Goal: Task Accomplishment & Management: Complete application form

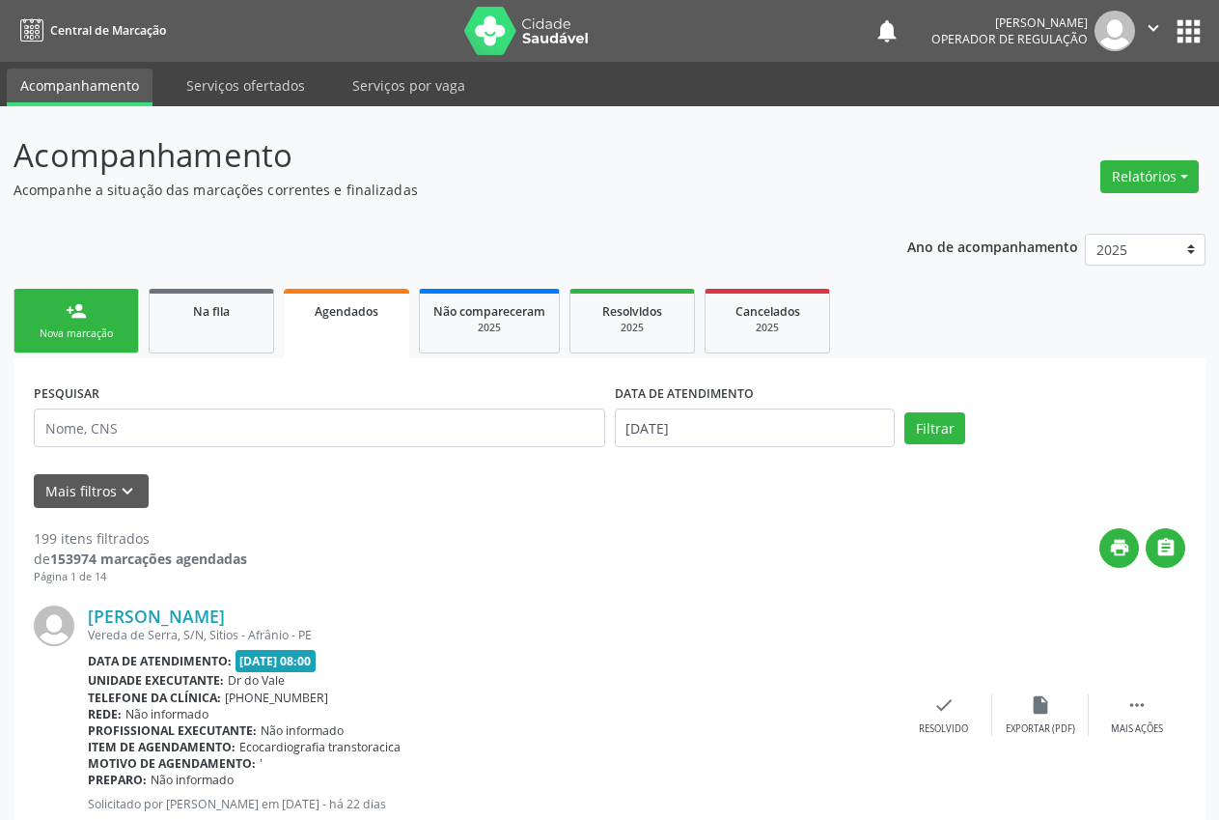
click at [54, 323] on link "person_add Nova marcação" at bounding box center [77, 321] width 126 height 65
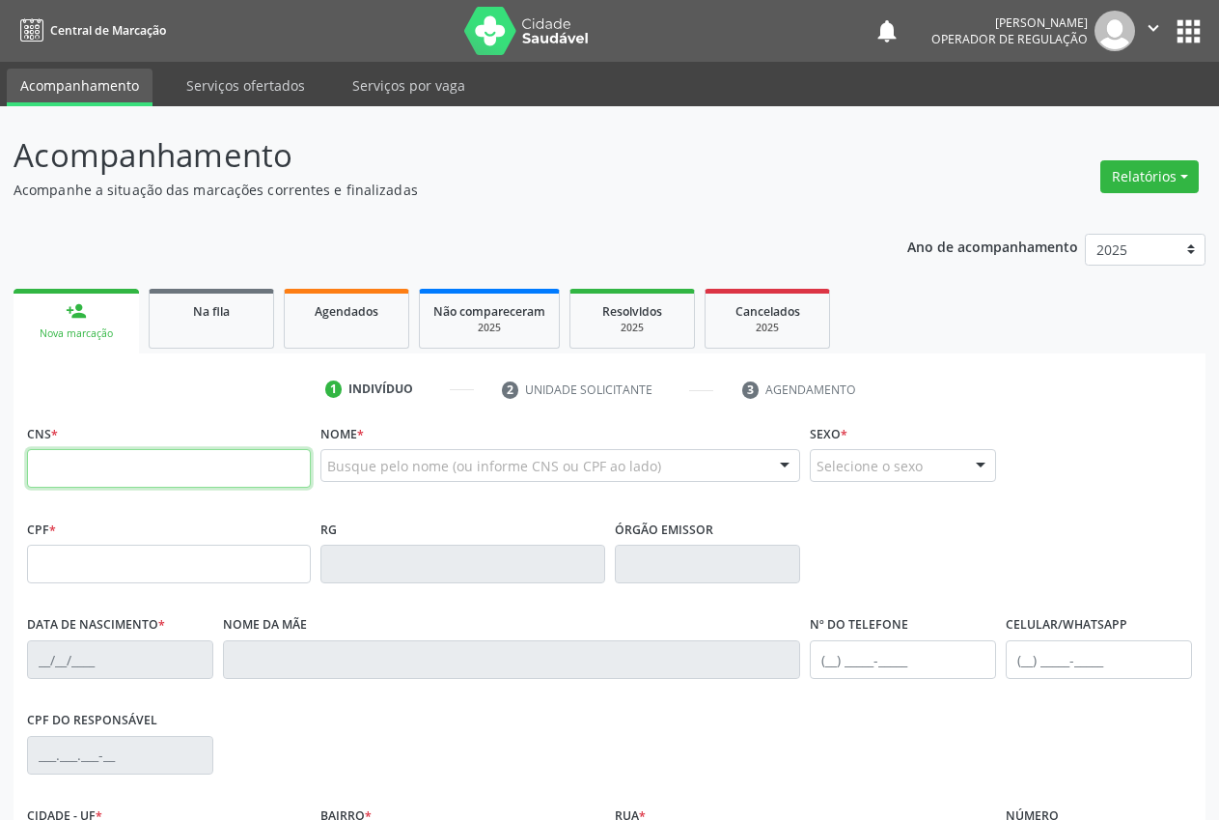
click at [108, 484] on input "text" at bounding box center [169, 468] width 284 height 39
type input "700 4064 0059 1940"
type input "045.235.094-84"
type input "[DATE]"
type input "[PERSON_NAME]"
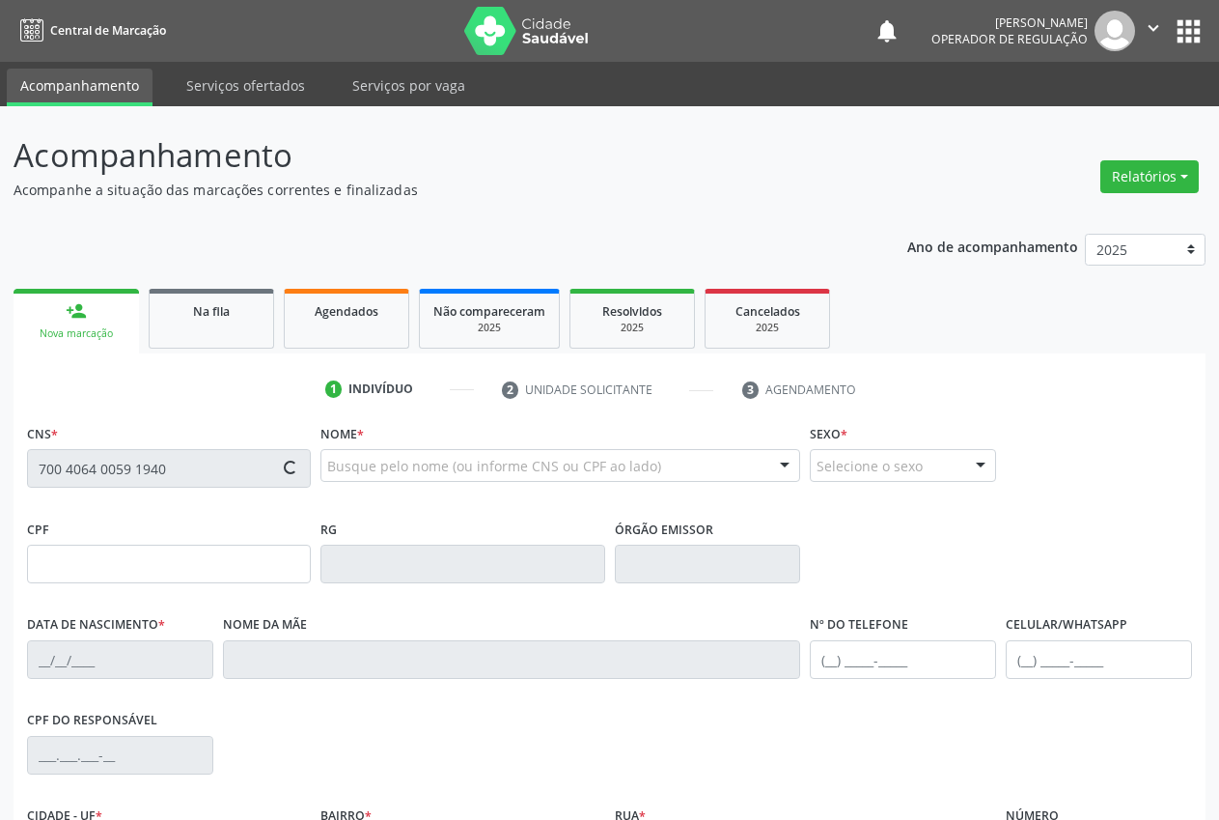
type input "[PHONE_NUMBER]"
type input "S/N"
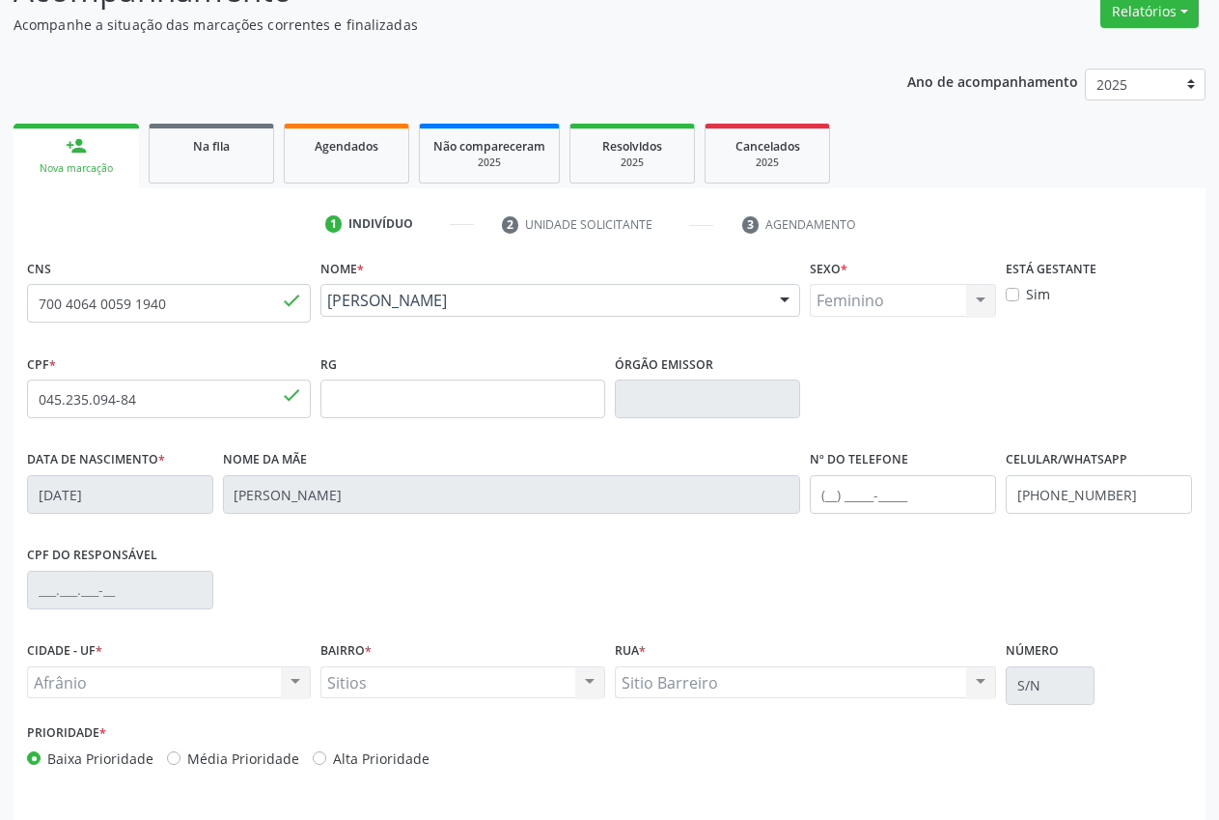
scroll to position [227, 0]
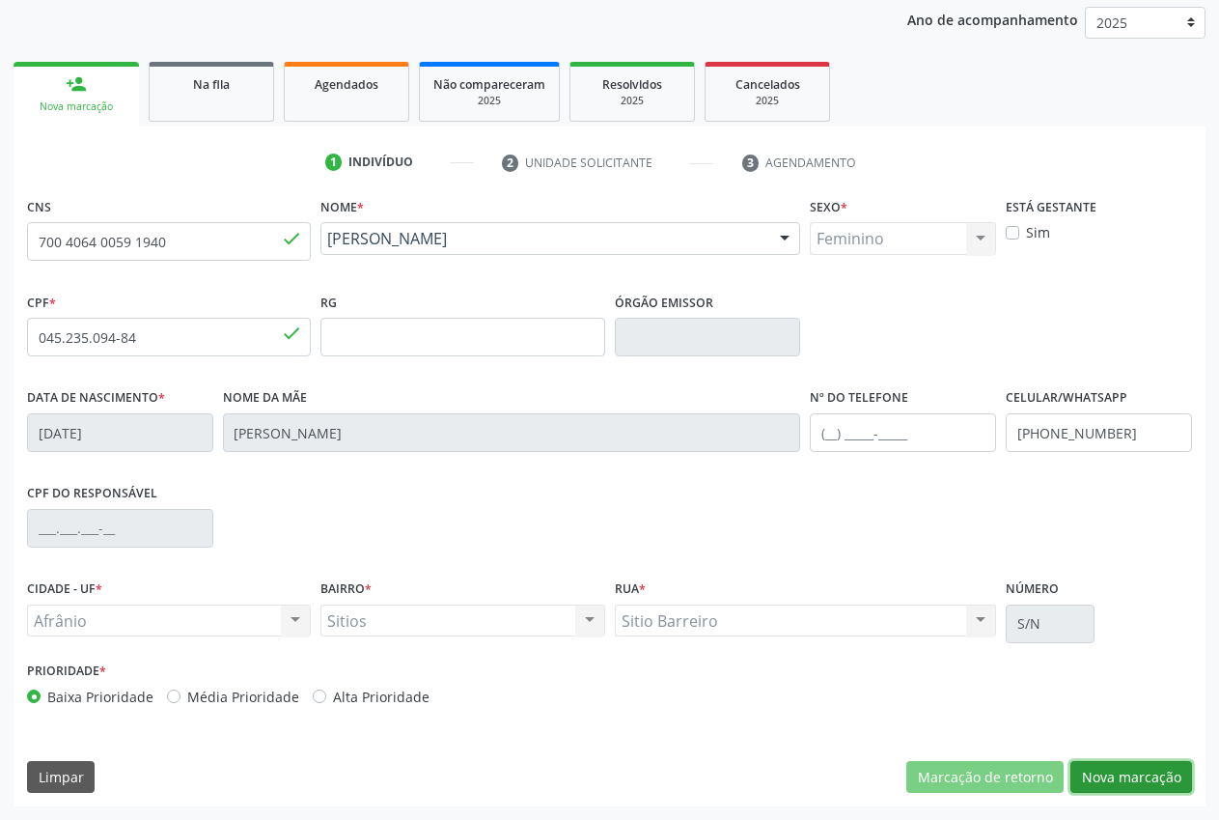
click at [1139, 776] on button "Nova marcação" at bounding box center [1132, 777] width 122 height 33
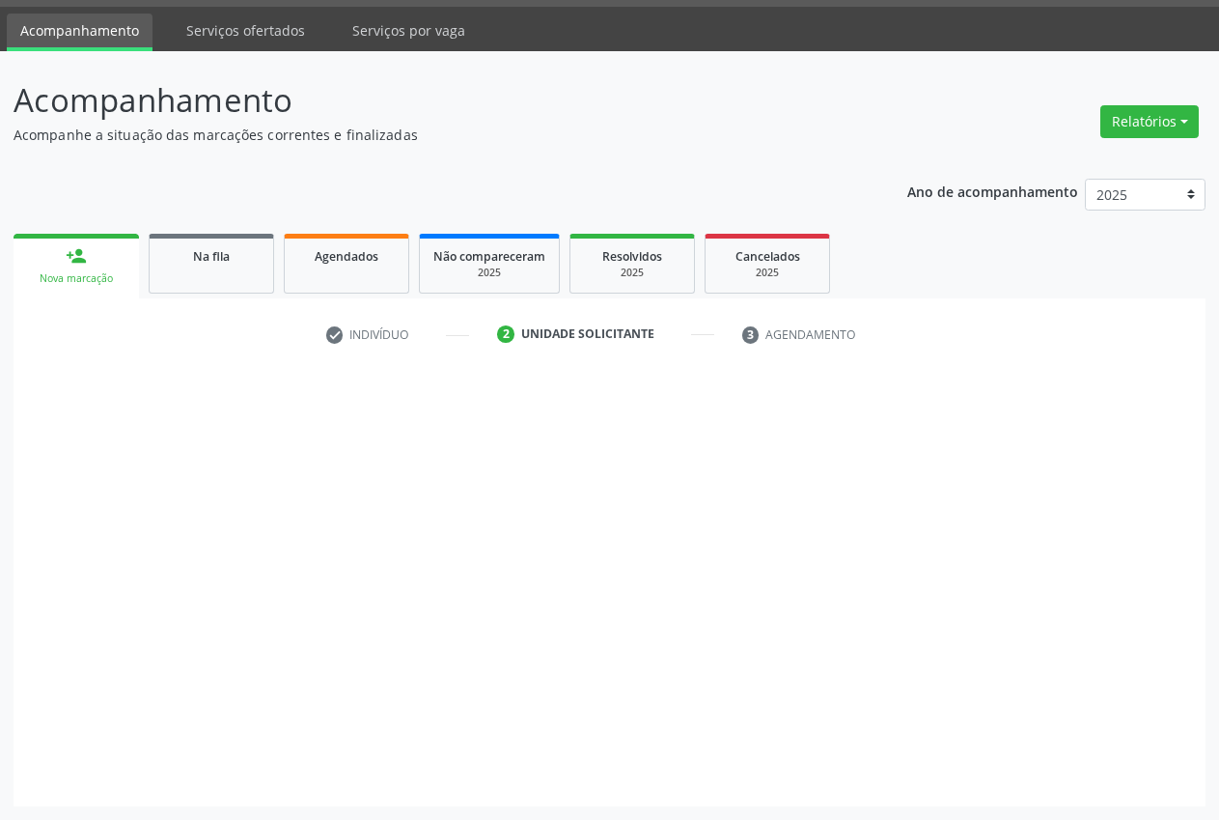
scroll to position [55, 0]
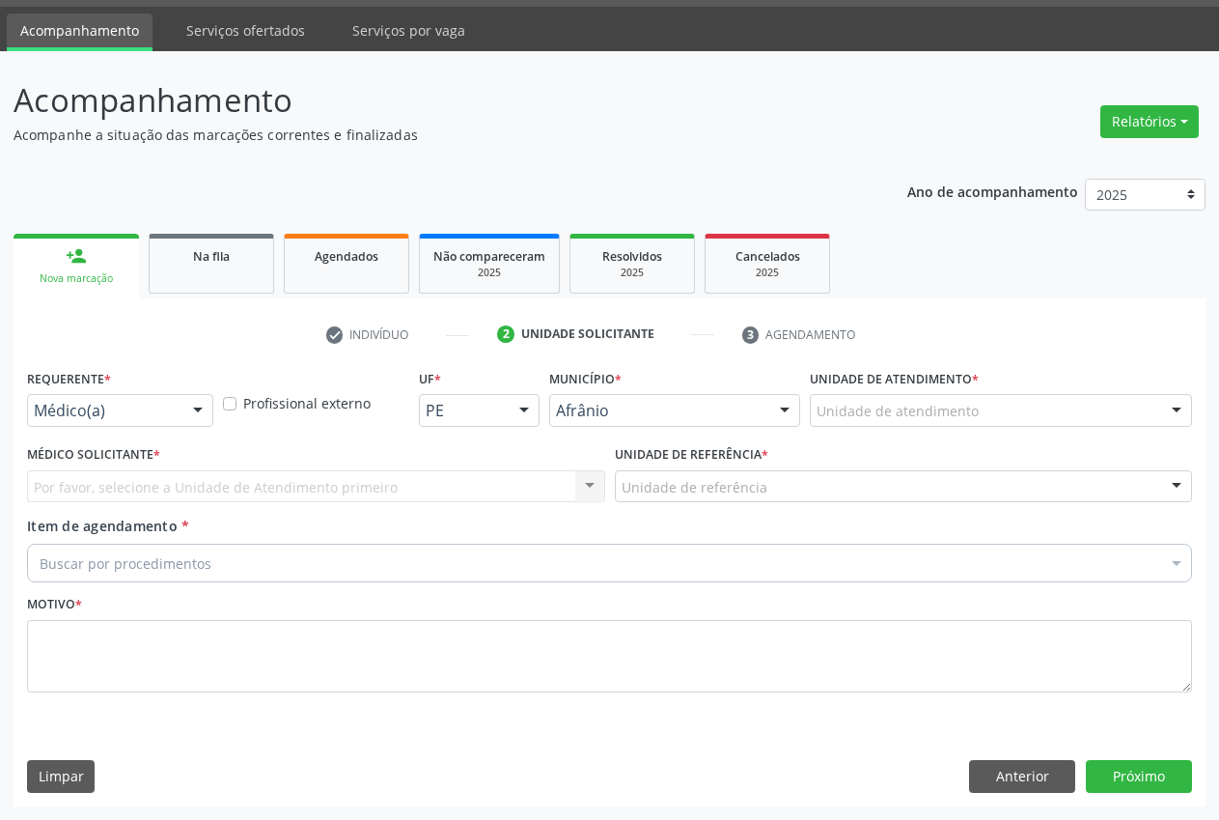
click at [1134, 406] on div "Unidade de atendimento" at bounding box center [1001, 410] width 382 height 33
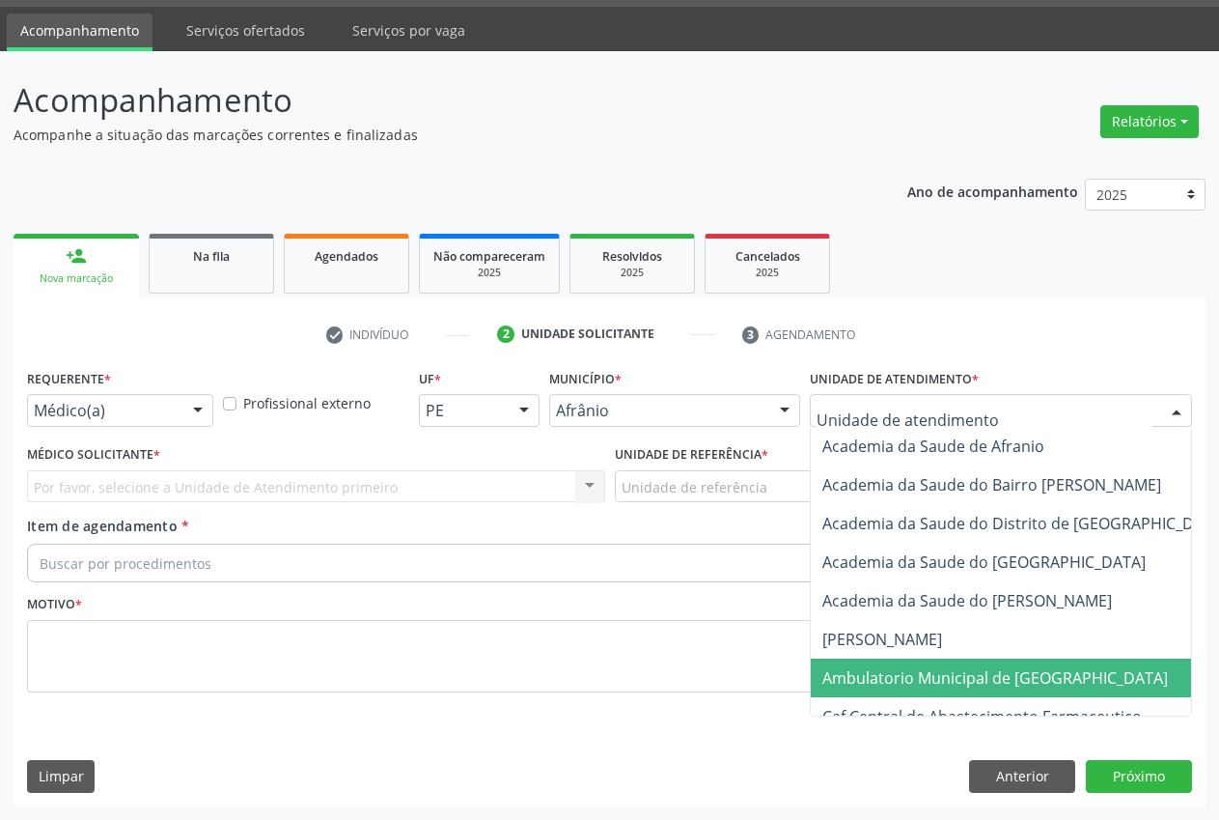
click at [1011, 669] on span "Ambulatorio Municipal de [GEOGRAPHIC_DATA]" at bounding box center [996, 677] width 346 height 21
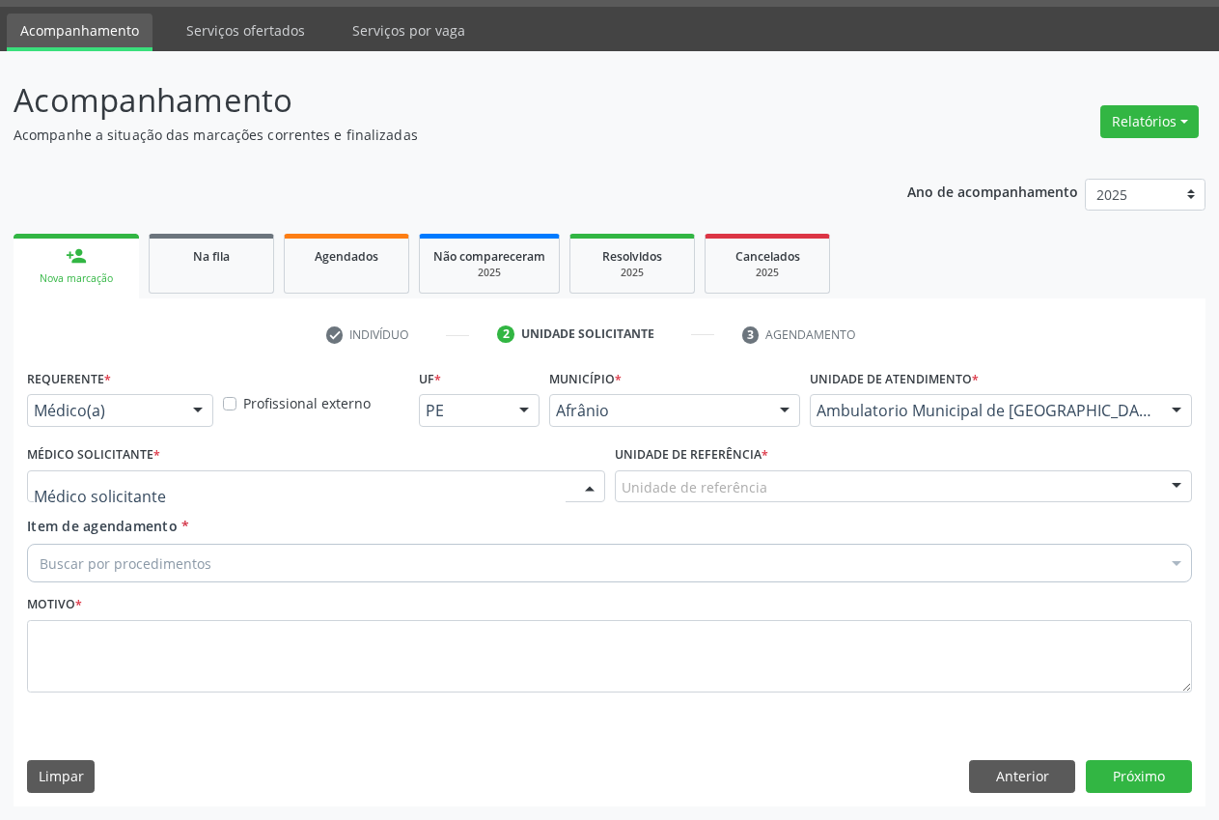
click at [469, 472] on div at bounding box center [316, 486] width 578 height 33
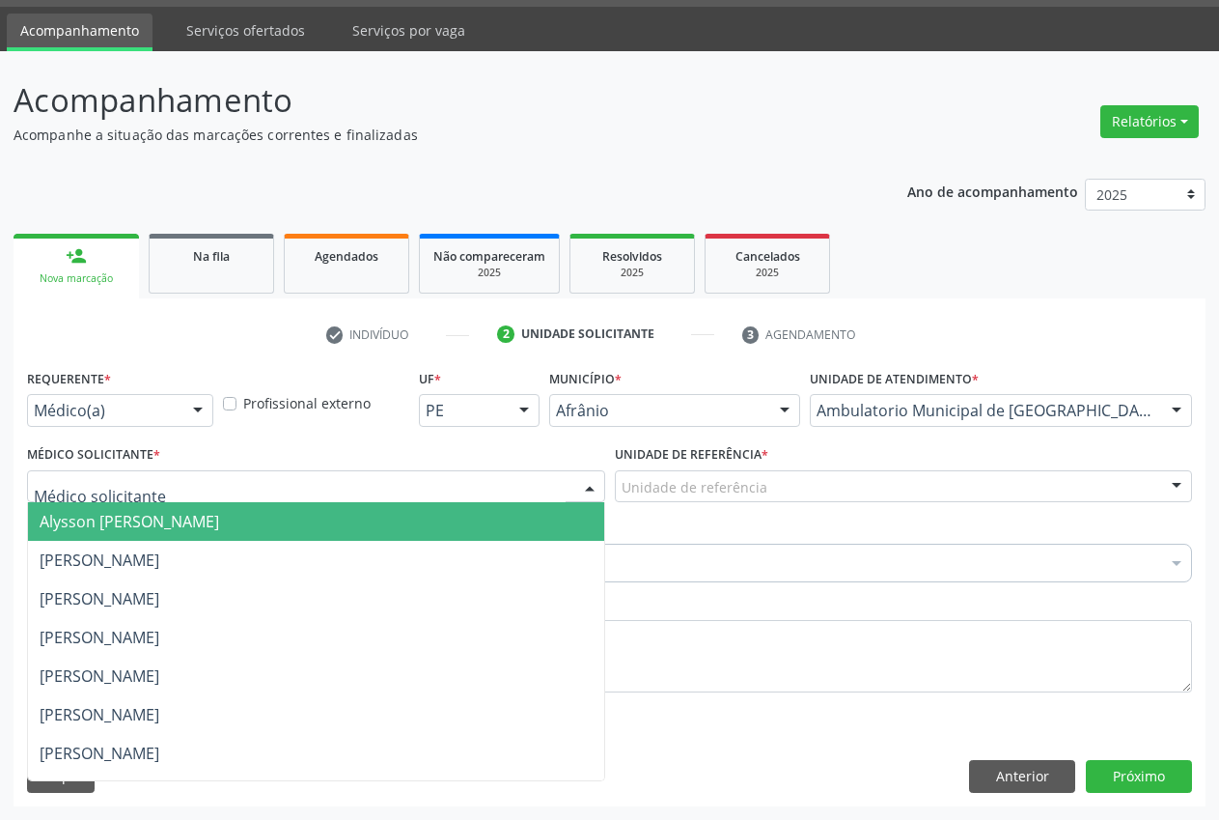
click at [159, 523] on span "Alysson [PERSON_NAME]" at bounding box center [130, 521] width 180 height 21
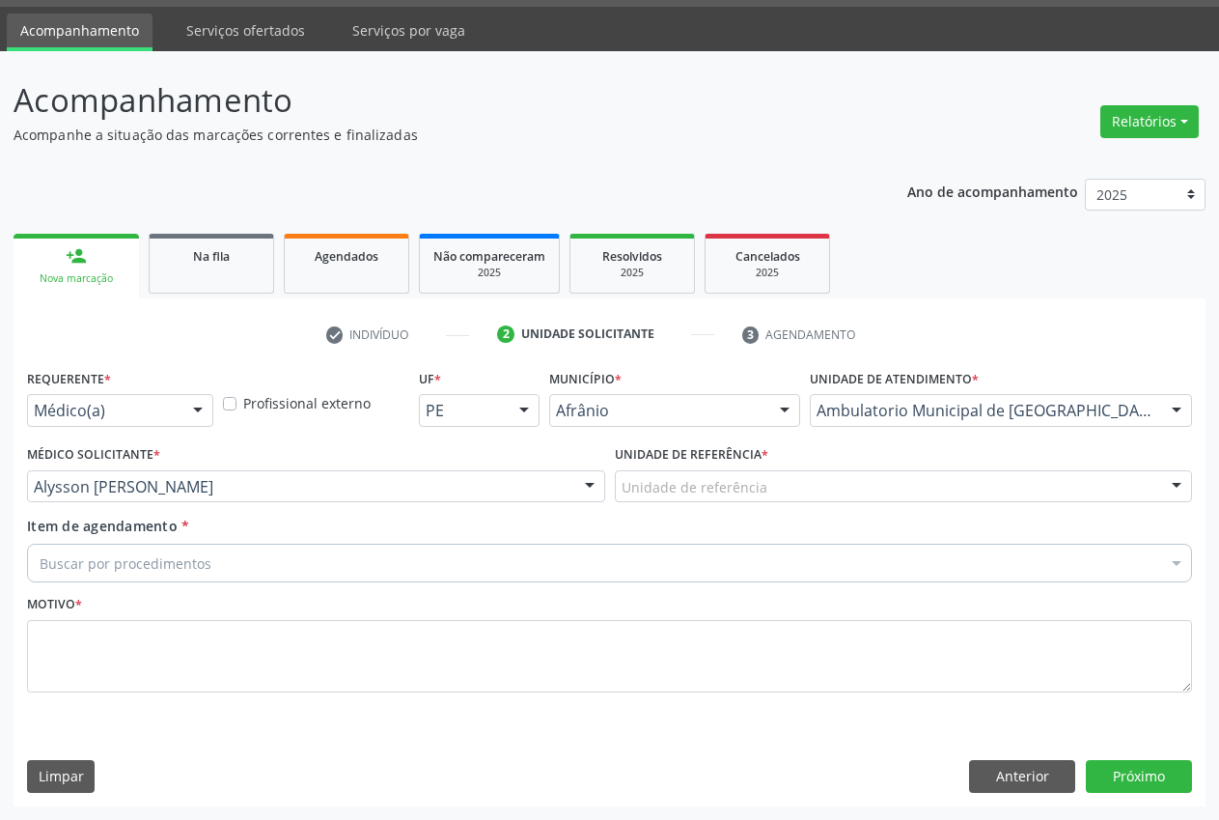
click at [802, 491] on div "Unidade de referência" at bounding box center [904, 486] width 578 height 33
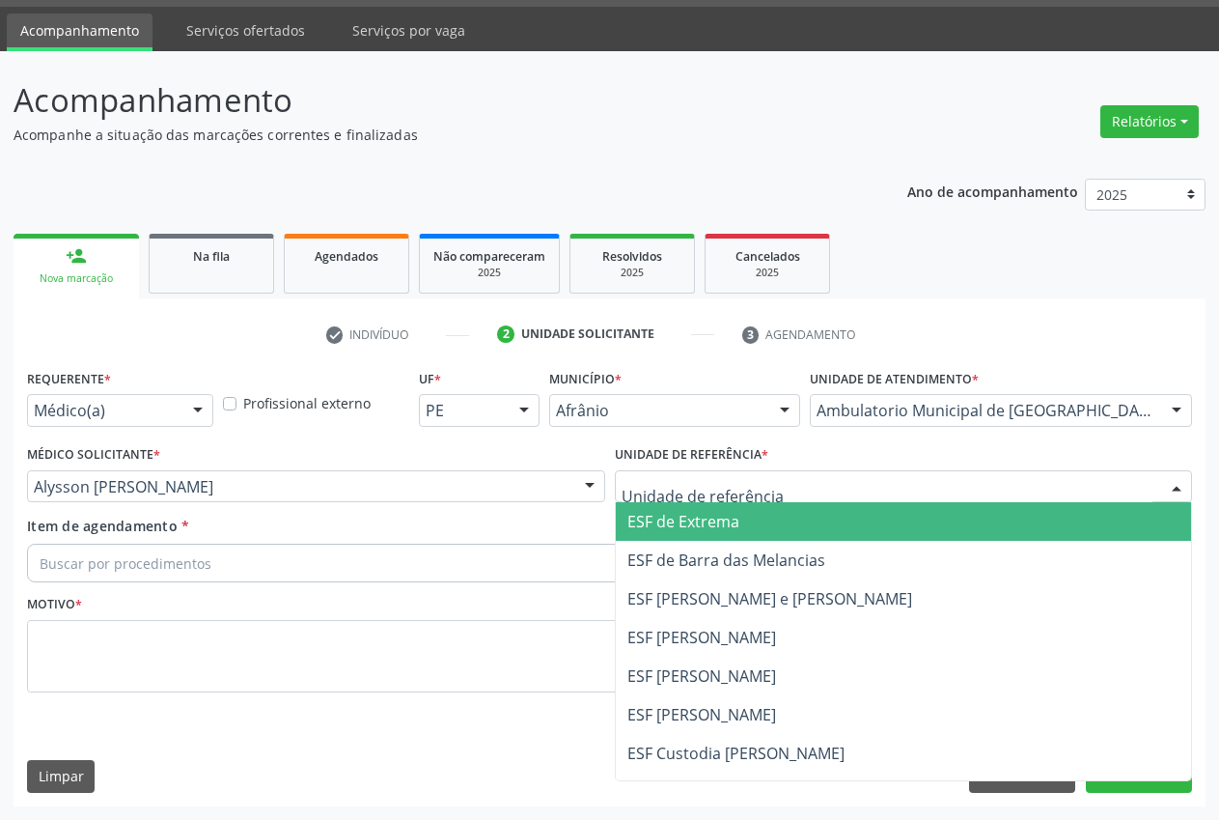
click at [786, 522] on span "ESF de Extrema" at bounding box center [904, 521] width 576 height 39
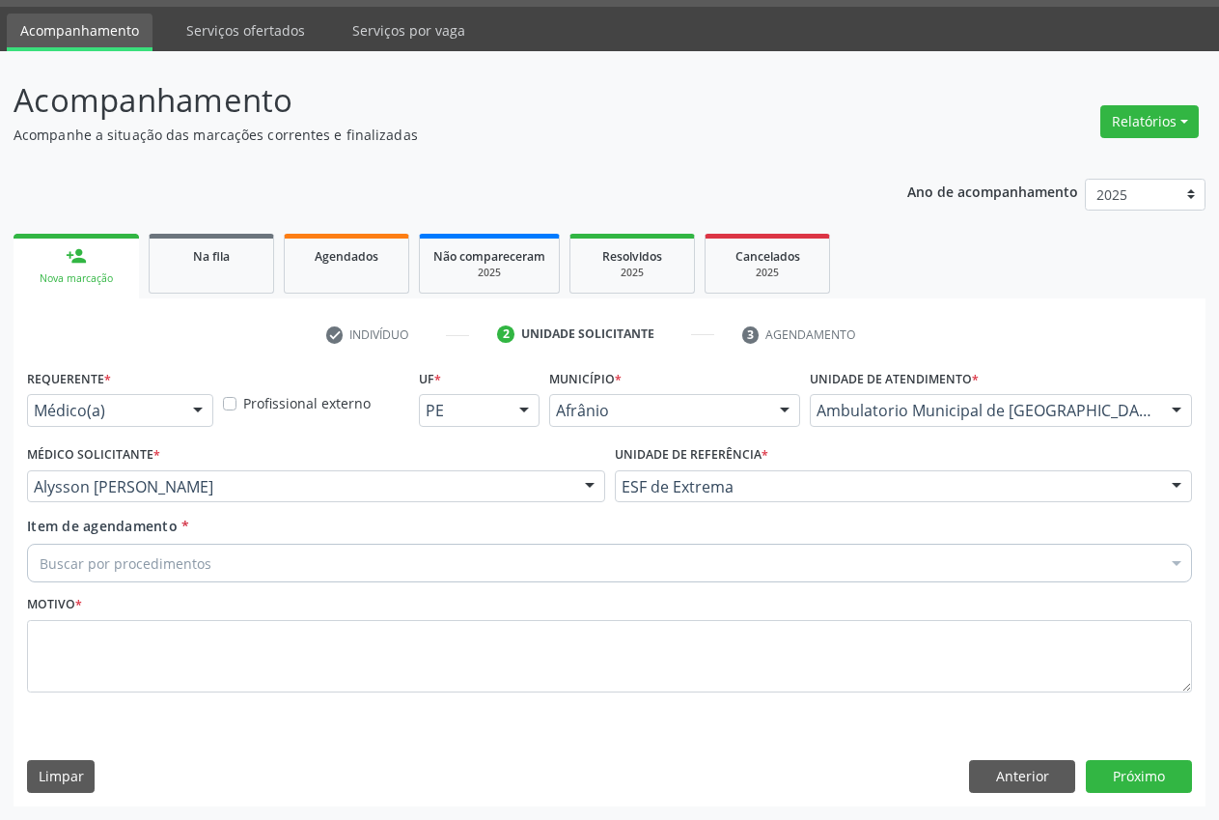
click at [350, 572] on div "Buscar por procedimentos" at bounding box center [609, 563] width 1165 height 39
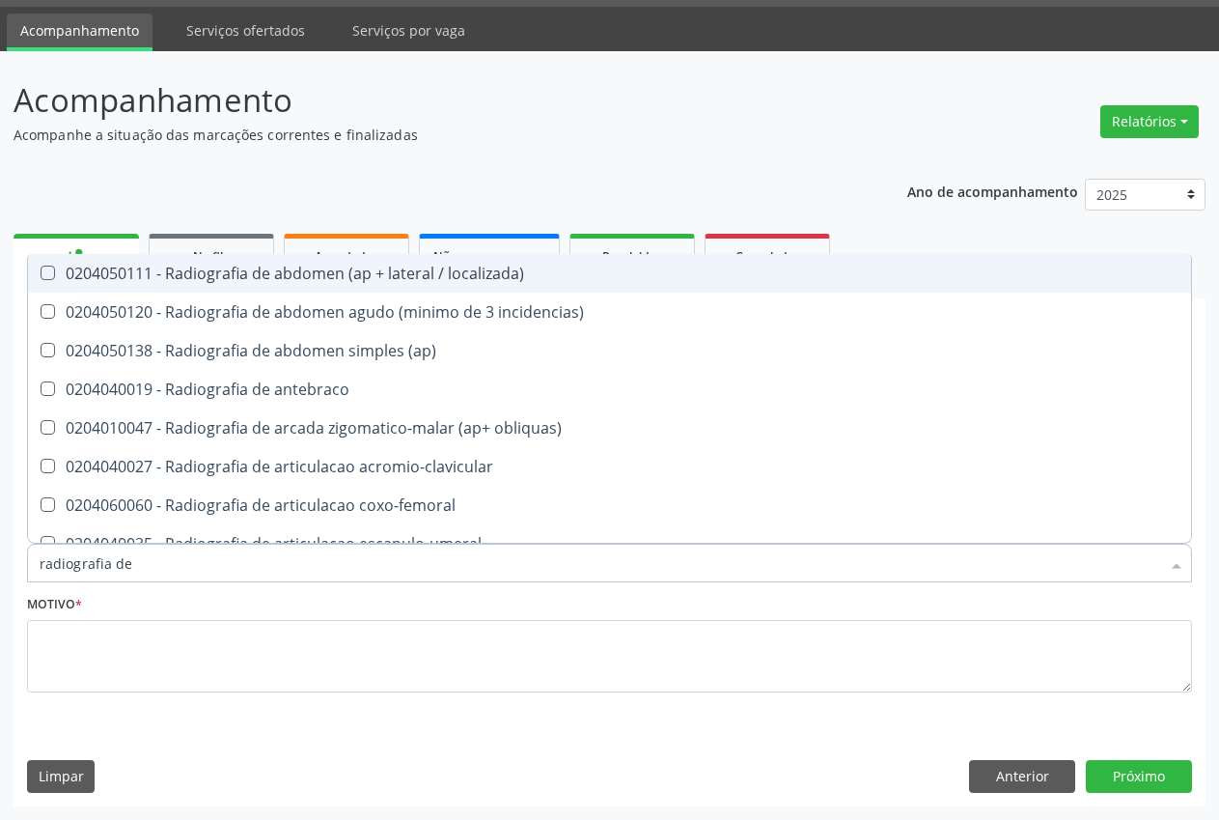
type input "radiografia de t"
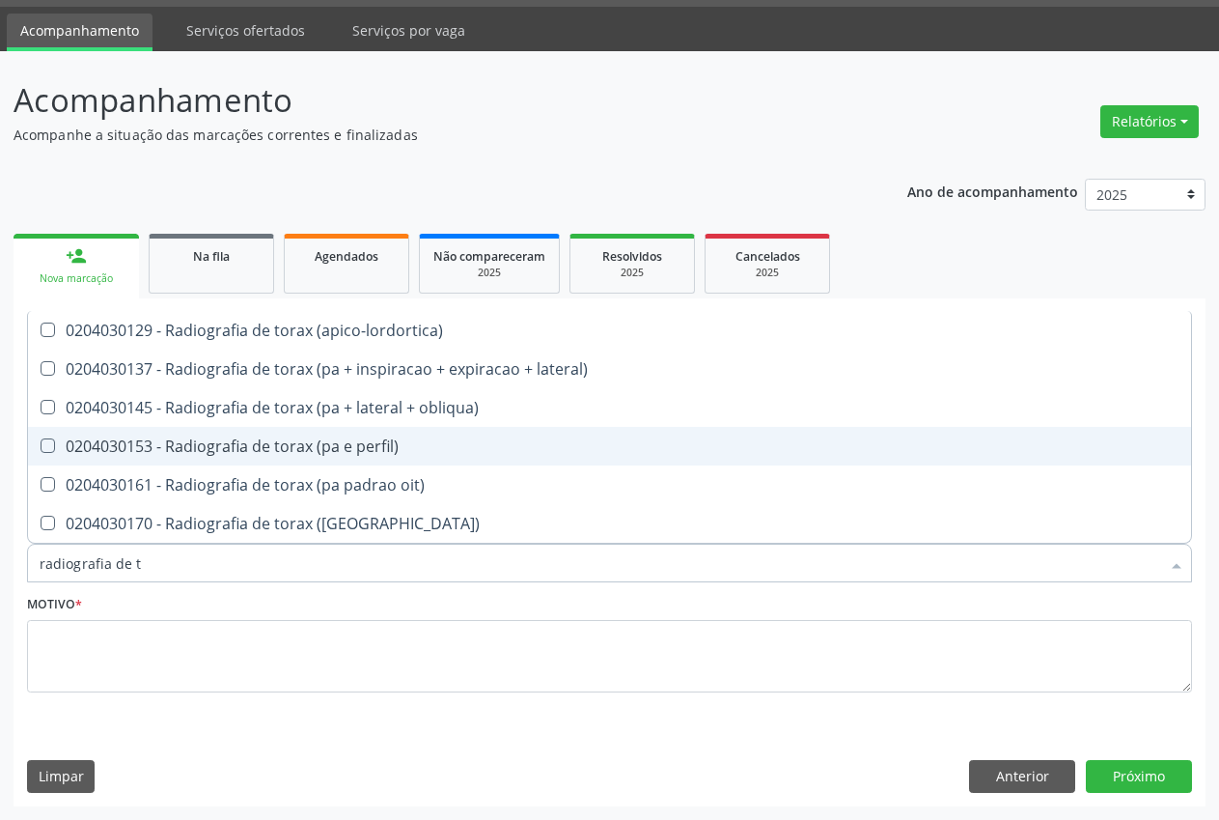
click at [326, 454] on div "0204030153 - Radiografia de torax (pa e perfil)" at bounding box center [610, 445] width 1140 height 15
checkbox perfil\) "true"
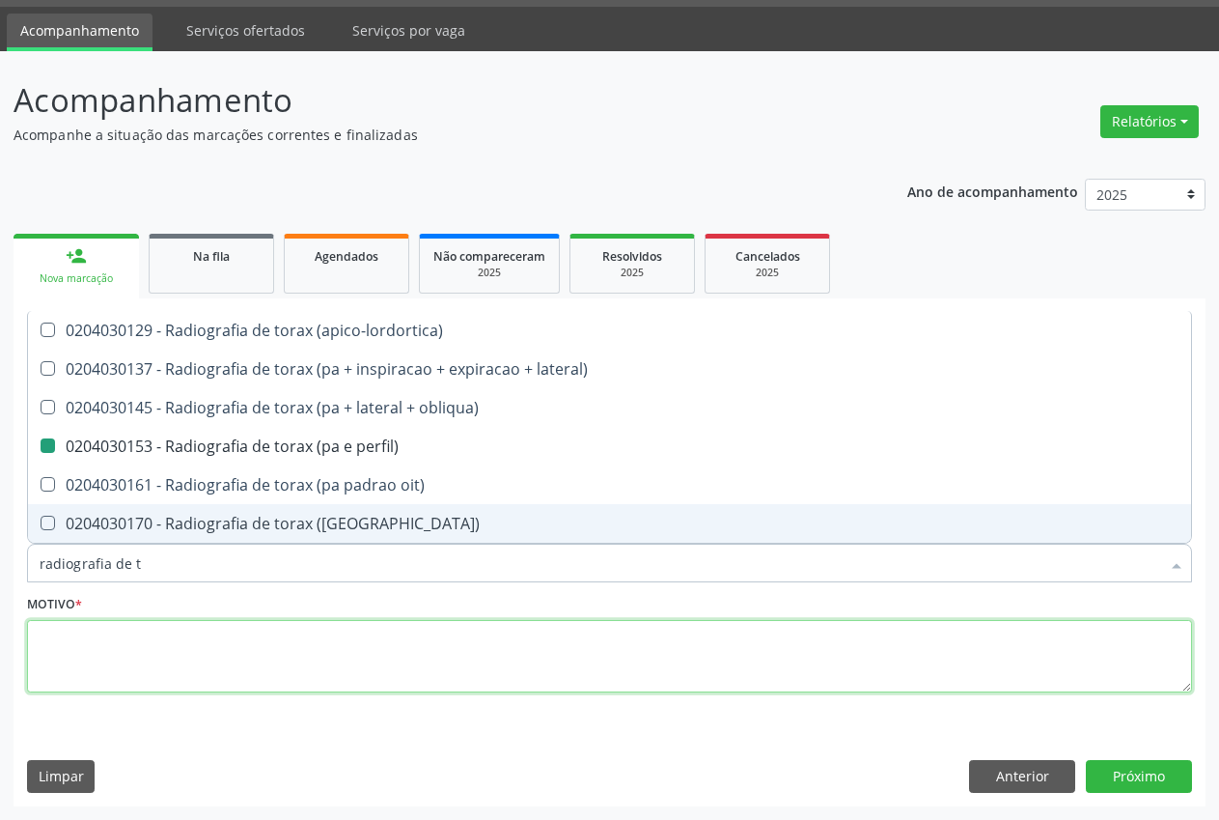
click at [288, 674] on textarea at bounding box center [609, 656] width 1165 height 73
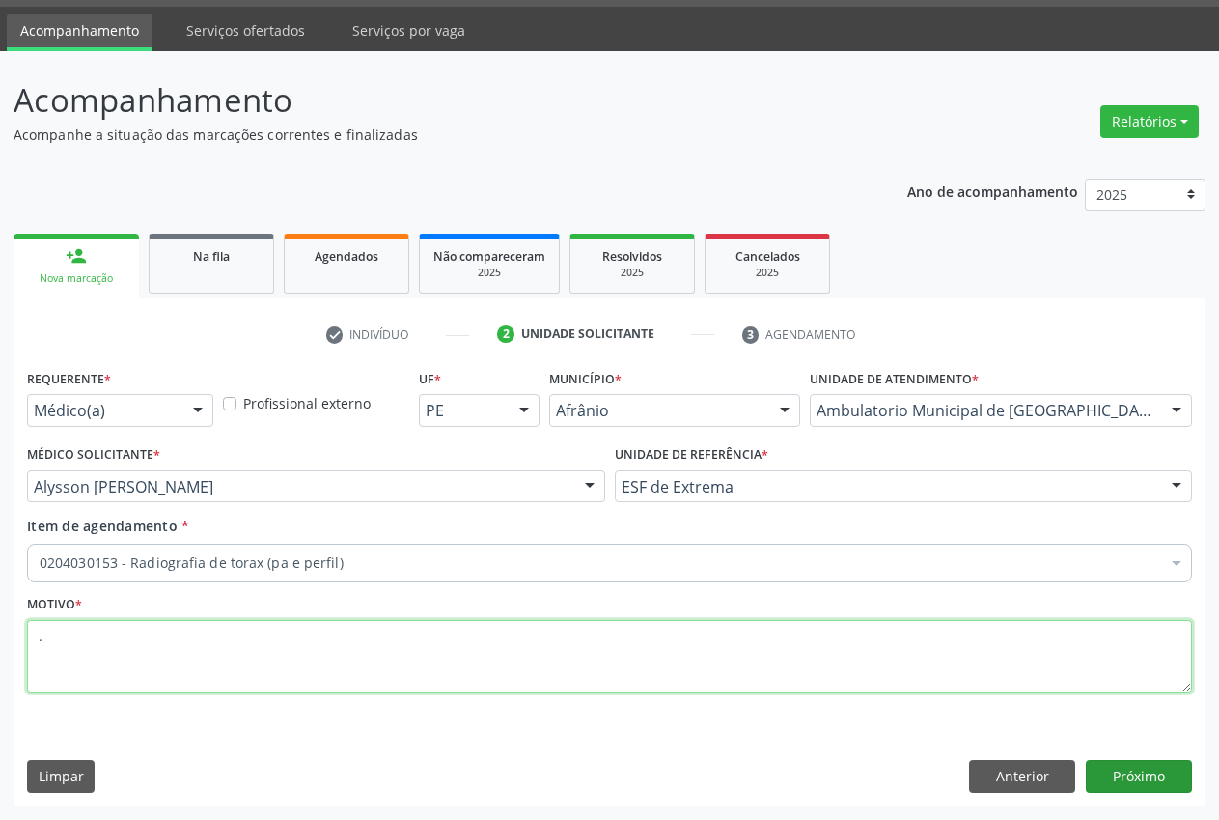
type textarea "."
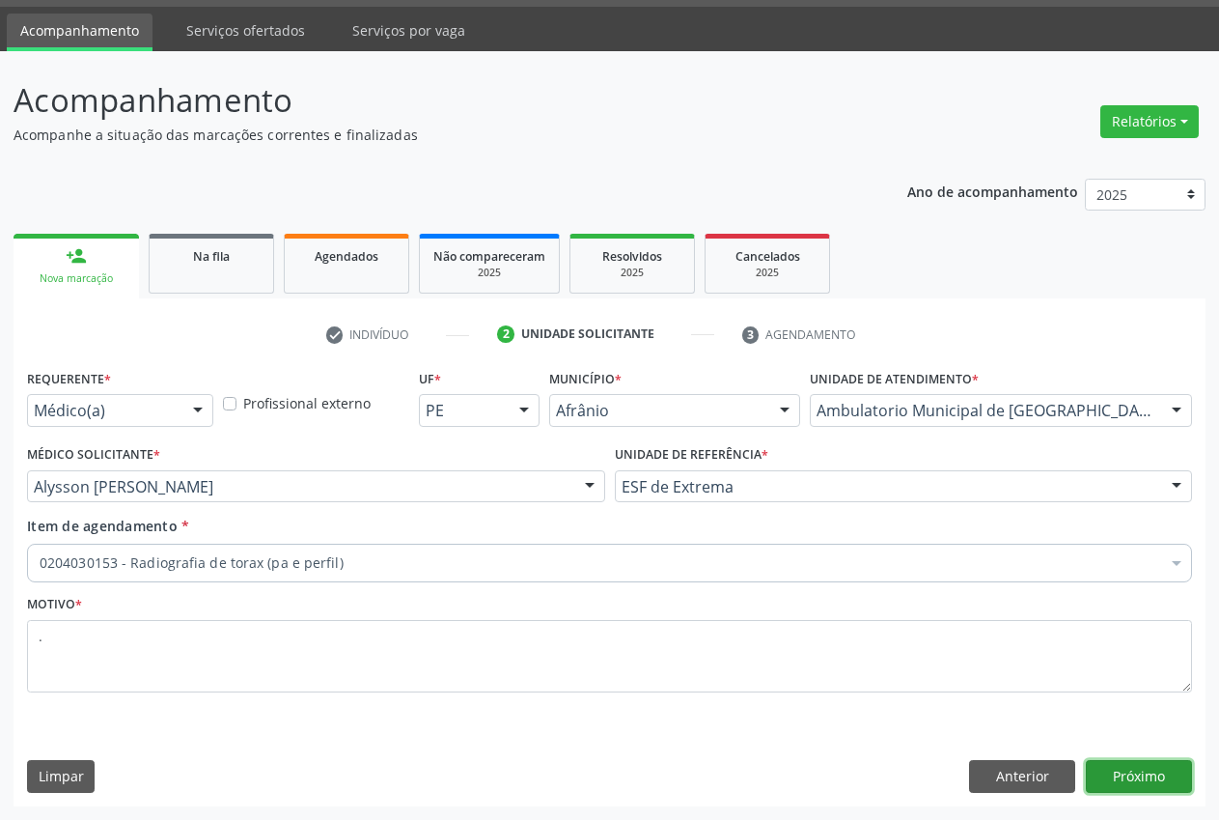
click at [1114, 771] on button "Próximo" at bounding box center [1139, 776] width 106 height 33
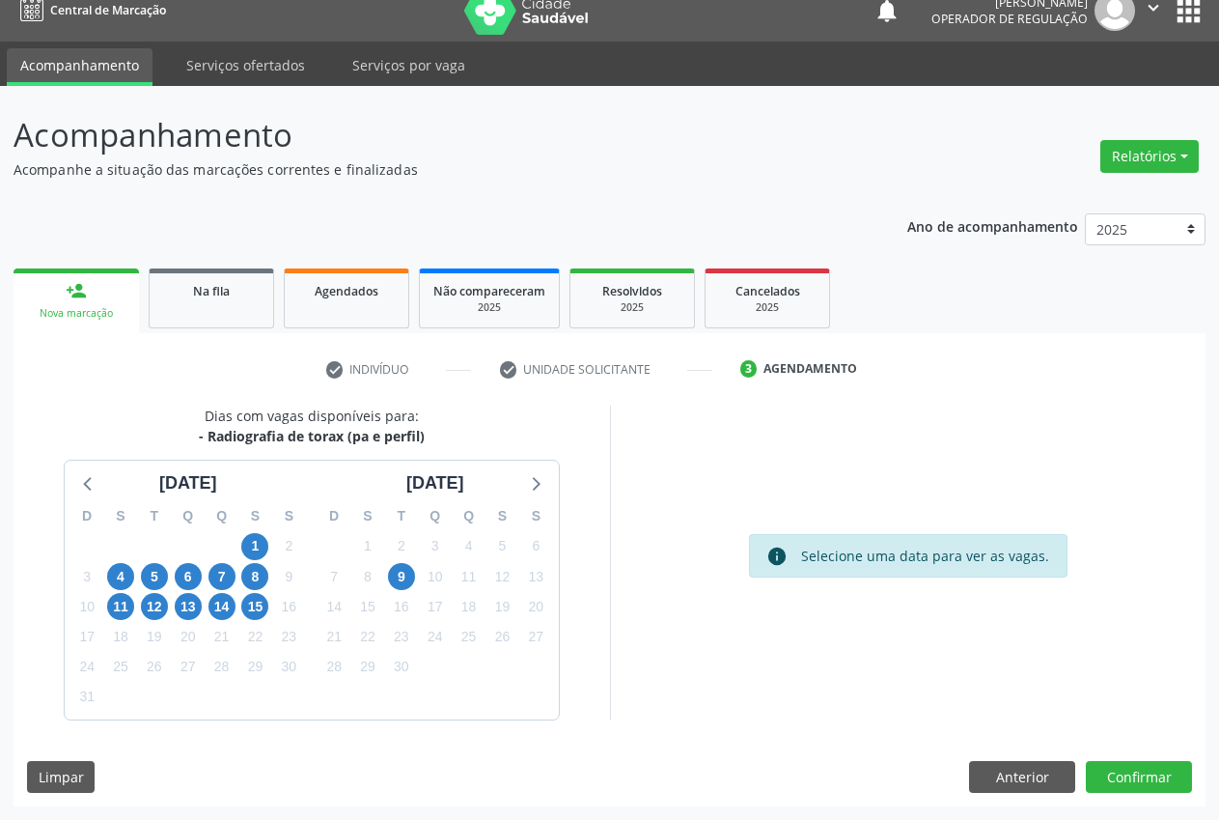
scroll to position [20, 0]
click at [213, 607] on span "14" at bounding box center [222, 606] width 27 height 27
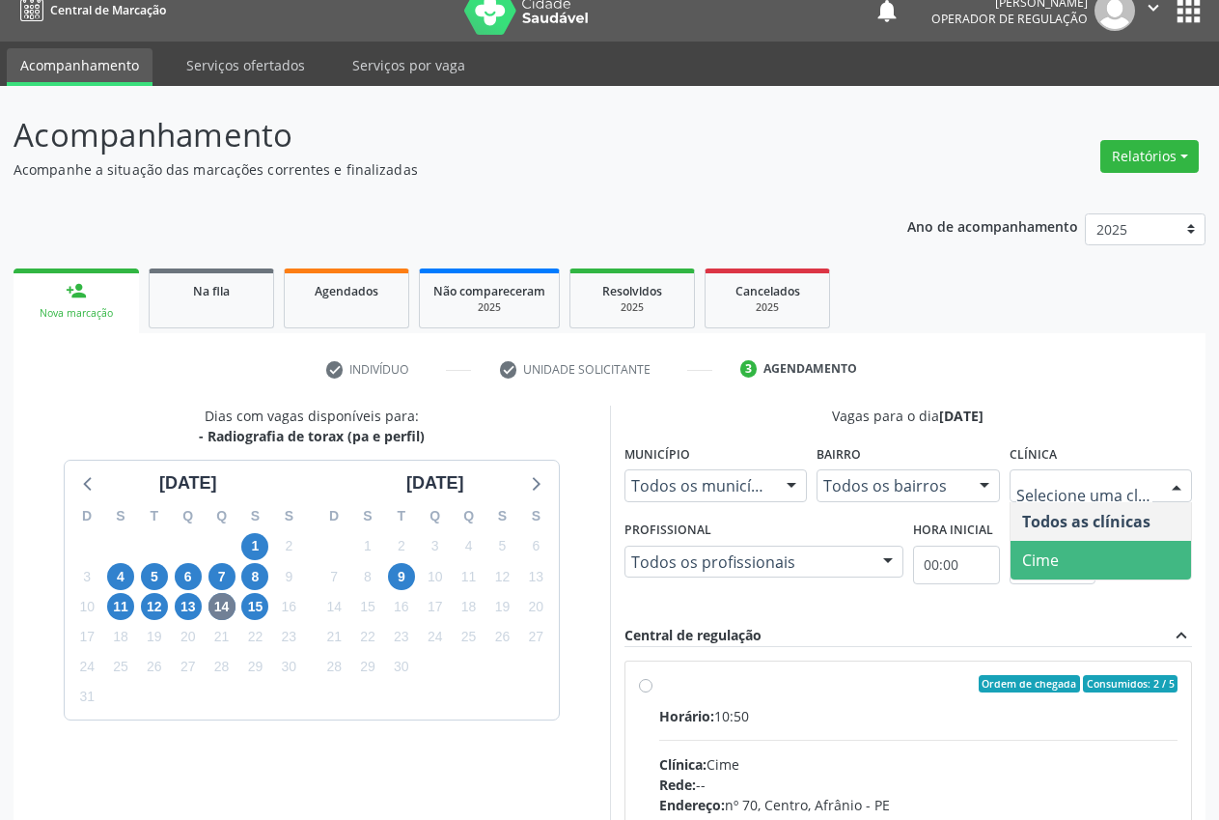
click at [1113, 563] on span "Cime" at bounding box center [1102, 560] width 182 height 39
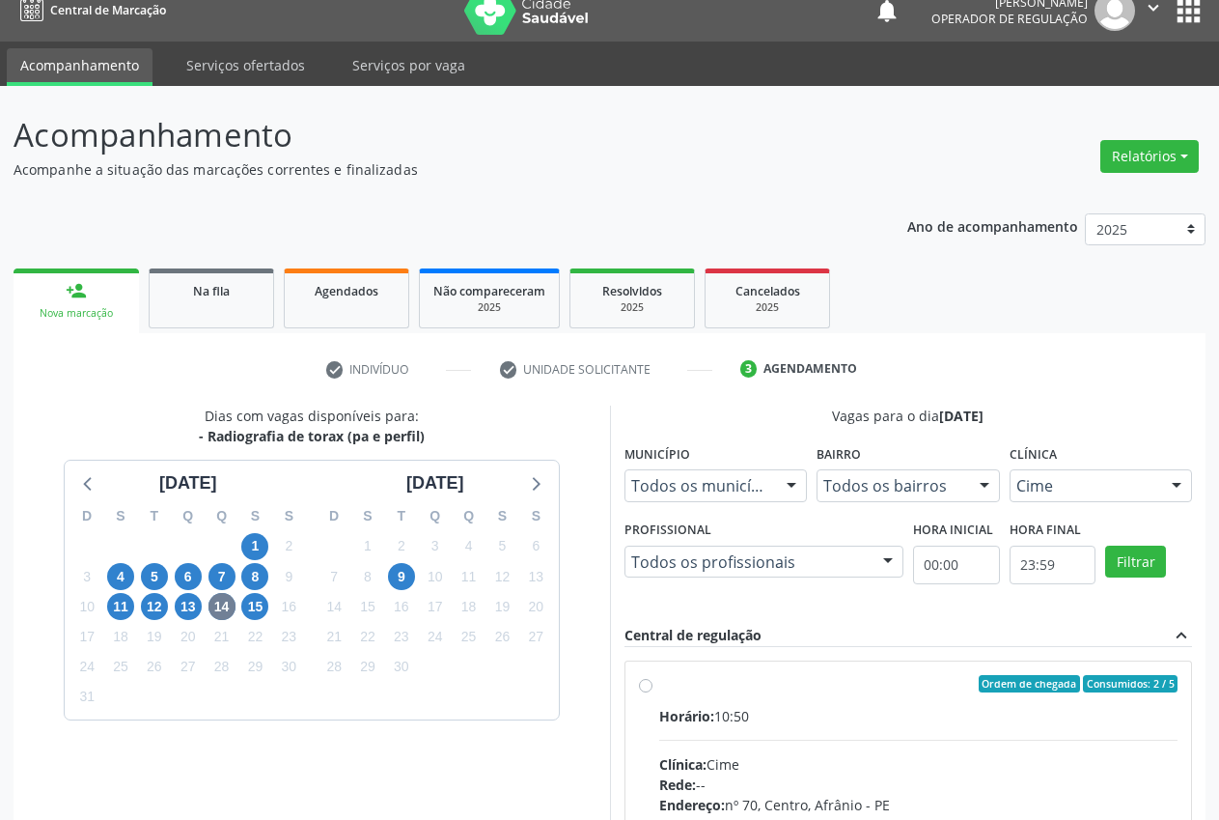
click at [664, 686] on div "Ordem de chegada Consumidos: 2 / 5" at bounding box center [918, 683] width 519 height 17
click at [653, 686] on input "Ordem de chegada Consumidos: 2 / 5 Horário: 10:50 Clínica: Cime Rede: -- Endere…" at bounding box center [646, 683] width 14 height 17
radio input "true"
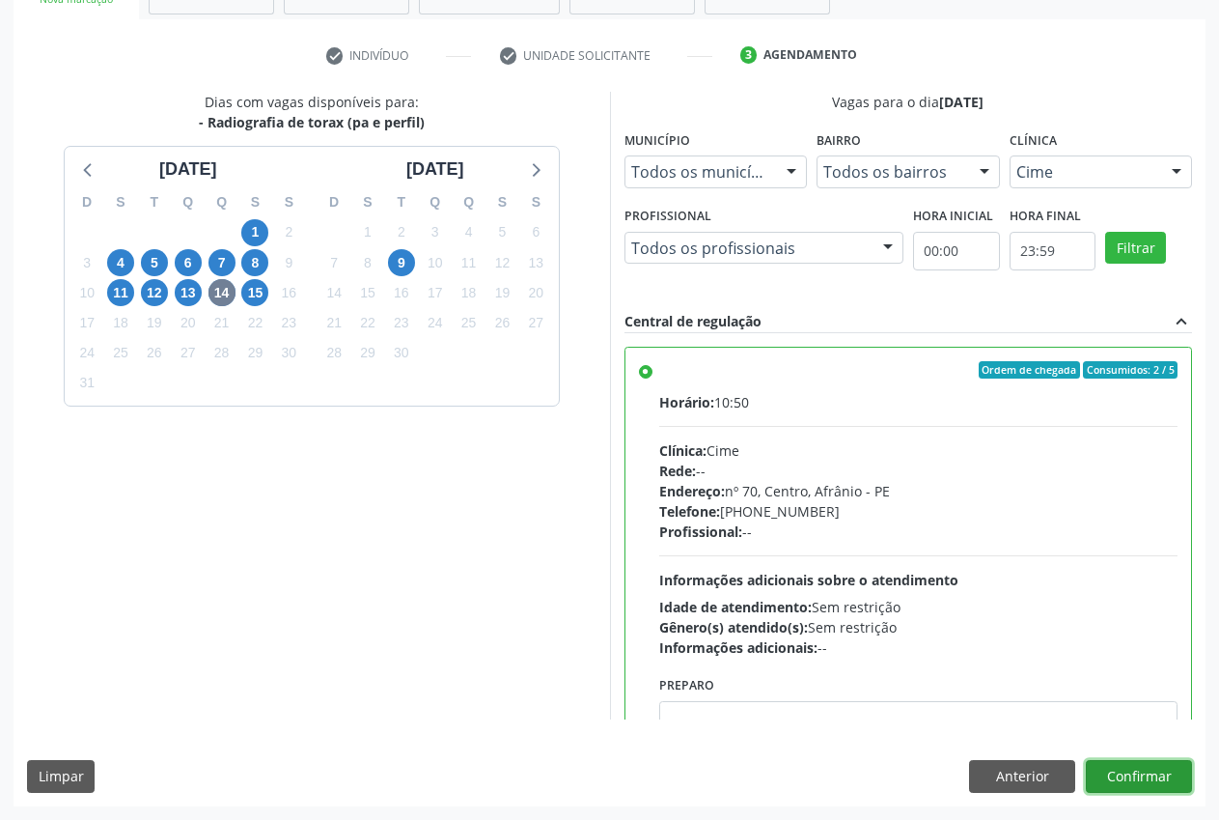
click at [1122, 773] on button "Confirmar" at bounding box center [1139, 776] width 106 height 33
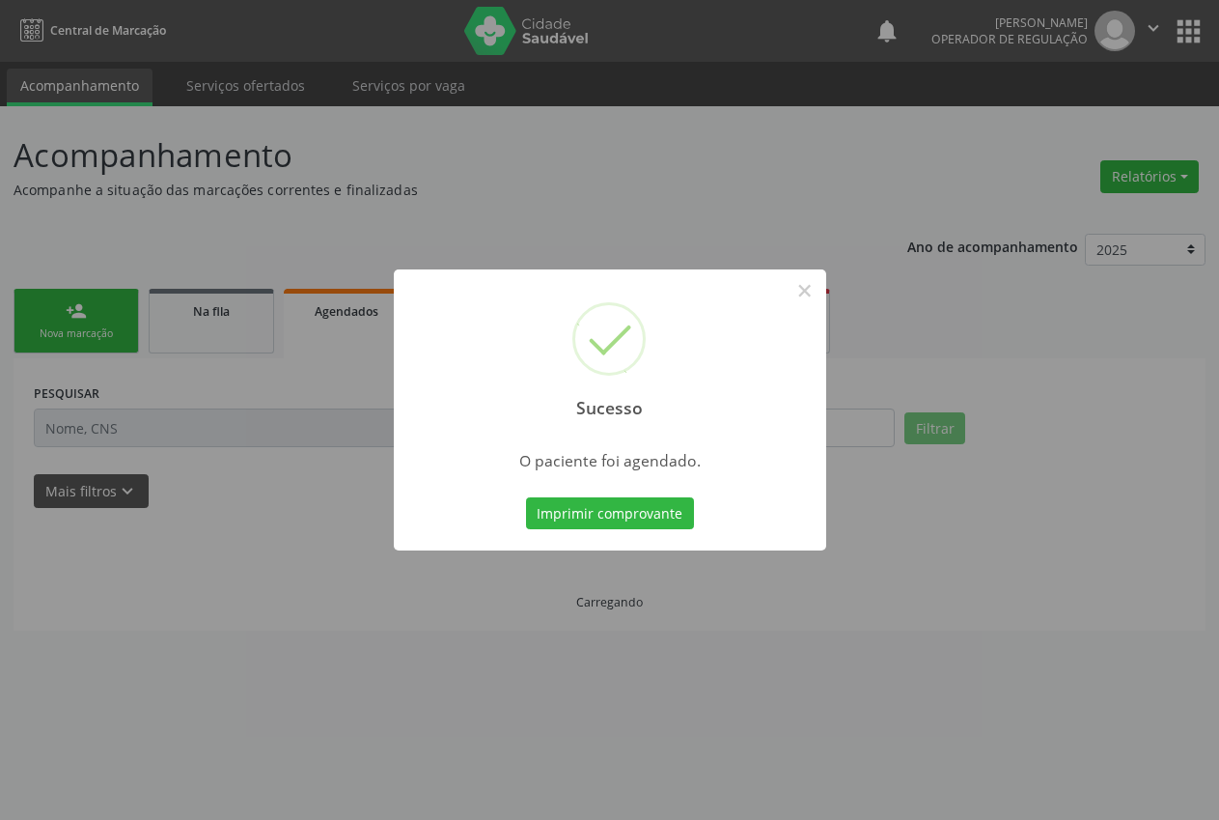
scroll to position [0, 0]
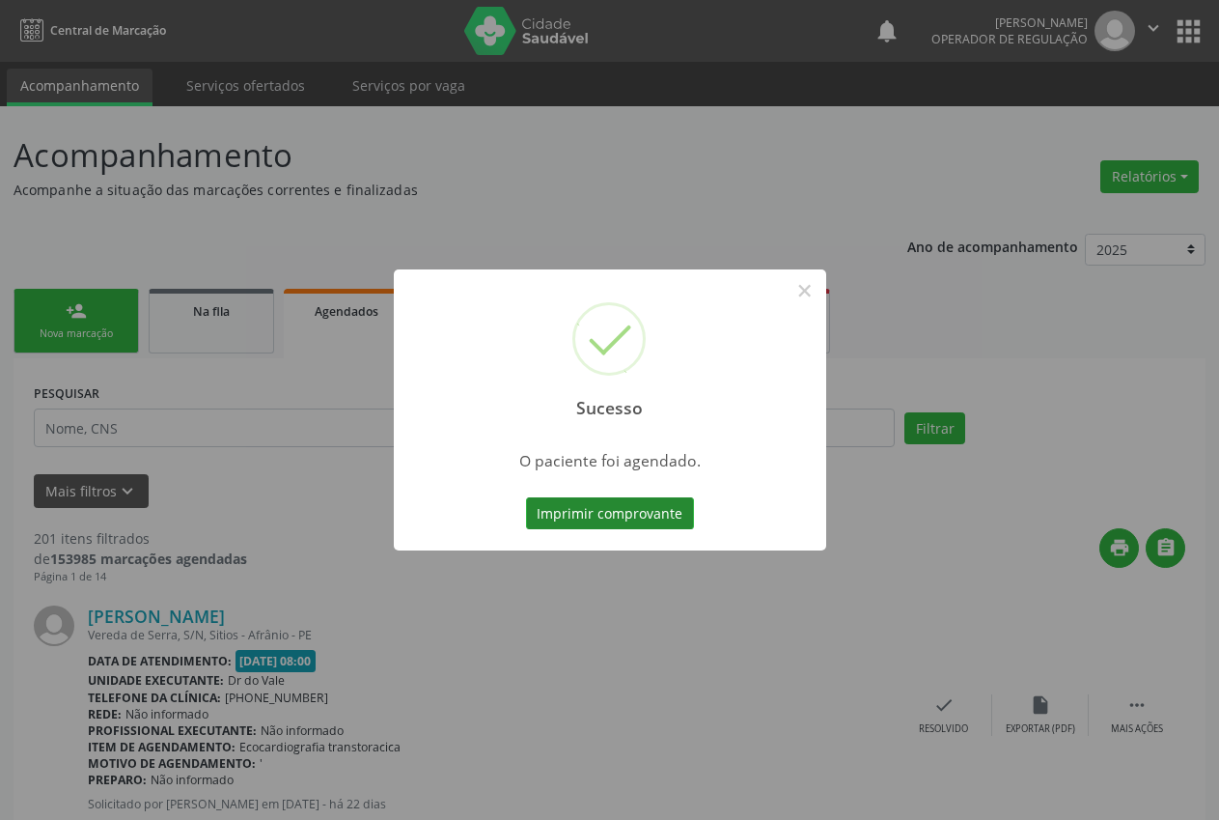
click at [585, 507] on button "Imprimir comprovante" at bounding box center [610, 513] width 168 height 33
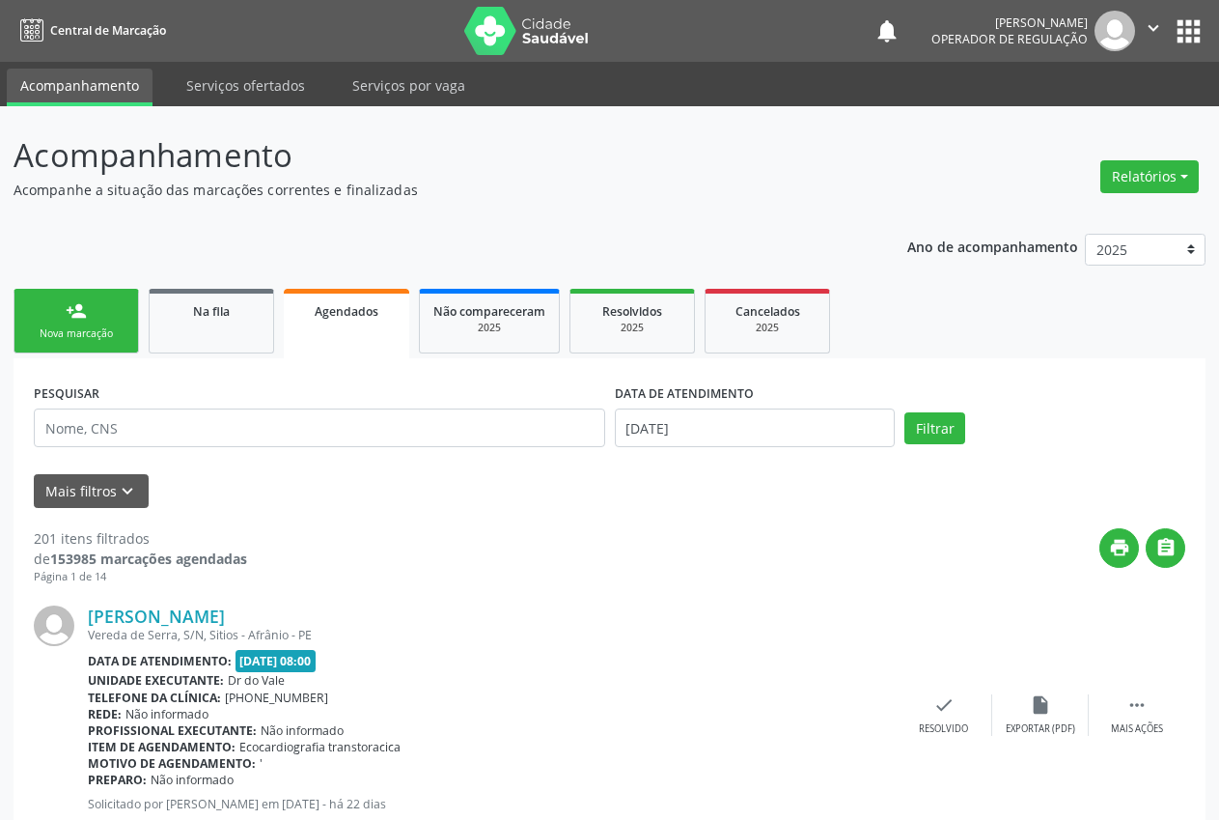
click at [112, 324] on link "person_add Nova marcação" at bounding box center [77, 321] width 126 height 65
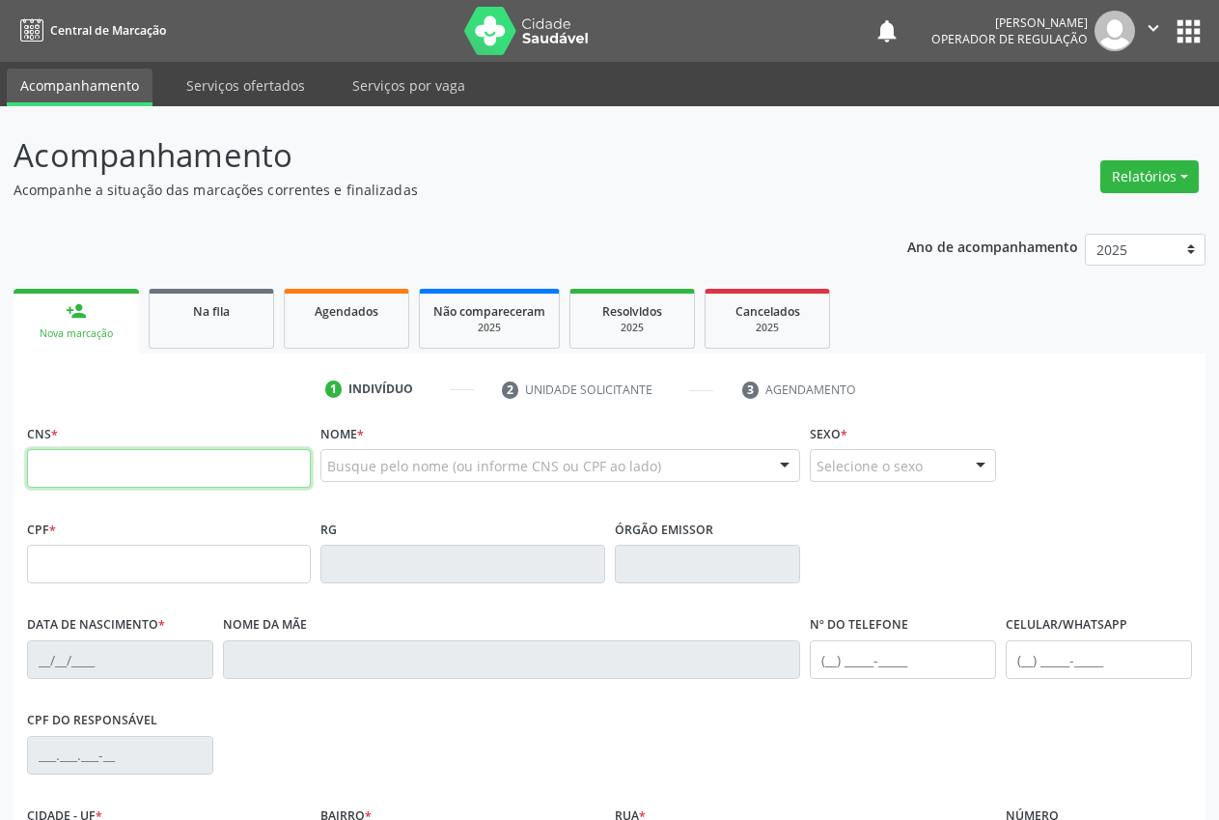
click at [124, 464] on input "text" at bounding box center [169, 468] width 284 height 39
type input "700 4064 0059 1940"
type input "045.235.094-84"
type input "[DATE]"
type input "[PERSON_NAME]"
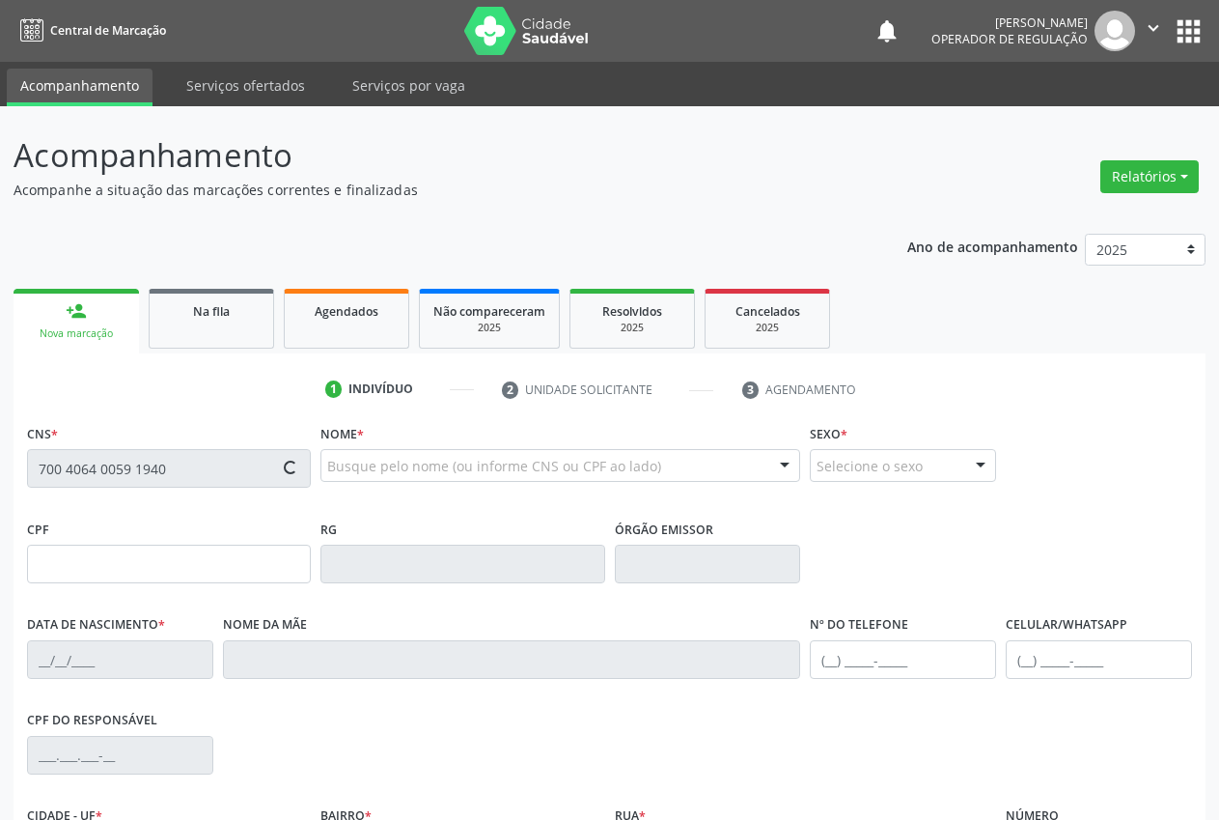
type input "[PHONE_NUMBER]"
type input "S/N"
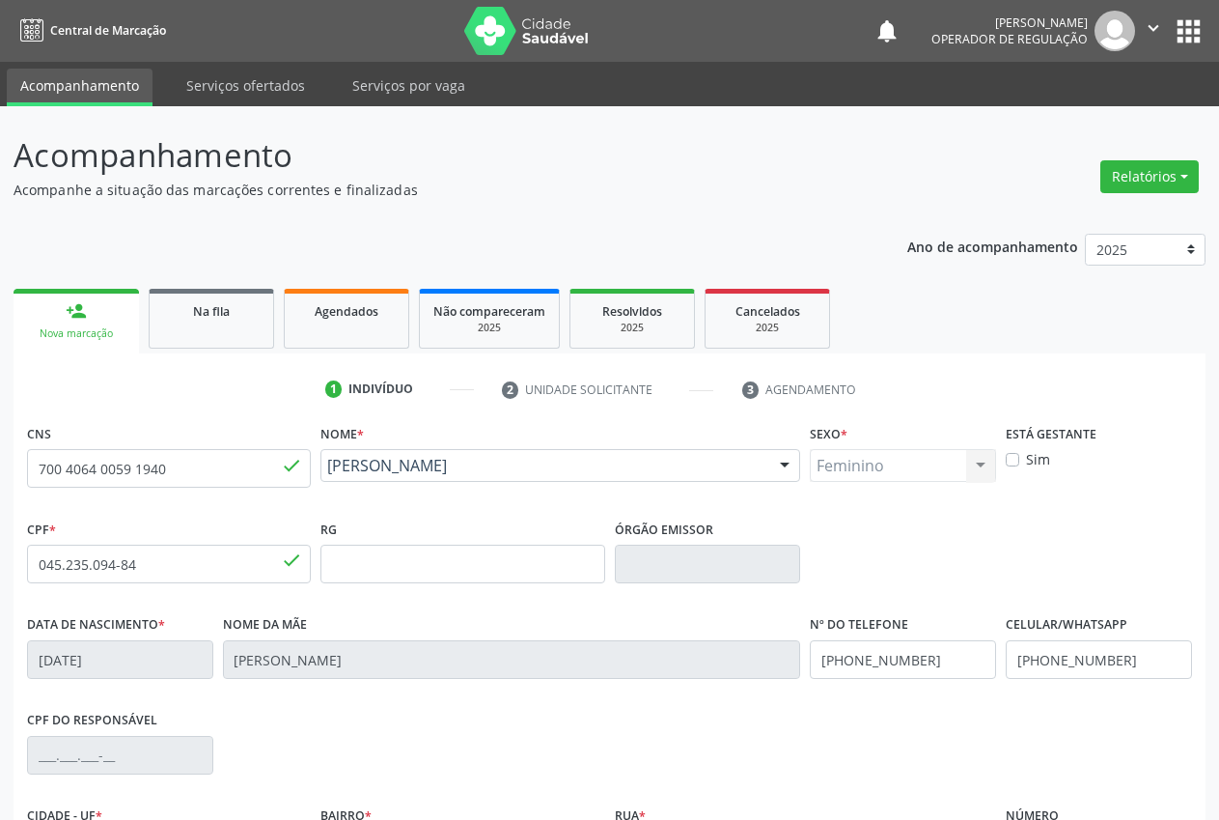
scroll to position [227, 0]
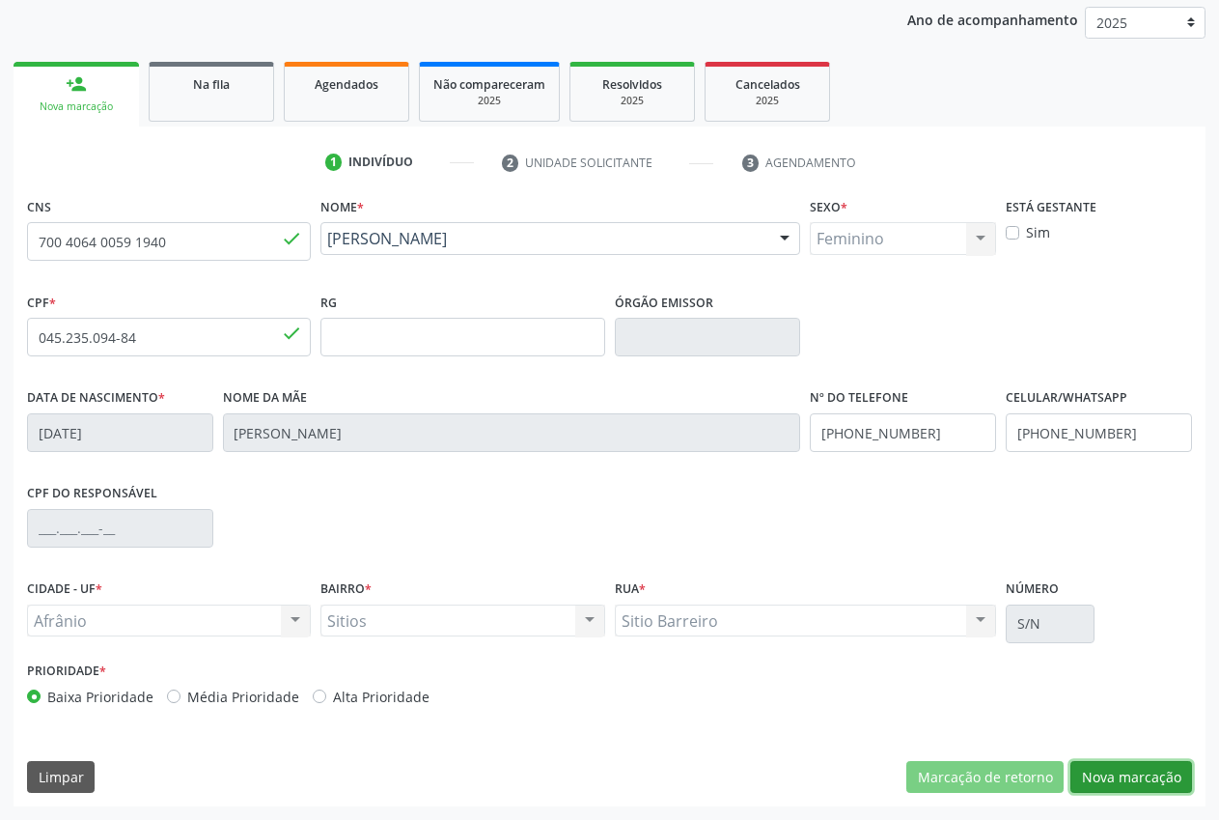
click at [1134, 774] on button "Nova marcação" at bounding box center [1132, 777] width 122 height 33
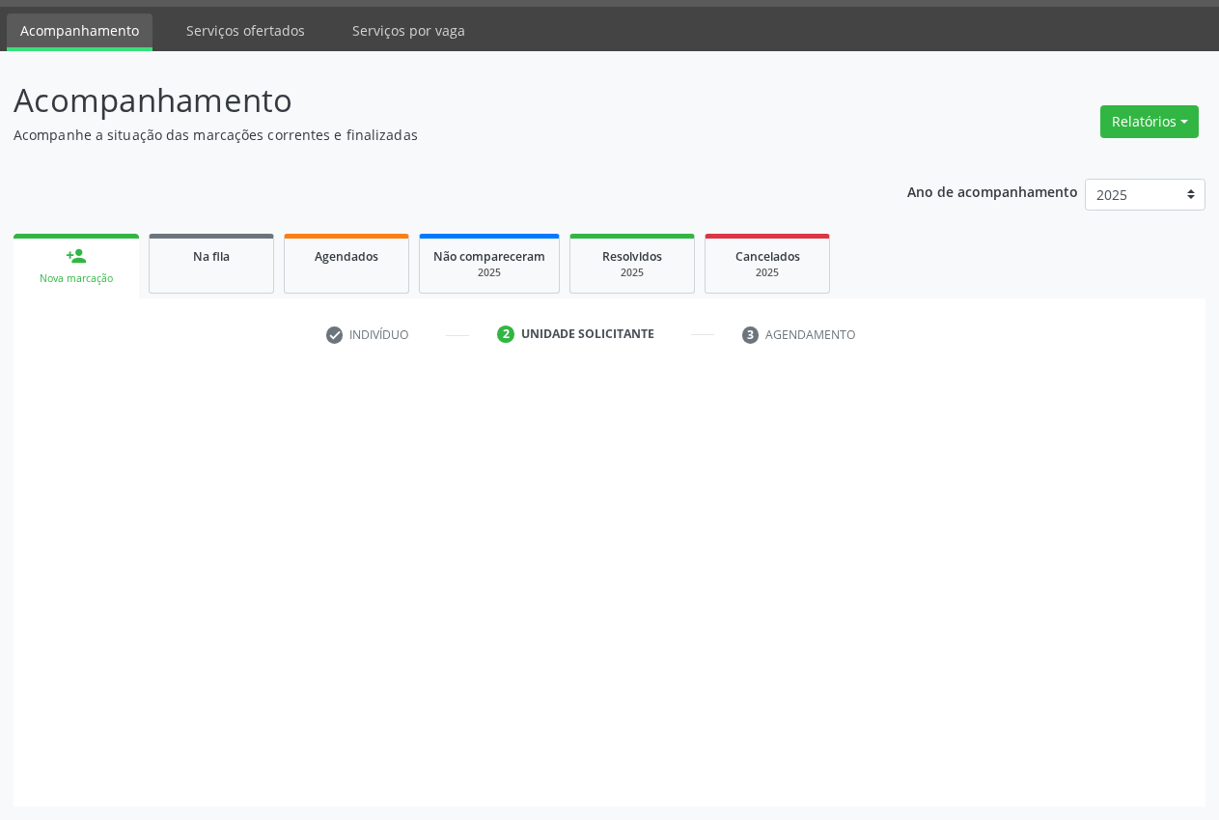
scroll to position [55, 0]
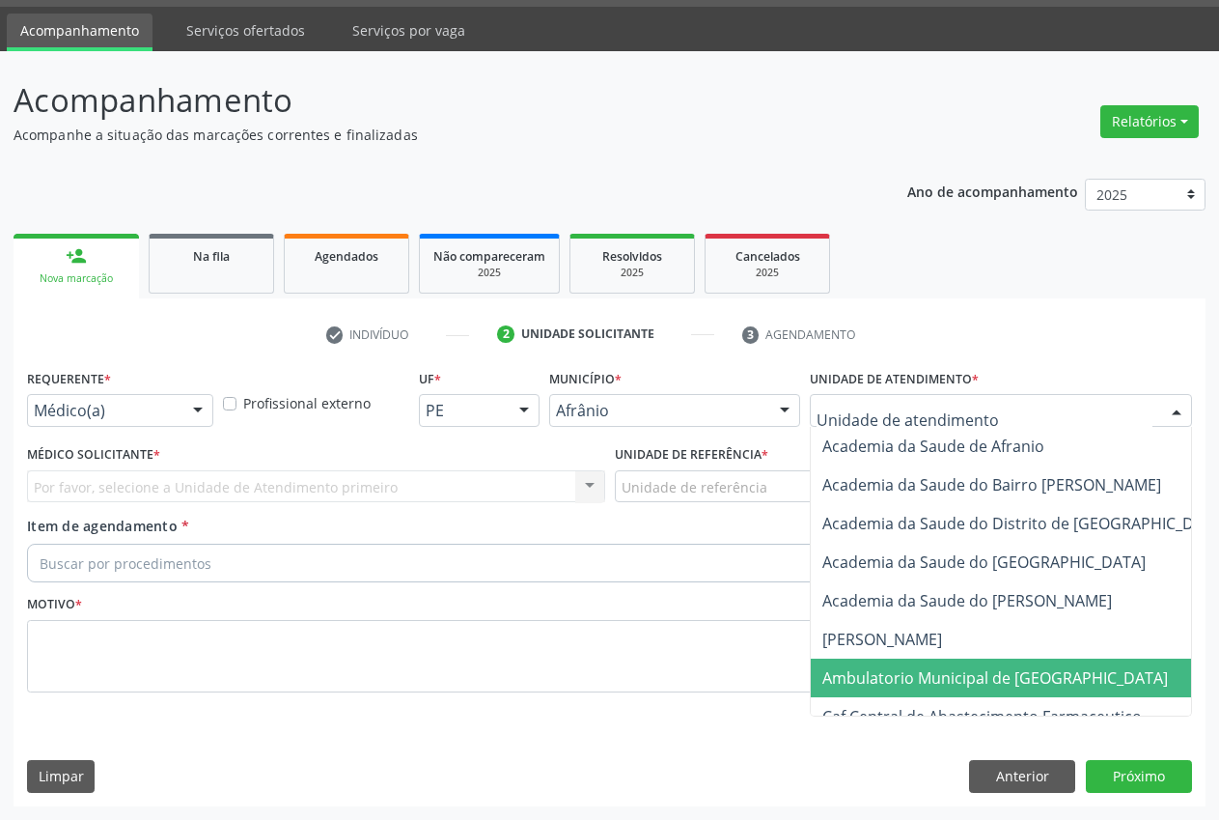
click at [892, 661] on span "Ambulatorio Municipal de [GEOGRAPHIC_DATA]" at bounding box center [1046, 677] width 471 height 39
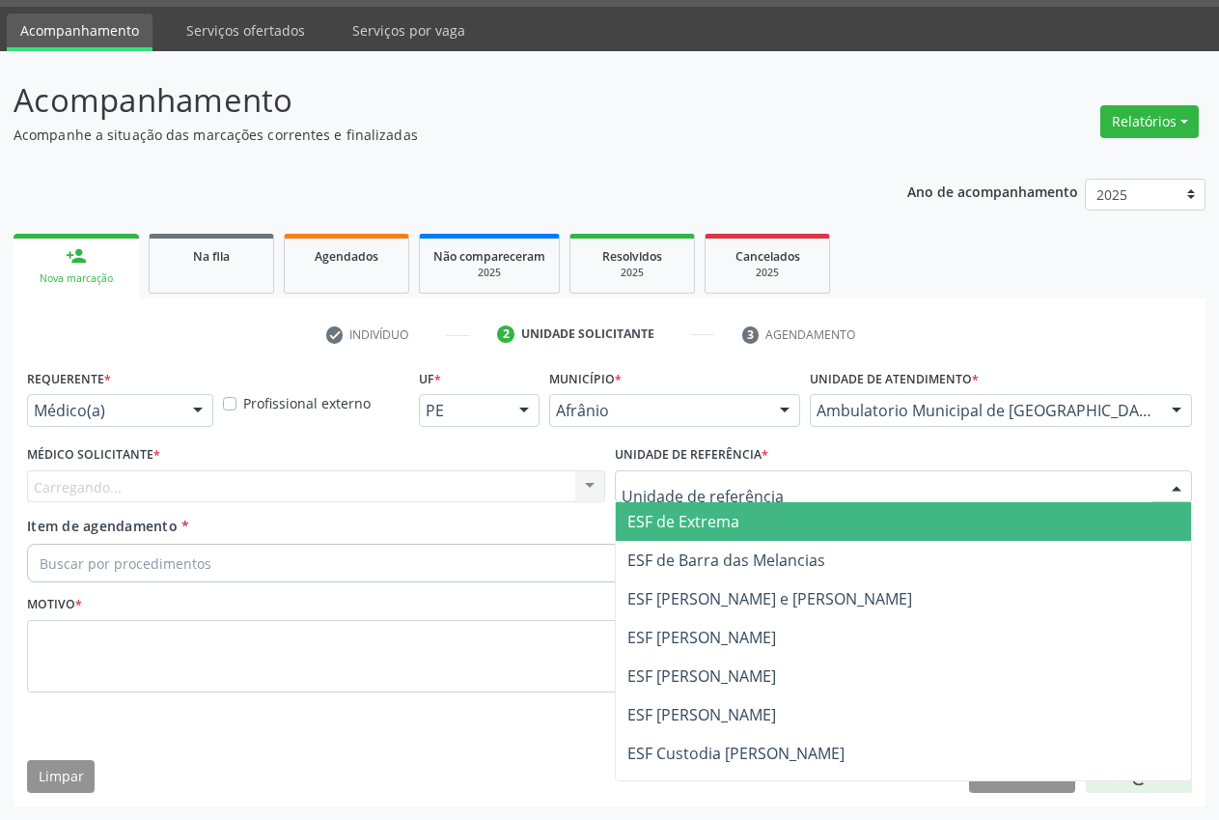
click at [776, 477] on div at bounding box center [904, 486] width 578 height 33
click at [777, 510] on span "ESF de Extrema" at bounding box center [904, 521] width 576 height 39
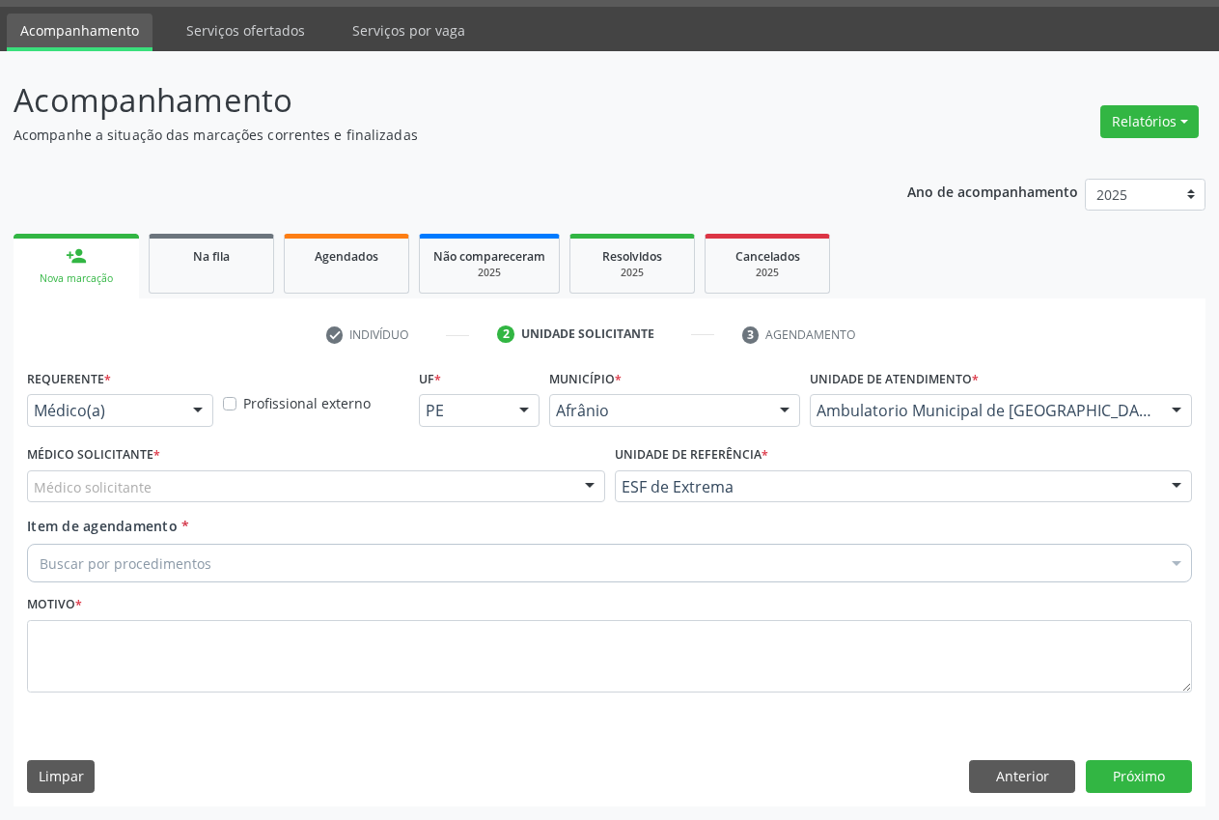
click at [603, 484] on div "Médico solicitante [PERSON_NAME] [PERSON_NAME] [PERSON_NAME] Reis [PERSON_NAME]…" at bounding box center [316, 486] width 578 height 33
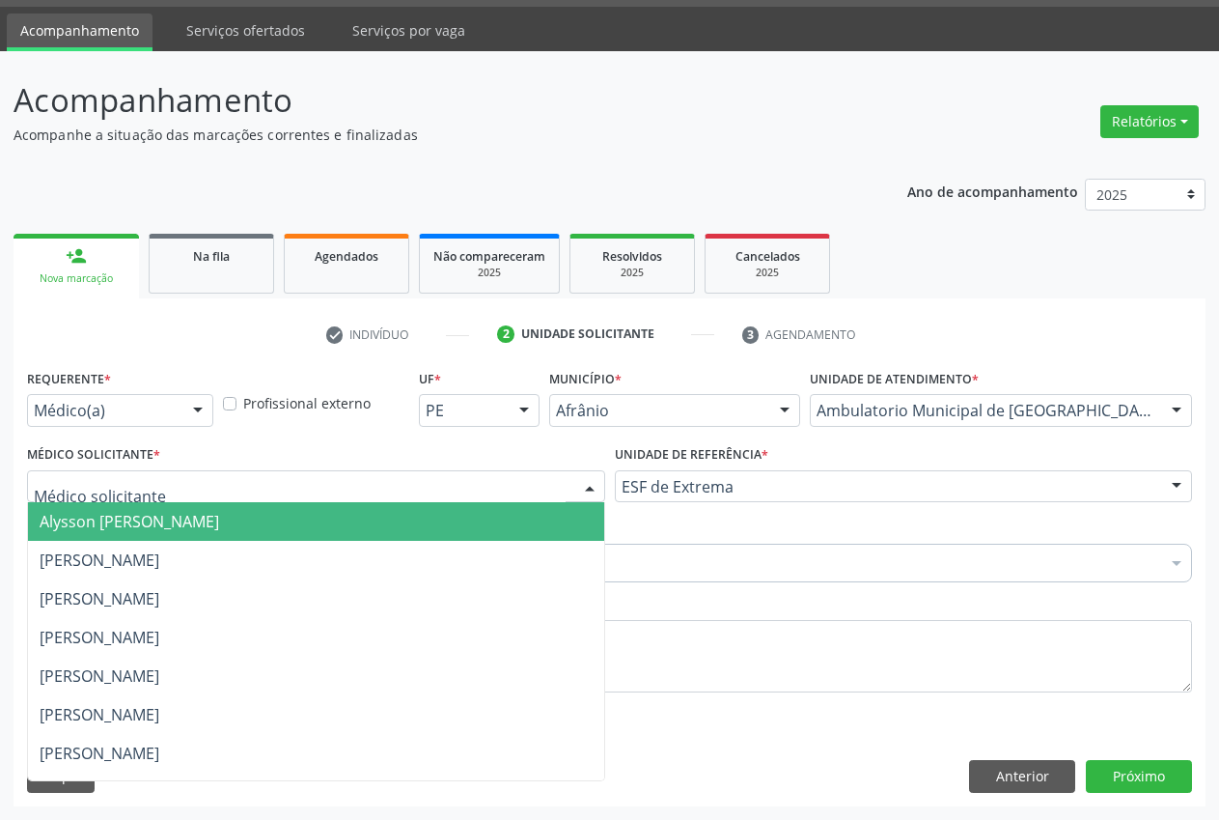
click at [483, 518] on span "Alysson [PERSON_NAME]" at bounding box center [316, 521] width 576 height 39
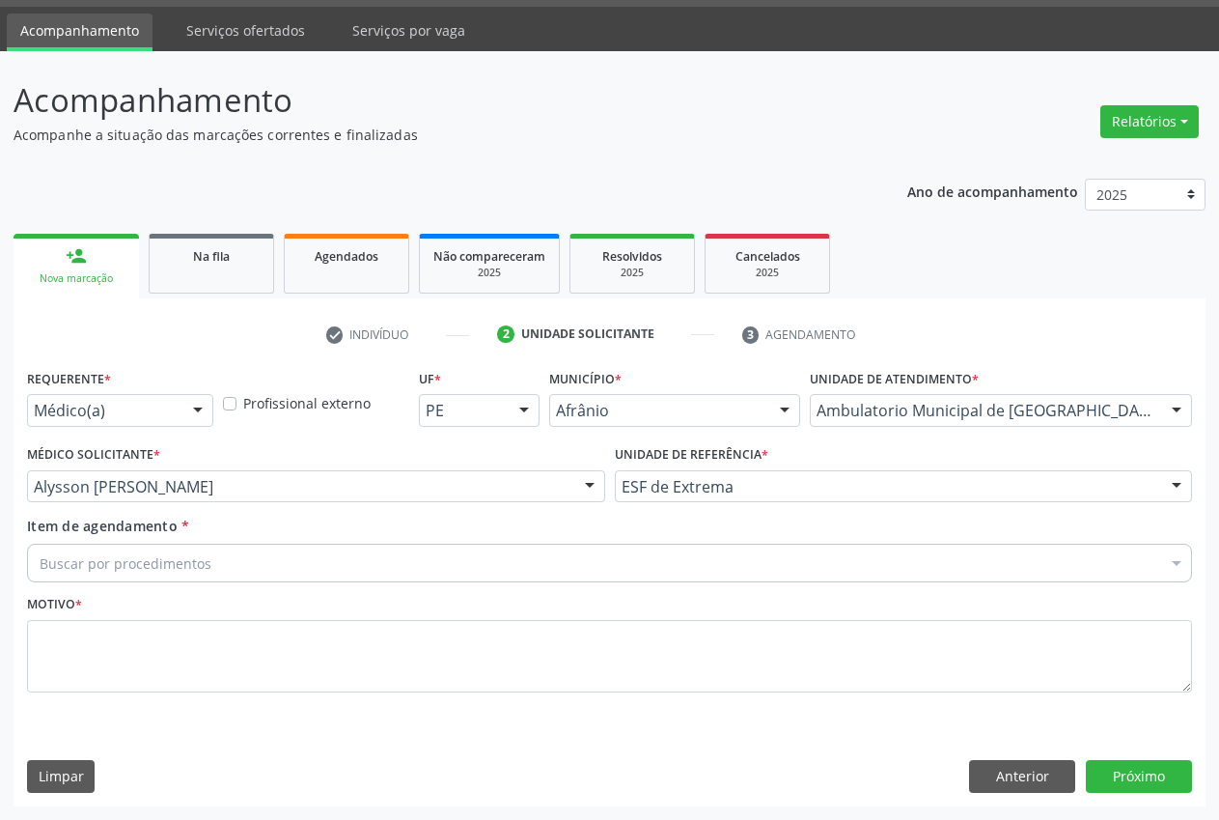
click at [314, 560] on div "Buscar por procedimentos" at bounding box center [609, 563] width 1165 height 39
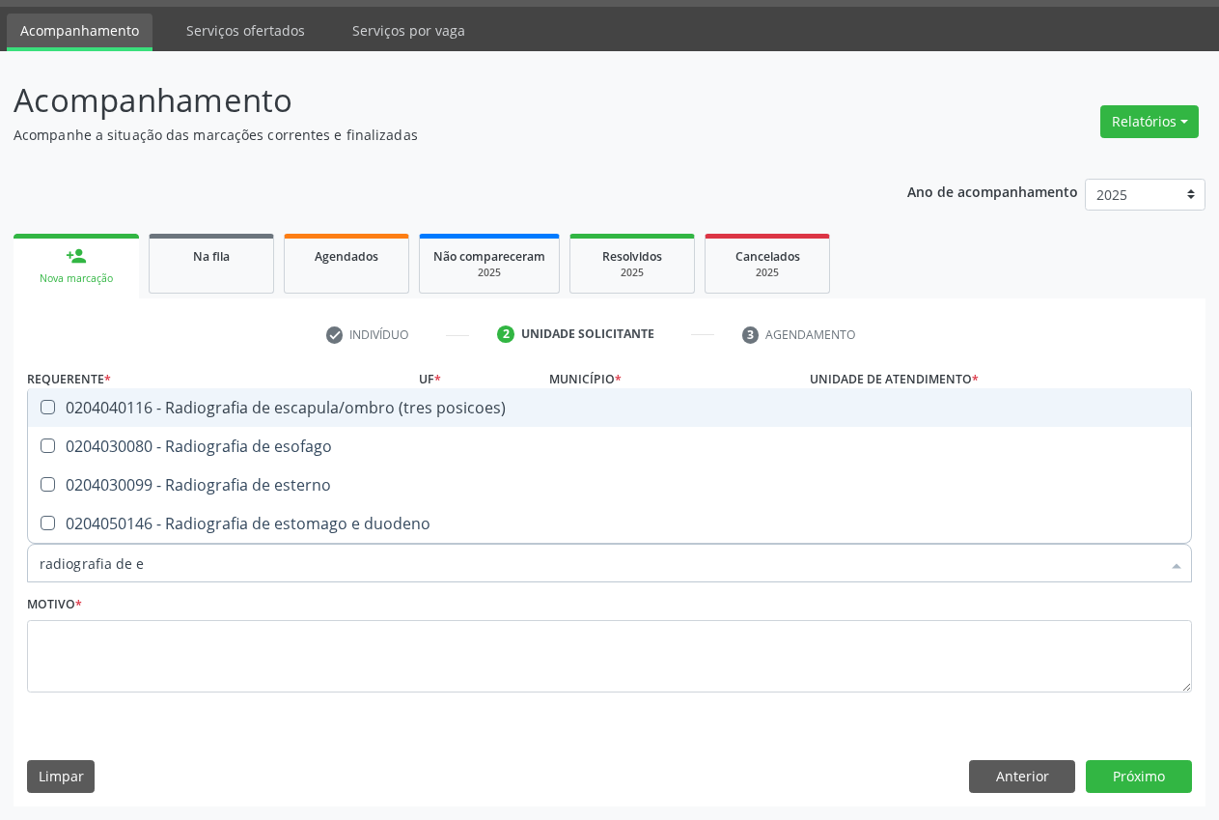
type input "radiografia de es"
click at [380, 424] on span "0204040116 - Radiografia de escapula/ombro (tres posicoes)" at bounding box center [609, 407] width 1163 height 39
checkbox posicoes\) "true"
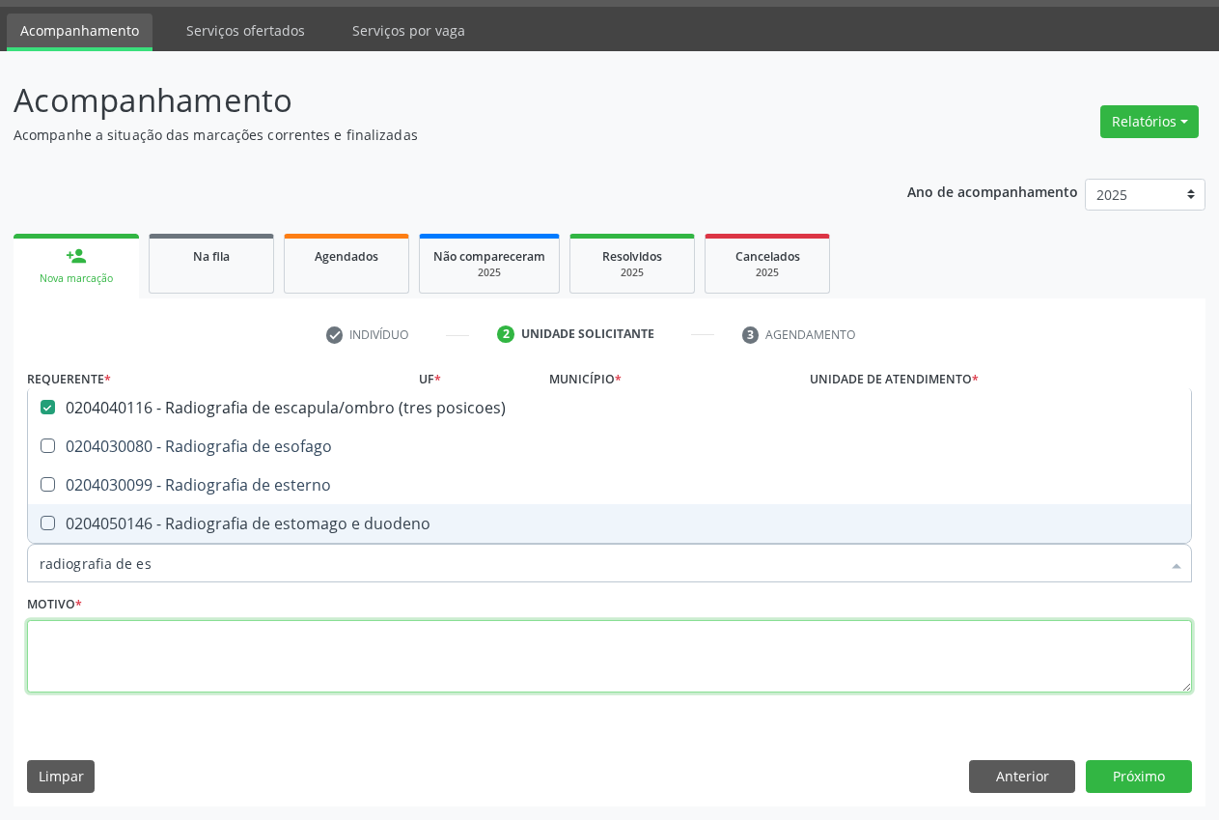
click at [374, 646] on textarea at bounding box center [609, 656] width 1165 height 73
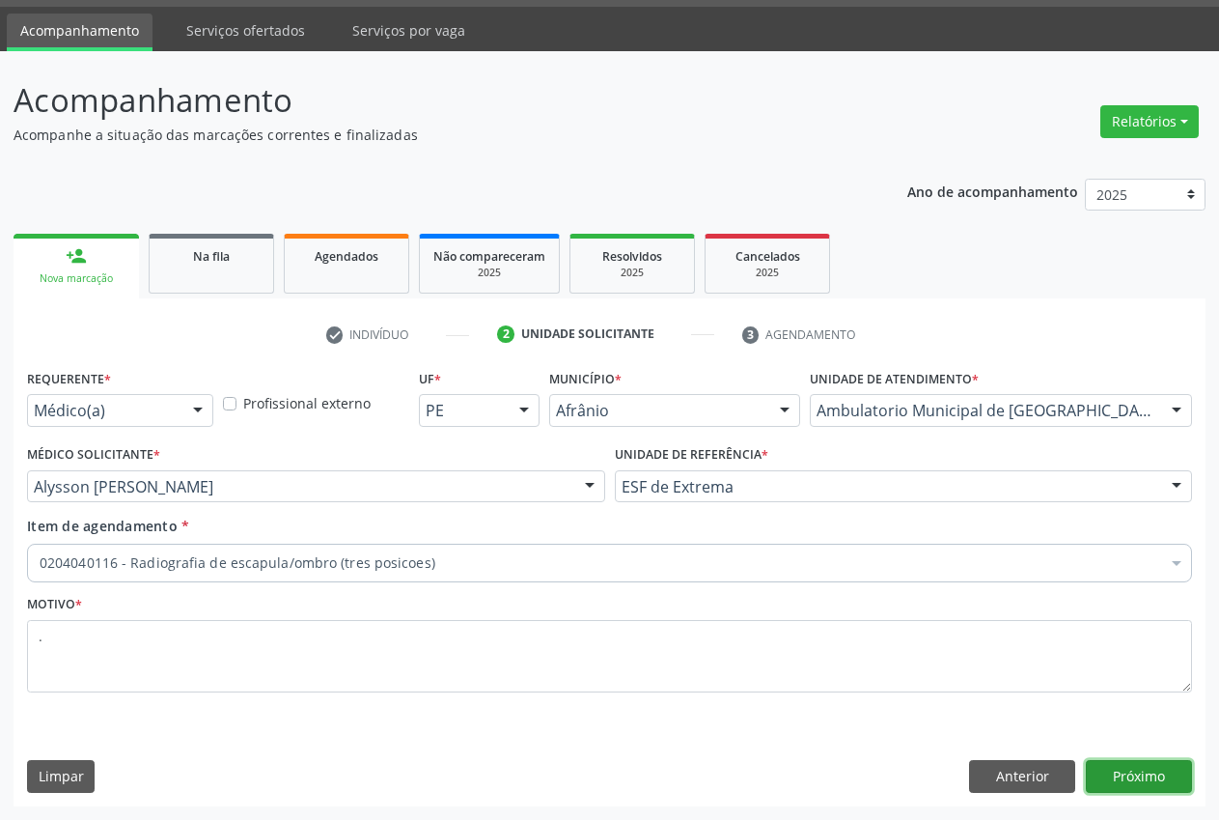
click at [1166, 771] on button "Próximo" at bounding box center [1139, 776] width 106 height 33
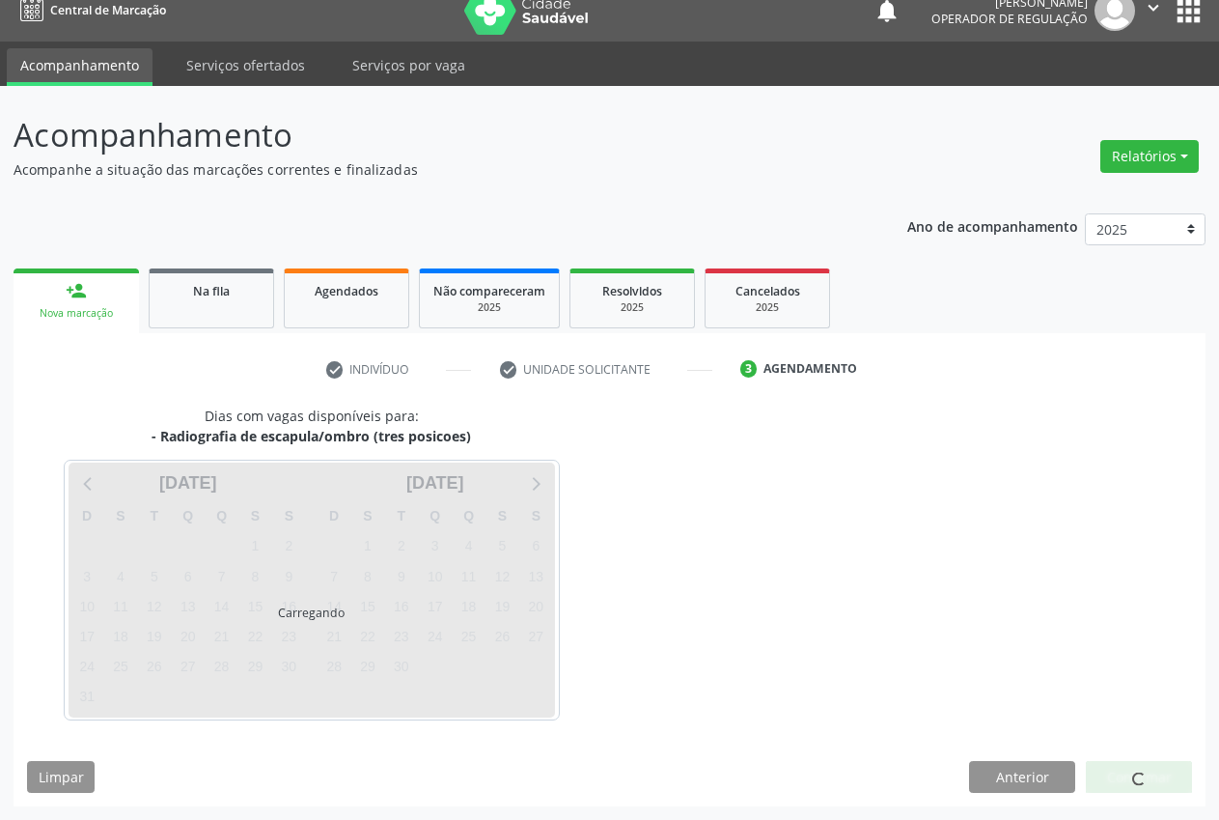
scroll to position [20, 0]
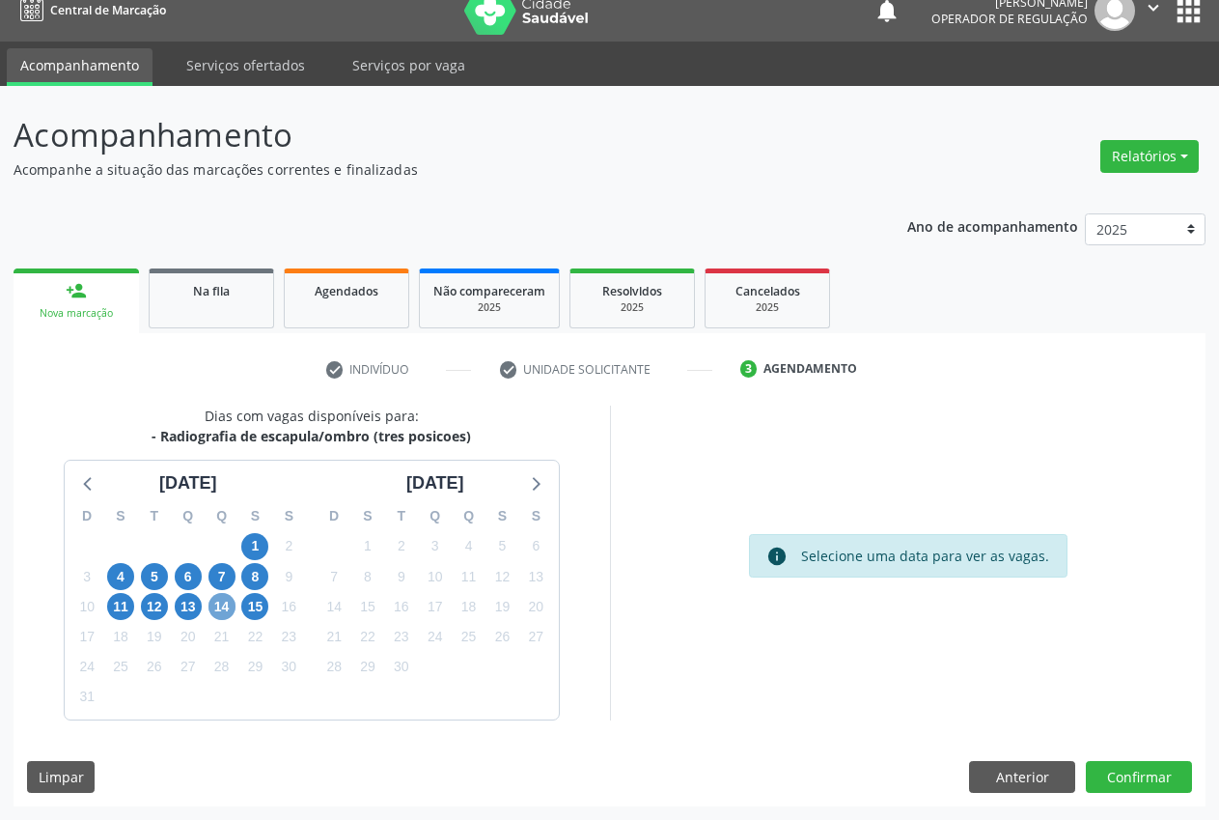
click at [226, 604] on span "14" at bounding box center [222, 606] width 27 height 27
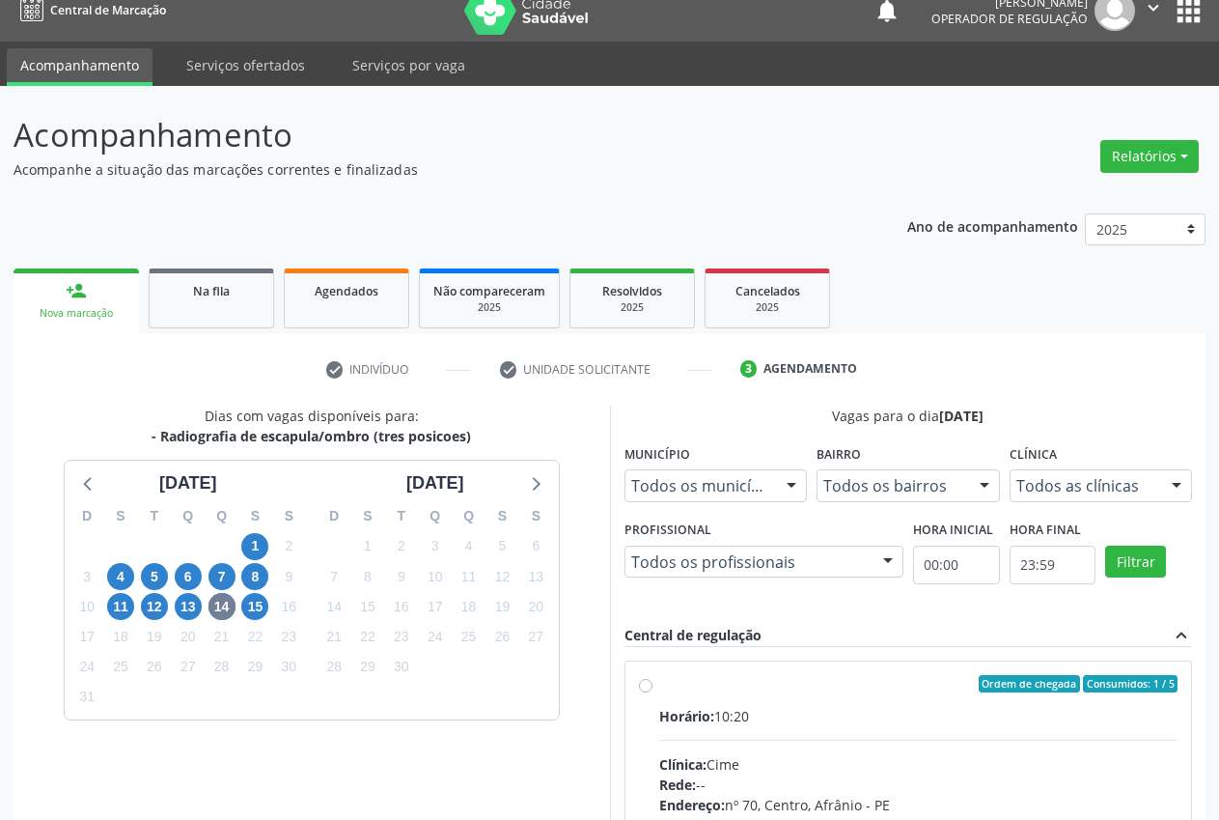
click at [1142, 475] on div "Todos as clínicas" at bounding box center [1101, 485] width 183 height 33
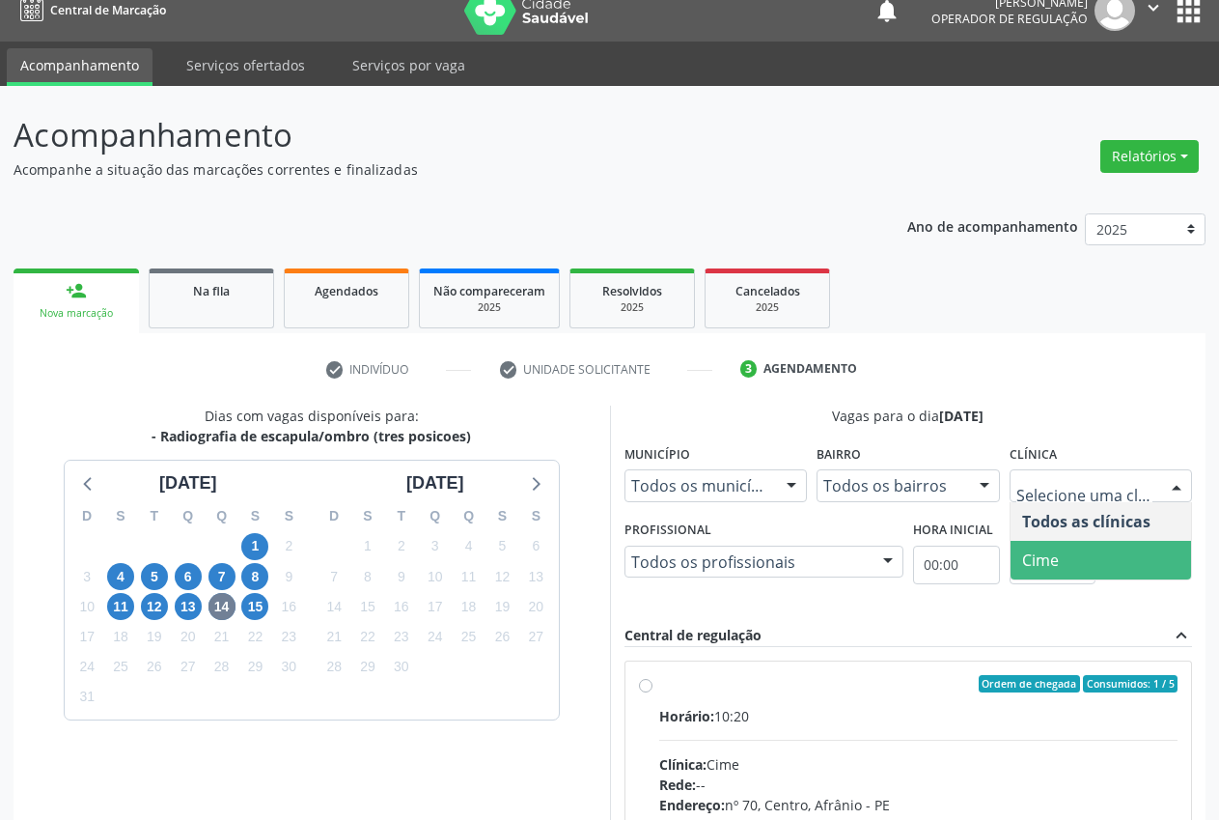
click at [1108, 552] on span "Cime" at bounding box center [1102, 560] width 182 height 39
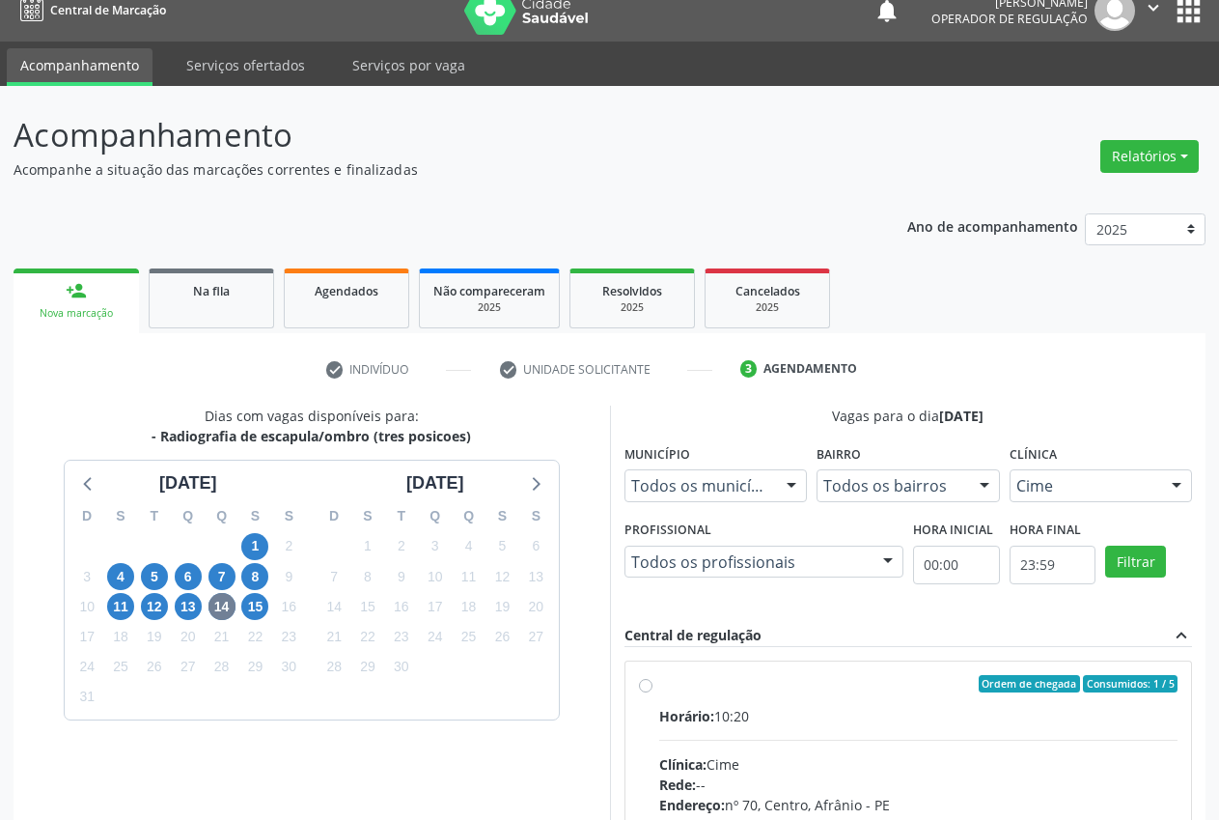
drag, startPoint x: 747, startPoint y: 686, endPoint x: 766, endPoint y: 665, distance: 27.3
click at [746, 685] on div "Ordem de chegada Consumidos: 1 / 5" at bounding box center [918, 683] width 519 height 17
click at [653, 685] on input "Ordem de chegada Consumidos: 1 / 5 Horário: 10:20 Clínica: Cime Rede: -- Endere…" at bounding box center [646, 683] width 14 height 17
radio input "true"
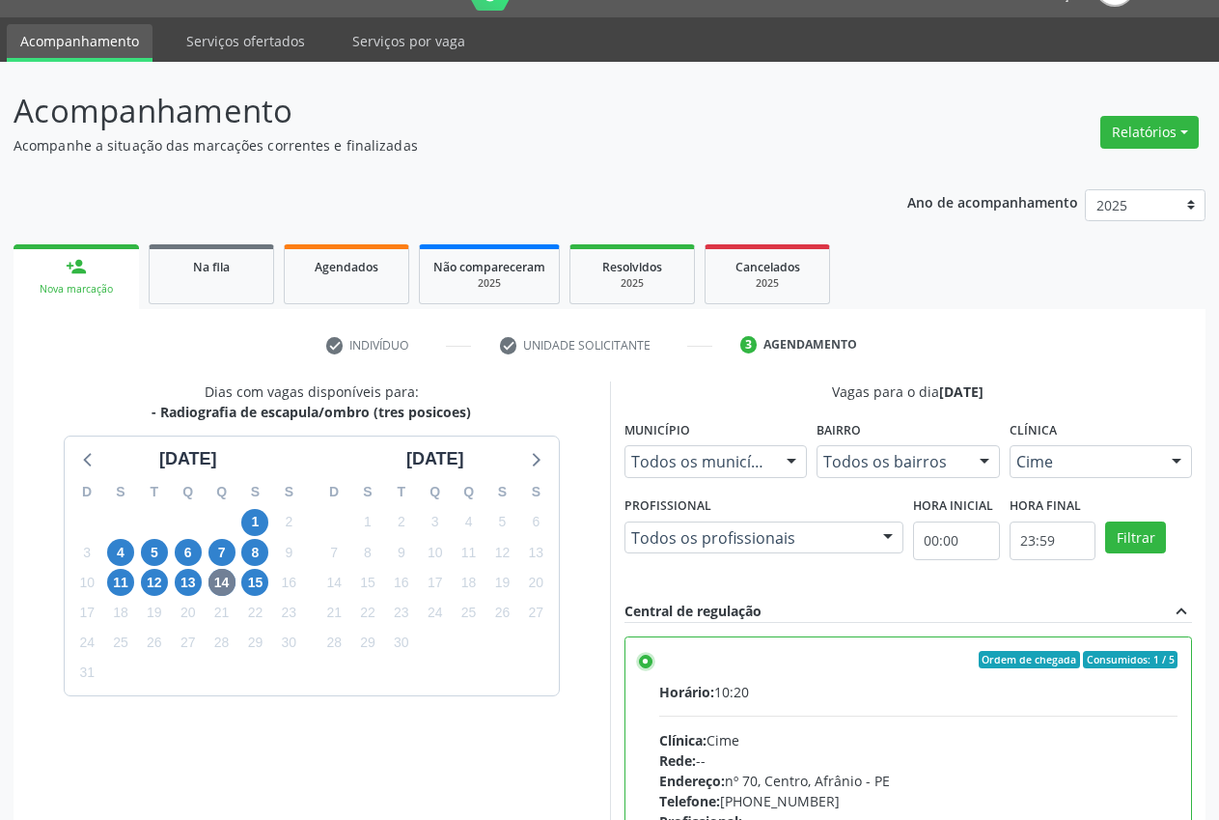
scroll to position [334, 0]
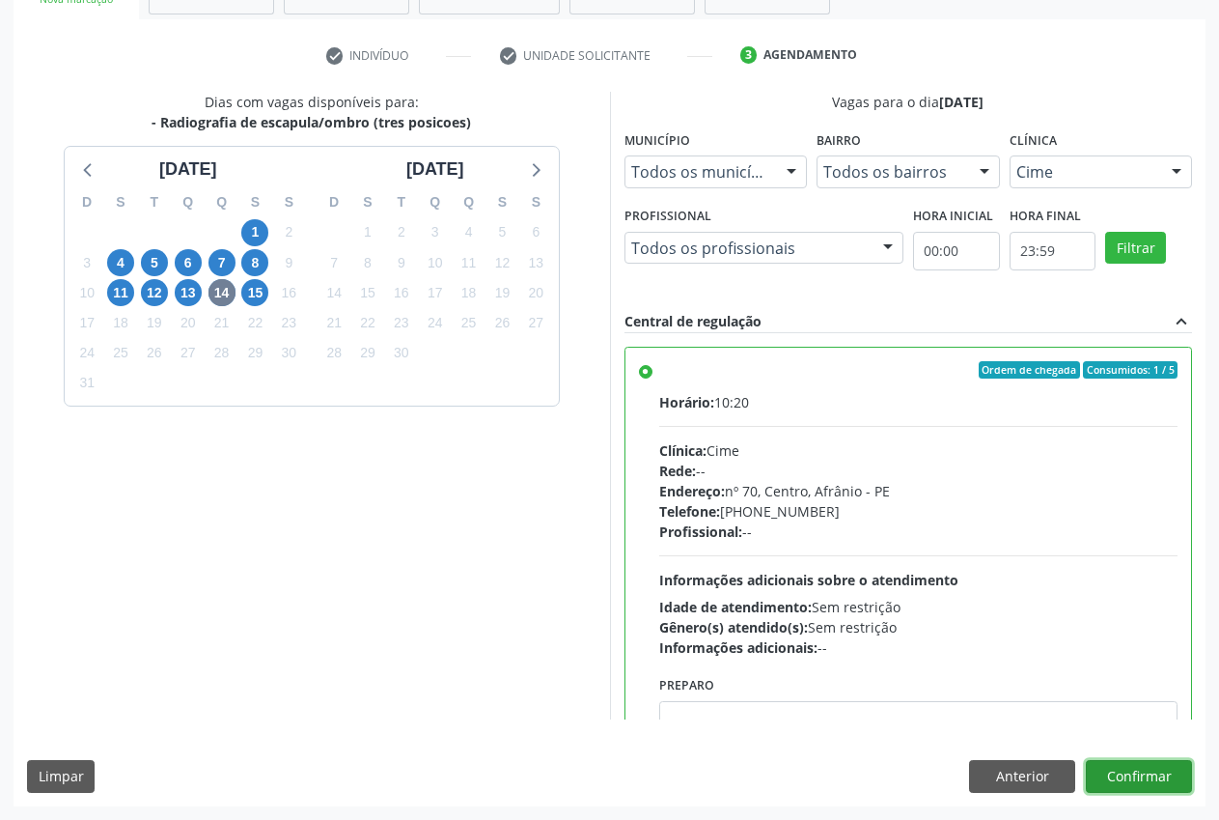
click at [1108, 782] on button "Confirmar" at bounding box center [1139, 776] width 106 height 33
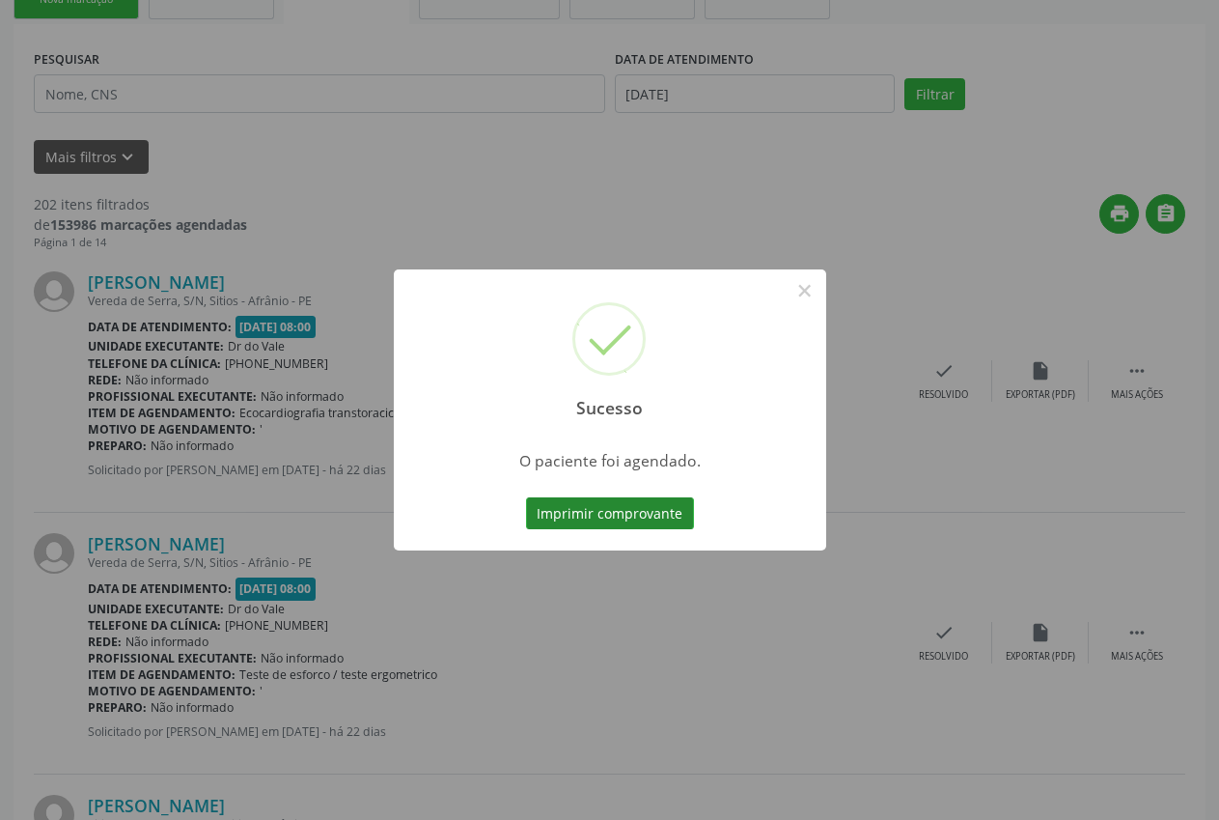
click at [607, 507] on button "Imprimir comprovante" at bounding box center [610, 513] width 168 height 33
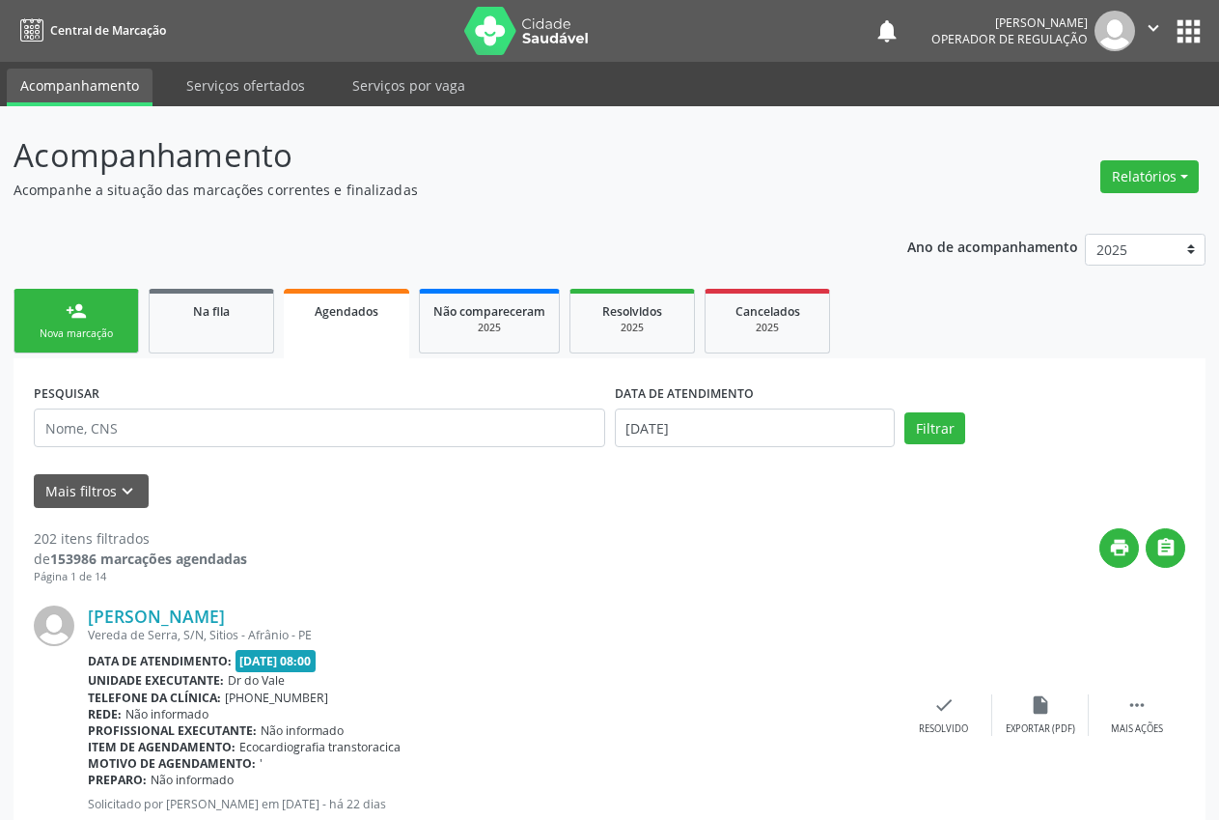
click at [93, 335] on div "Nova marcação" at bounding box center [76, 333] width 97 height 14
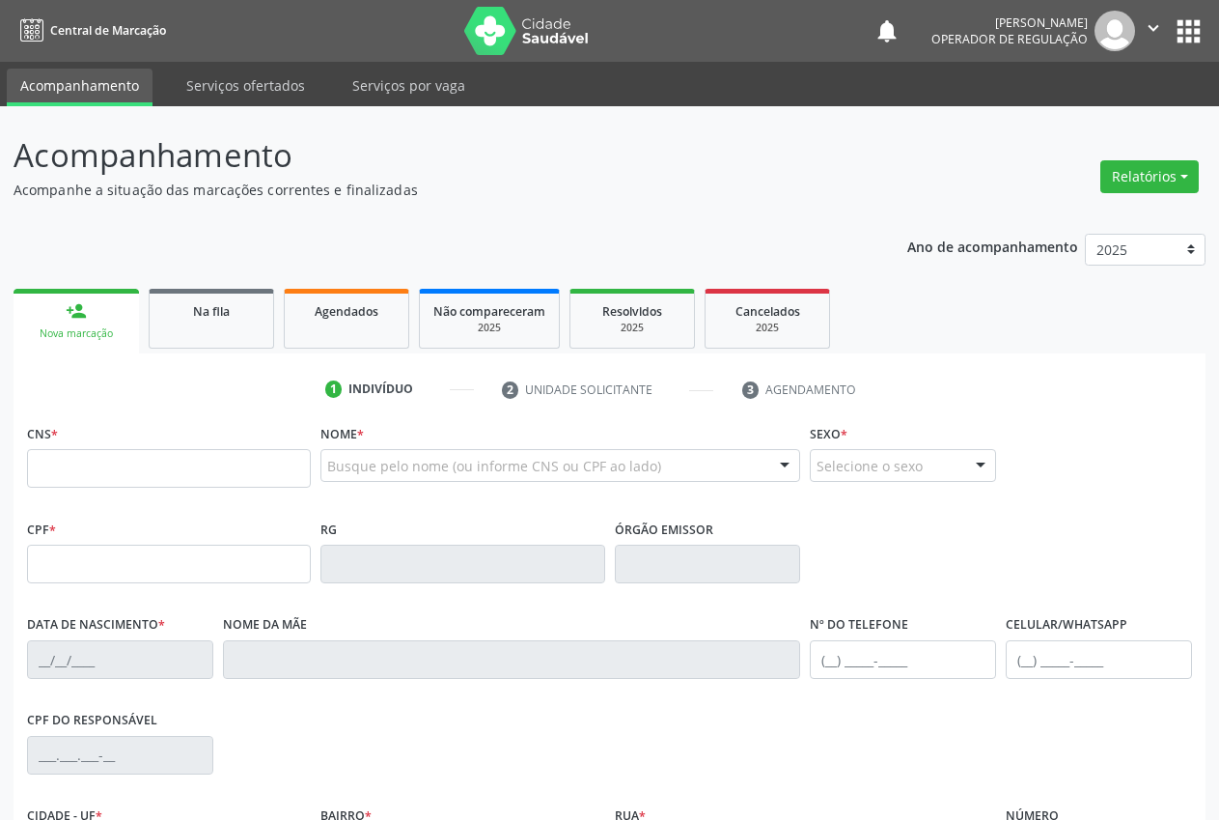
click at [77, 315] on div "person_add" at bounding box center [76, 310] width 21 height 21
click at [108, 465] on input "text" at bounding box center [169, 468] width 284 height 39
type input "701 0078 1935 2992"
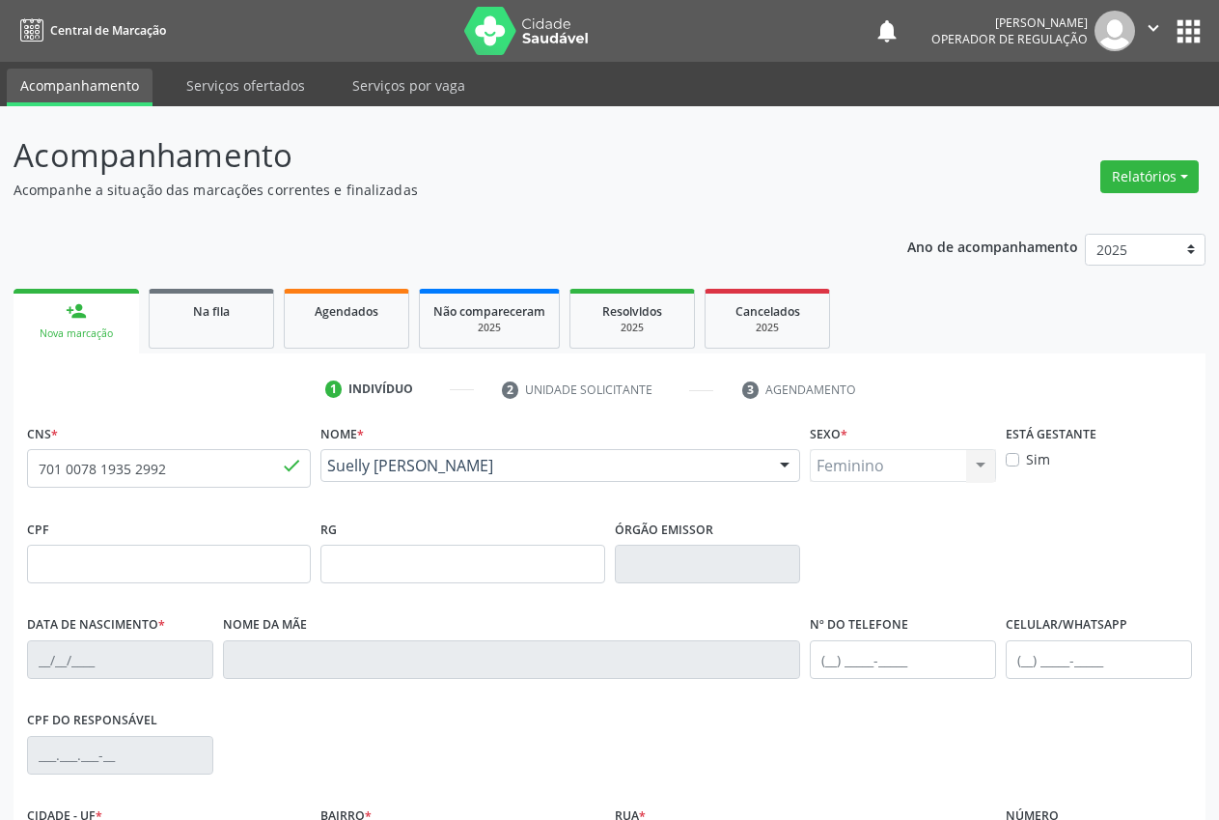
type input "[DATE]"
type input "[PHONE_NUMBER]"
type input "--"
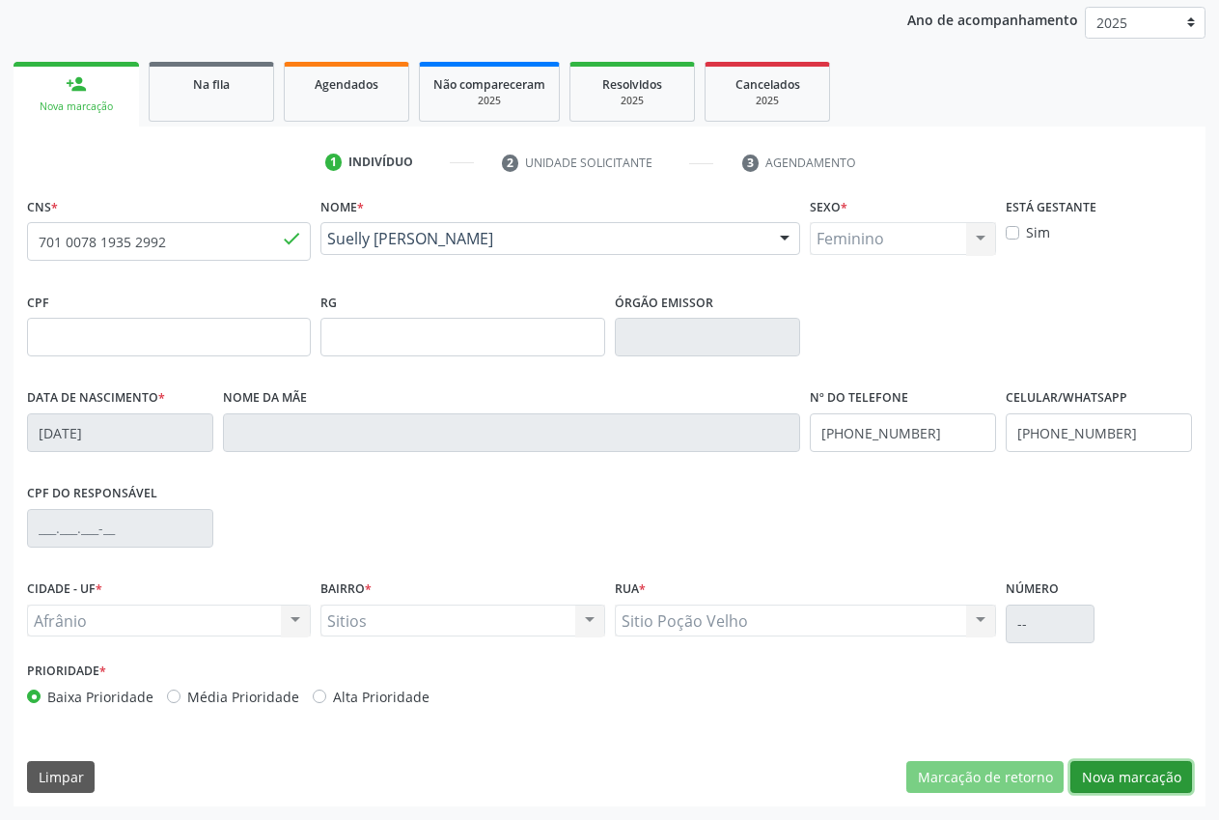
click at [1127, 773] on button "Nova marcação" at bounding box center [1132, 777] width 122 height 33
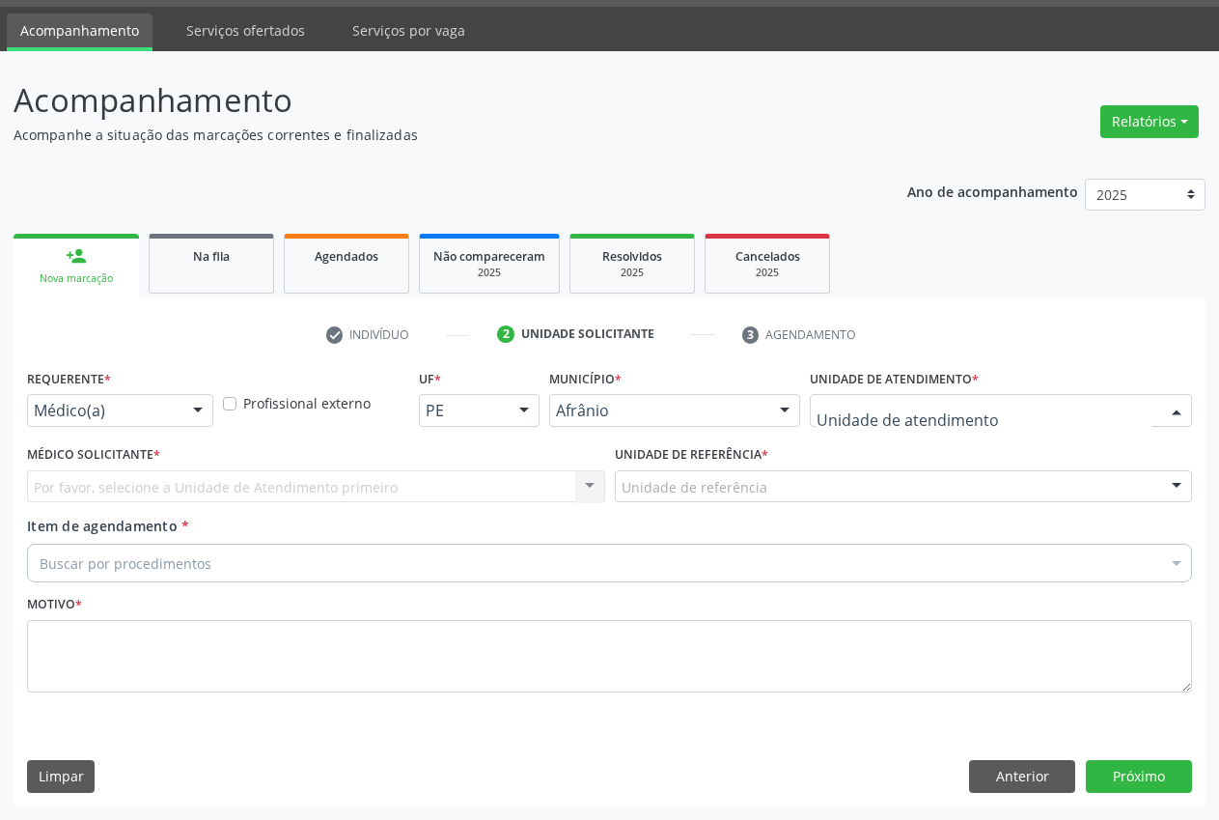
click at [999, 410] on div at bounding box center [1001, 410] width 382 height 33
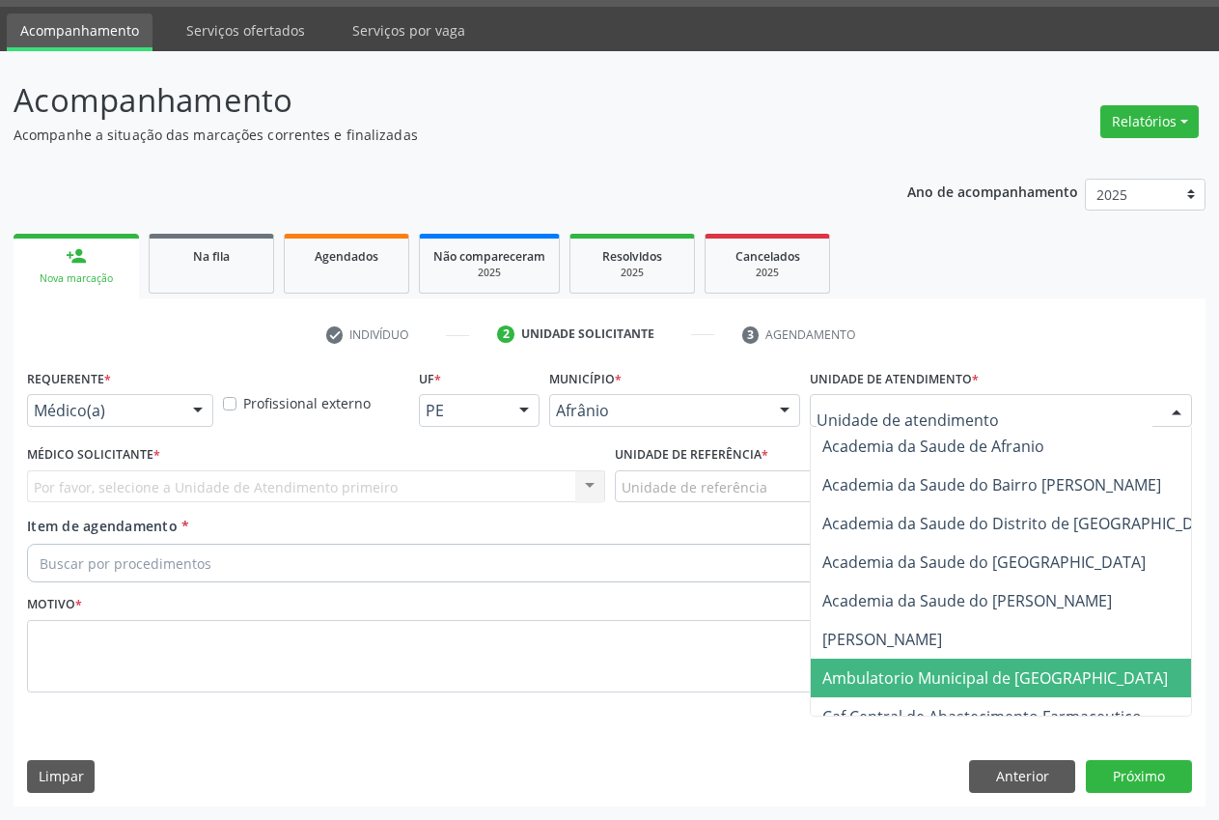
click at [1011, 673] on span "Ambulatorio Municipal de [GEOGRAPHIC_DATA]" at bounding box center [996, 677] width 346 height 21
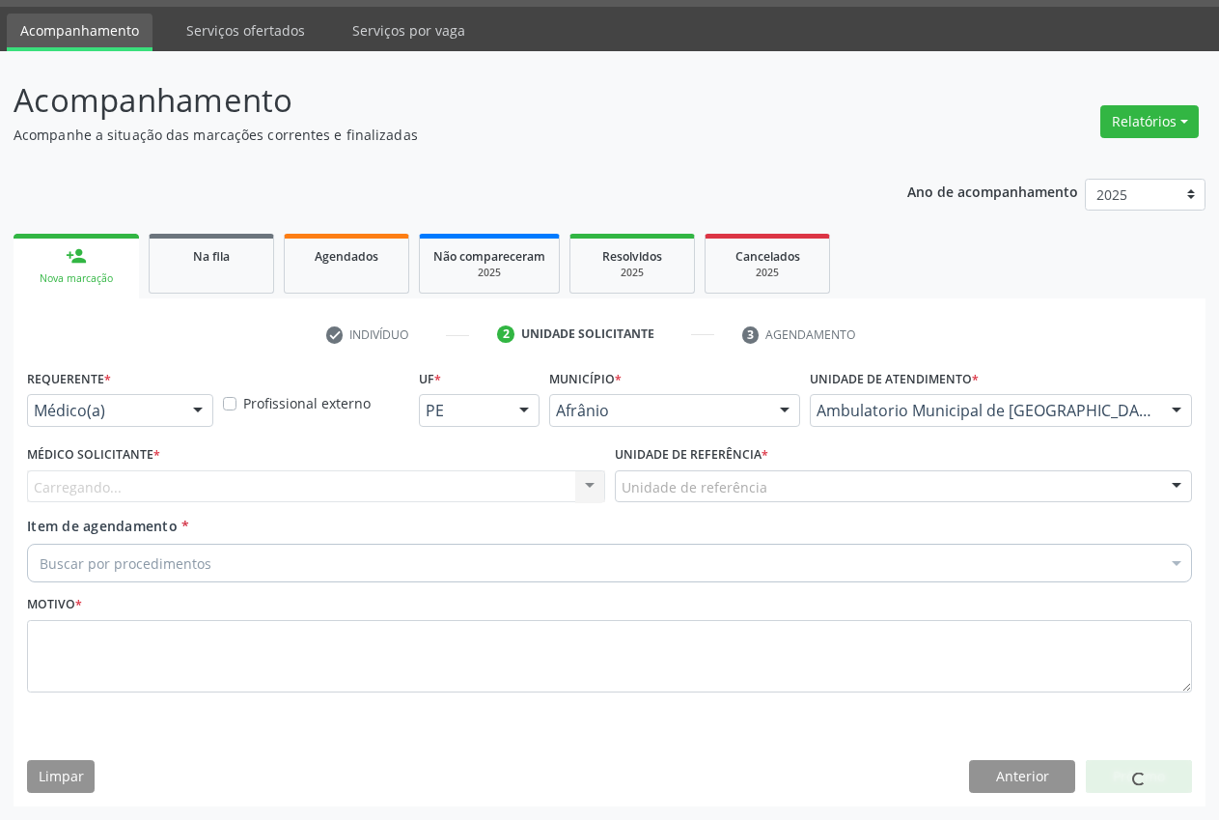
click at [787, 488] on div "Unidade de referência" at bounding box center [904, 486] width 578 height 33
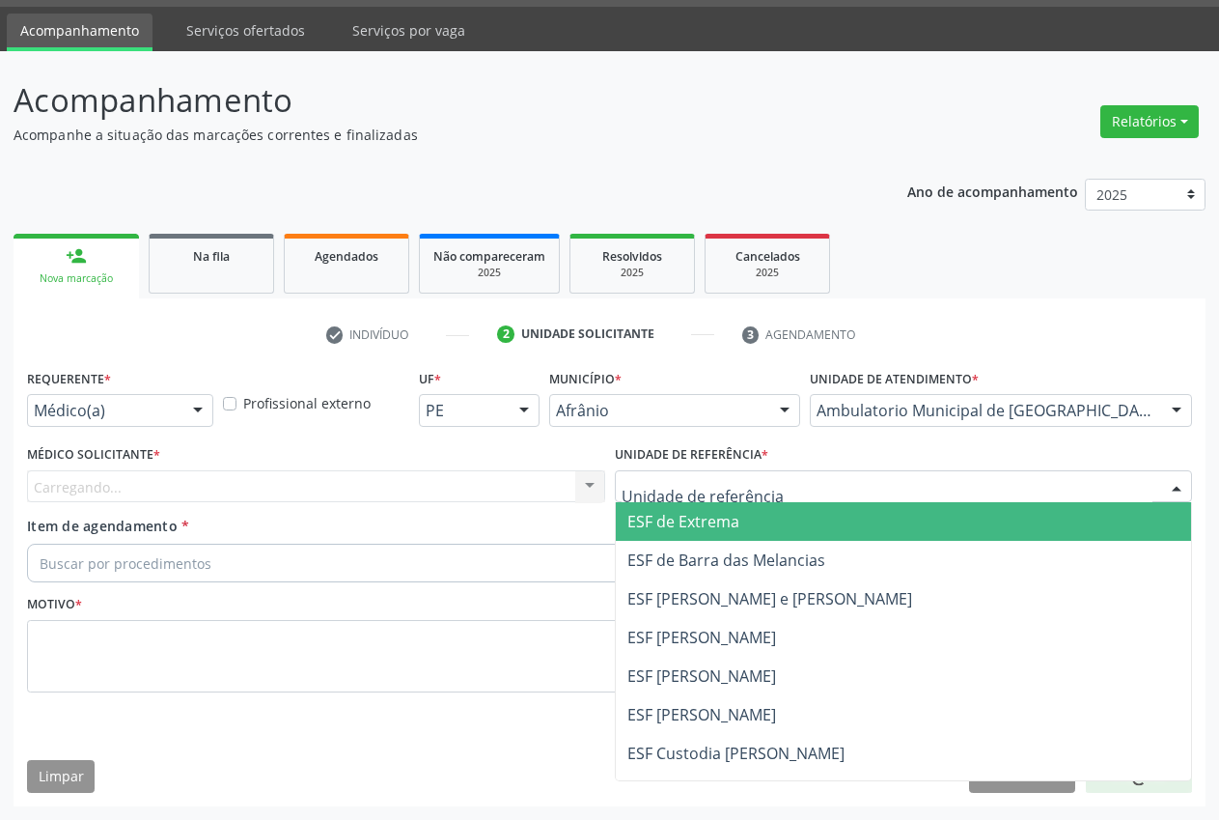
drag, startPoint x: 794, startPoint y: 529, endPoint x: 722, endPoint y: 522, distance: 71.8
click at [793, 529] on span "ESF de Extrema" at bounding box center [904, 521] width 576 height 39
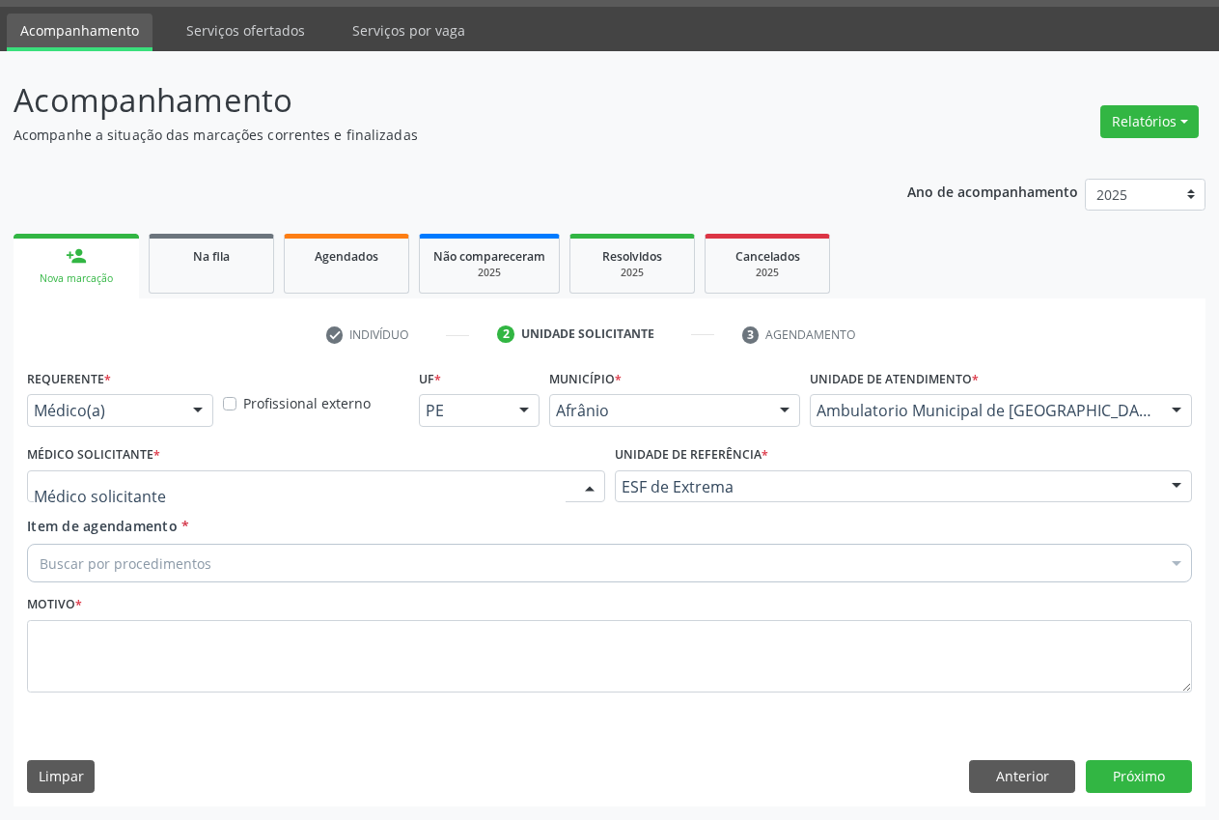
click at [578, 483] on div at bounding box center [589, 487] width 29 height 33
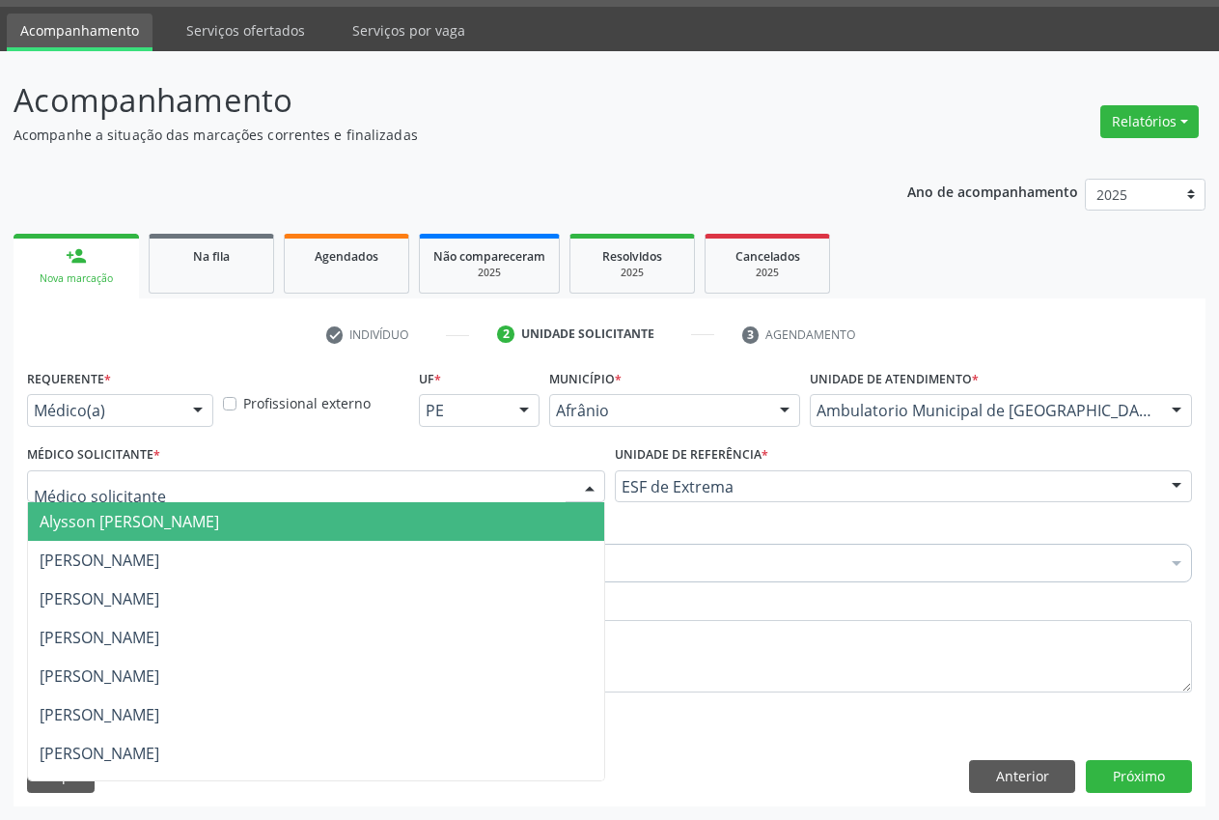
click at [490, 513] on span "Alysson [PERSON_NAME]" at bounding box center [316, 521] width 576 height 39
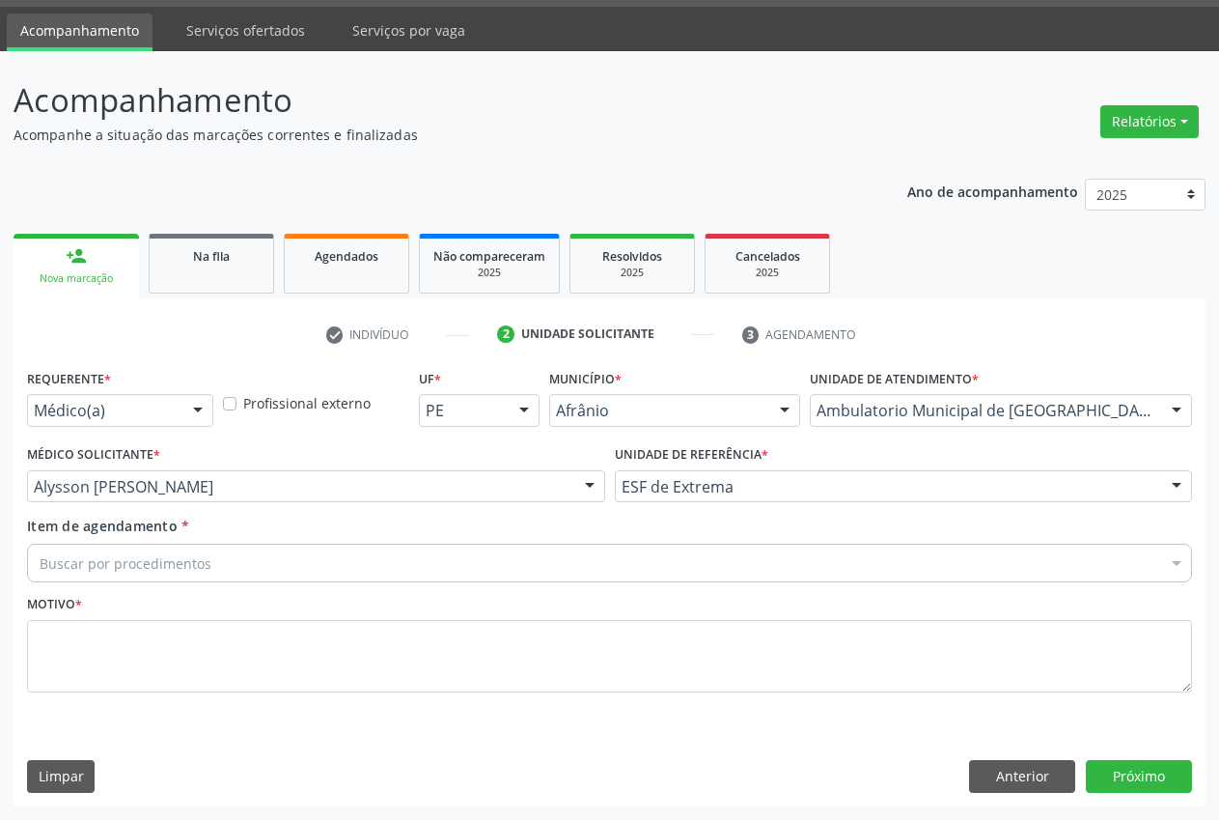
click at [388, 564] on div "Buscar por procedimentos" at bounding box center [609, 563] width 1165 height 39
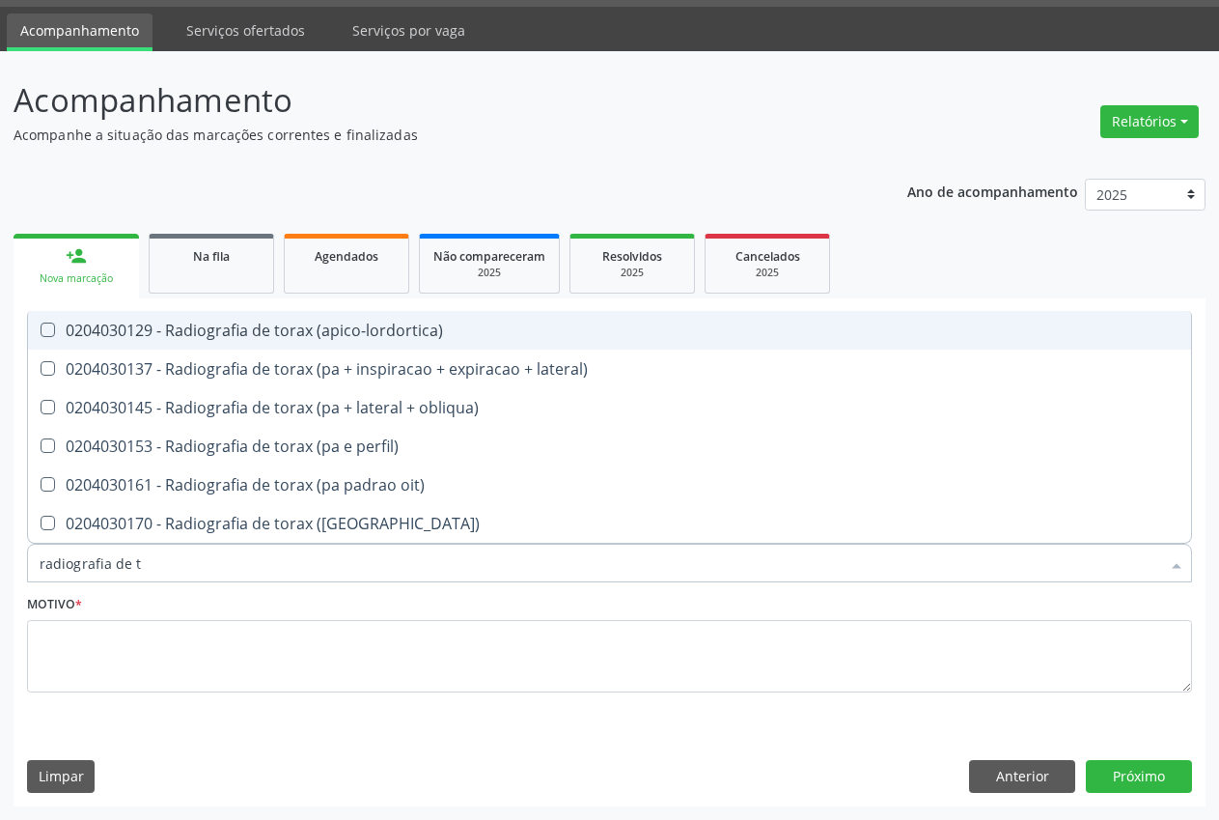
type input "radiografia de to"
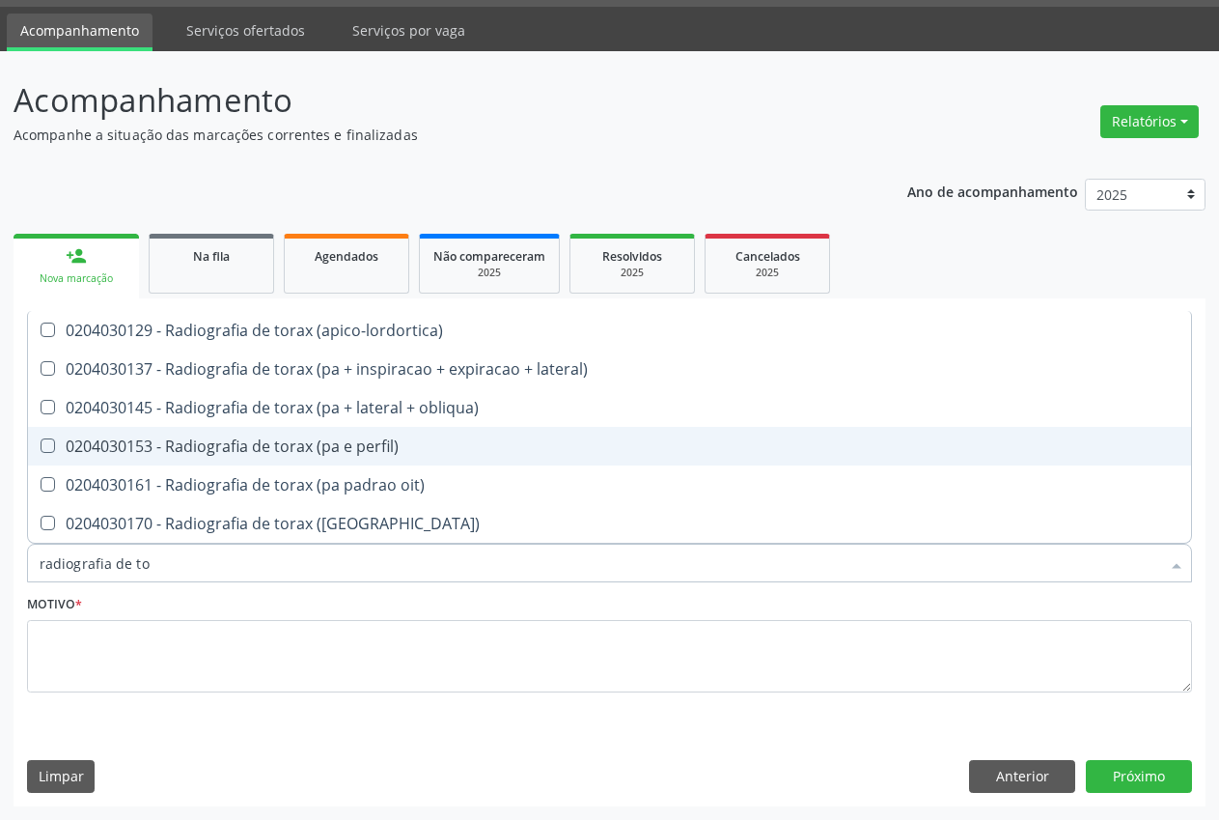
click at [479, 439] on div "0204030153 - Radiografia de torax (pa e perfil)" at bounding box center [610, 445] width 1140 height 15
checkbox perfil\) "true"
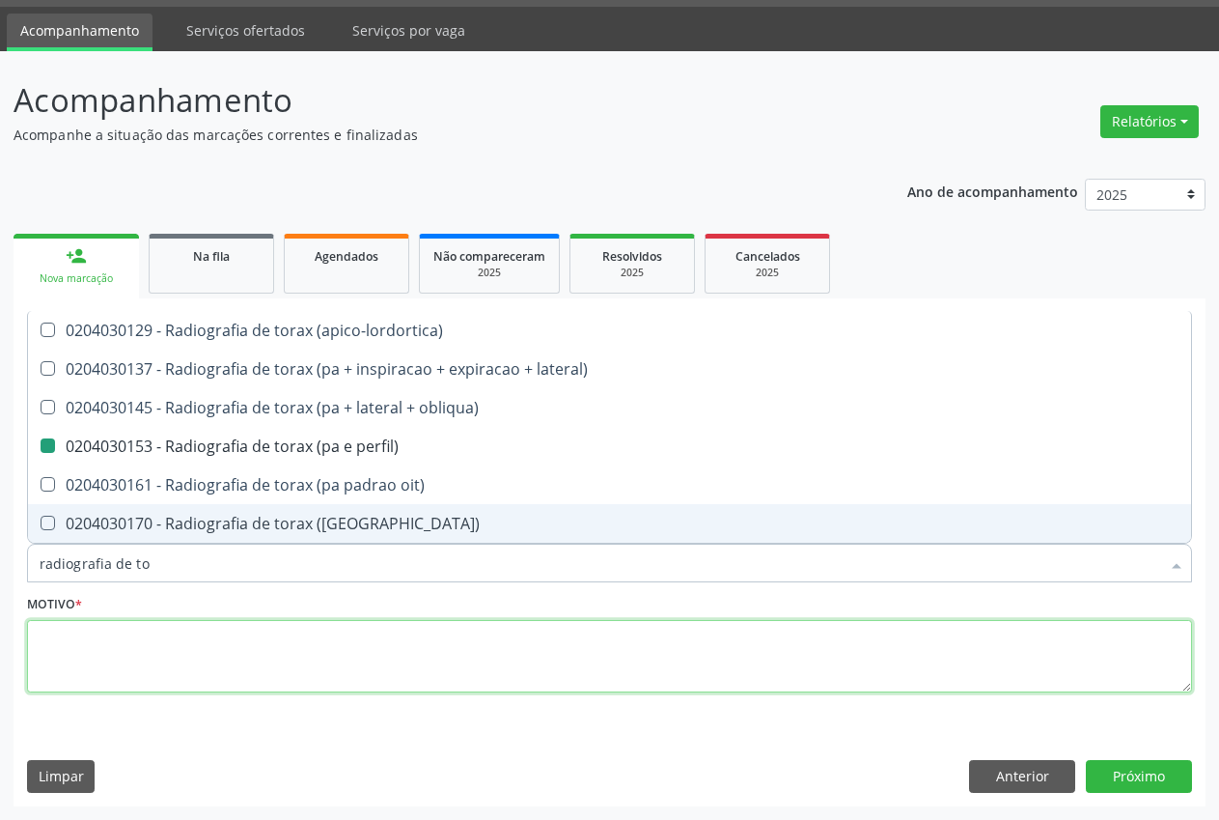
click at [515, 658] on textarea at bounding box center [609, 656] width 1165 height 73
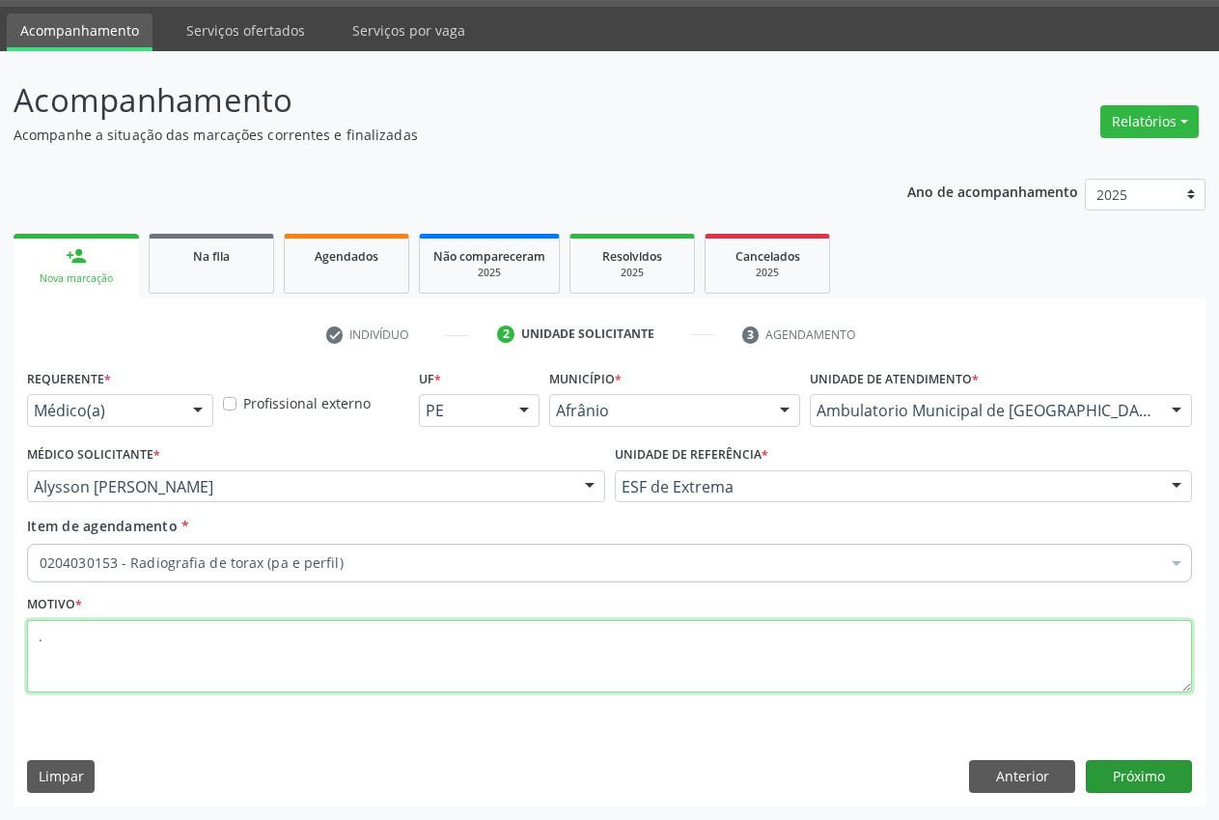
type textarea "."
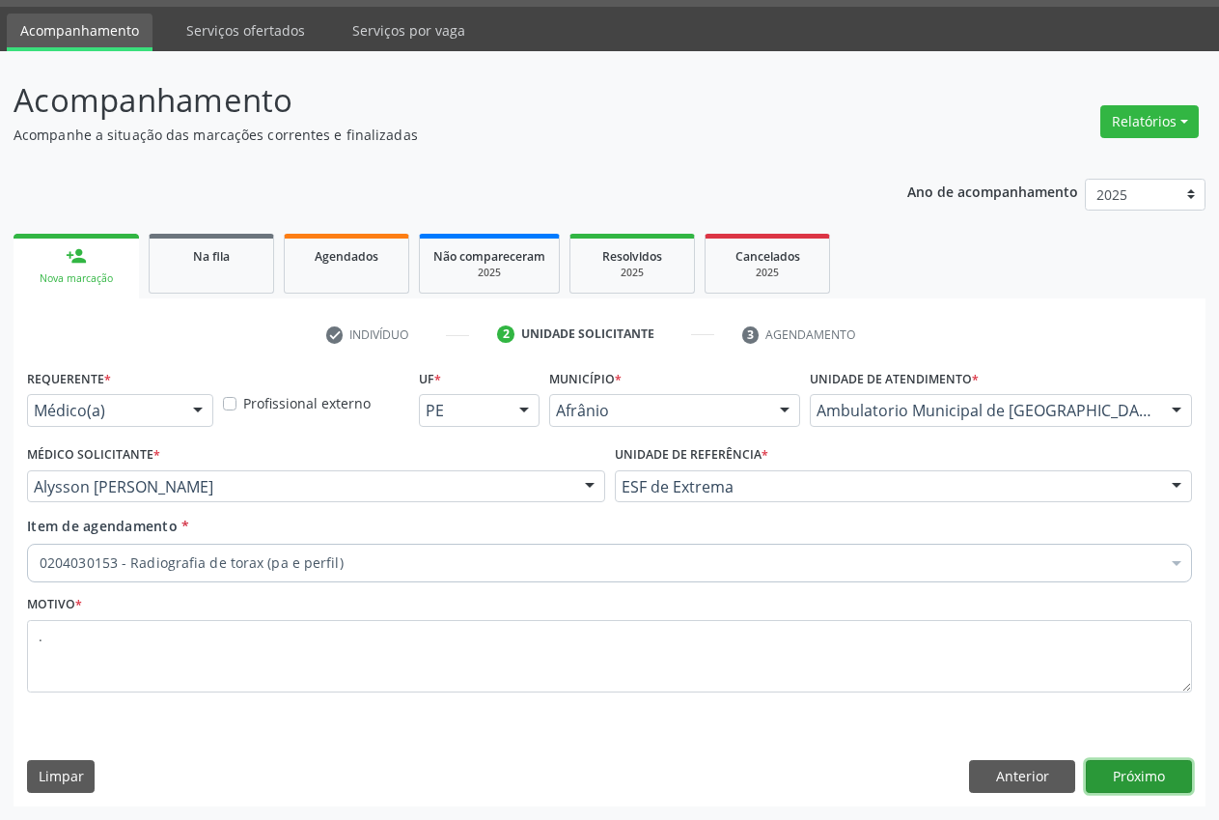
click at [1113, 767] on button "Próximo" at bounding box center [1139, 776] width 106 height 33
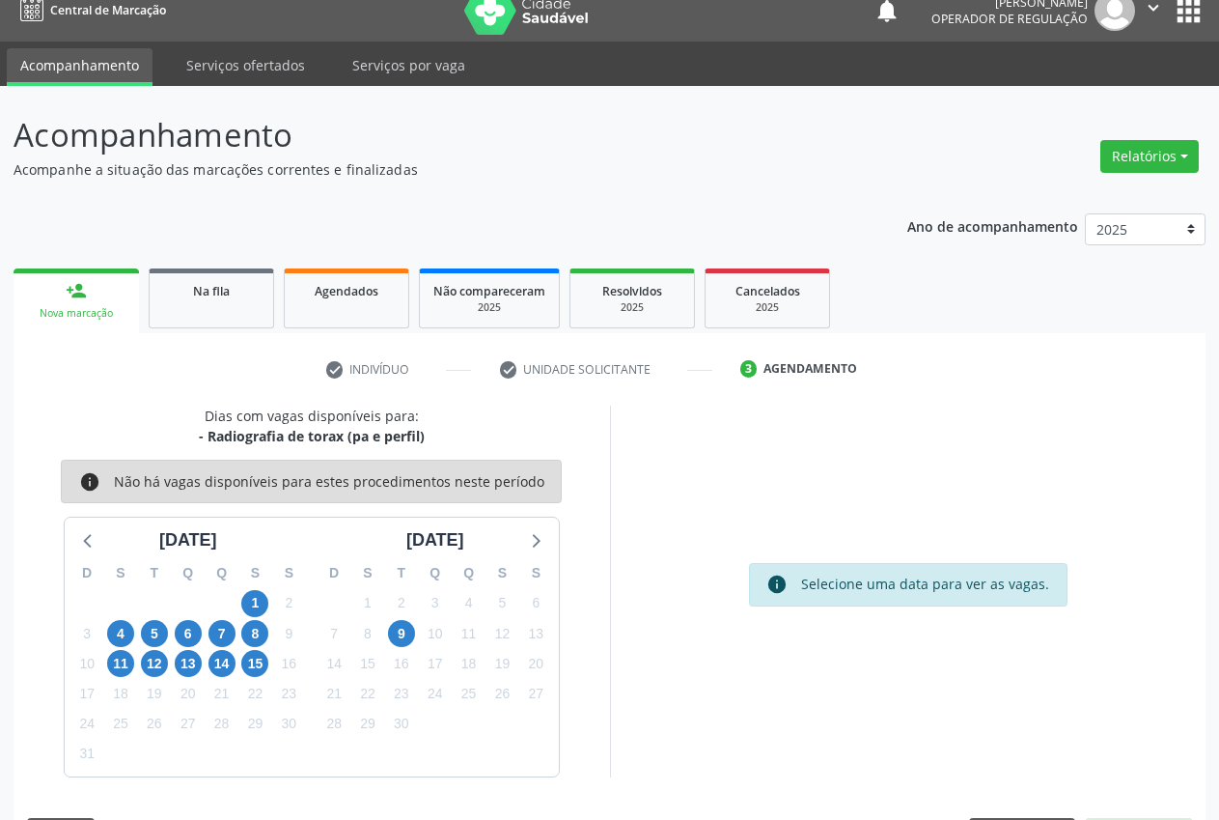
scroll to position [20, 0]
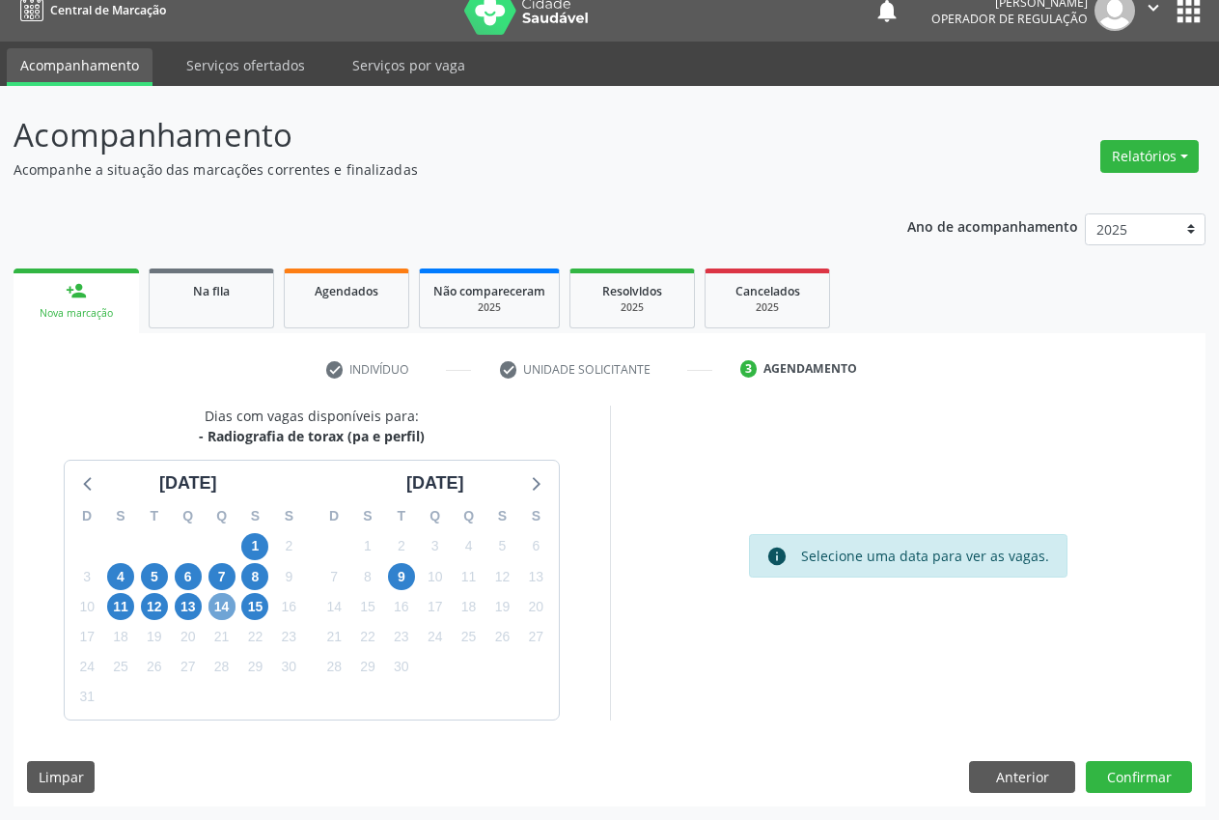
click at [218, 613] on span "14" at bounding box center [222, 606] width 27 height 27
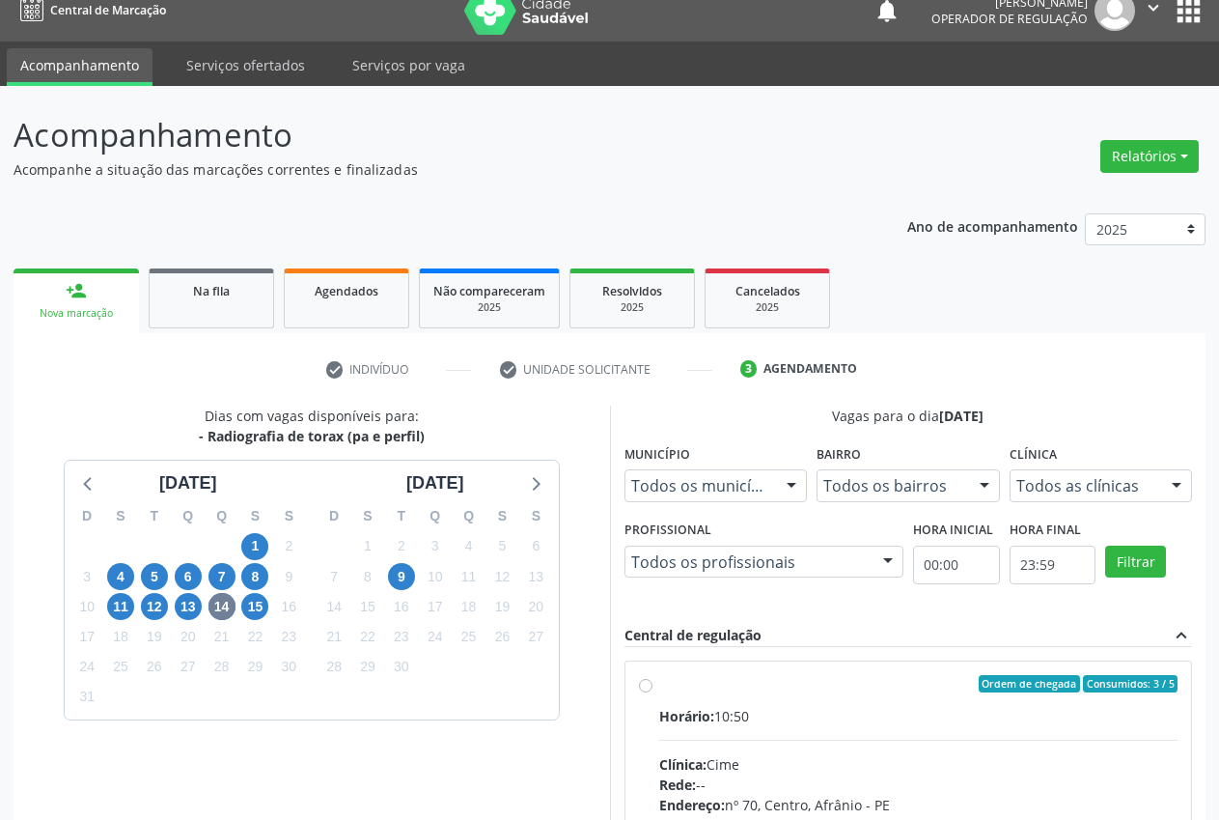
drag, startPoint x: 1144, startPoint y: 483, endPoint x: 1137, endPoint y: 508, distance: 26.0
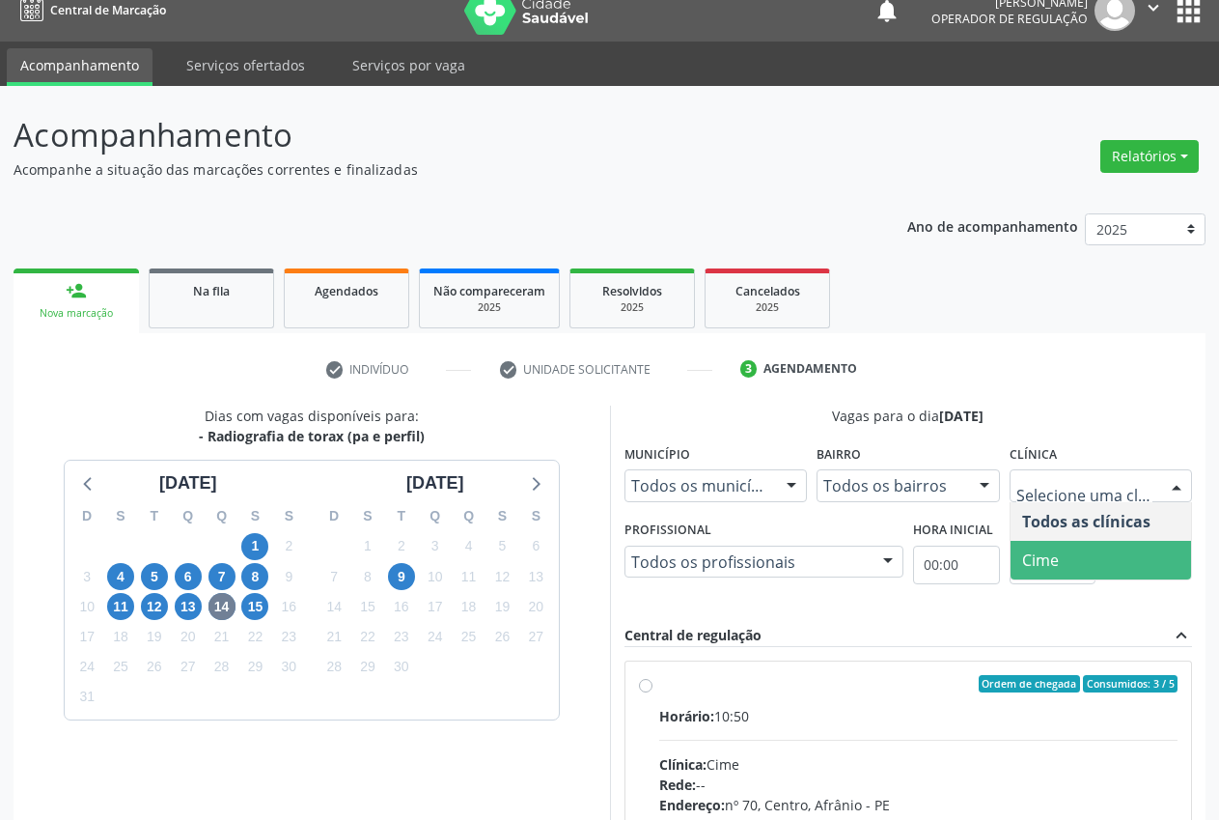
click at [1117, 557] on span "Cime" at bounding box center [1102, 560] width 182 height 39
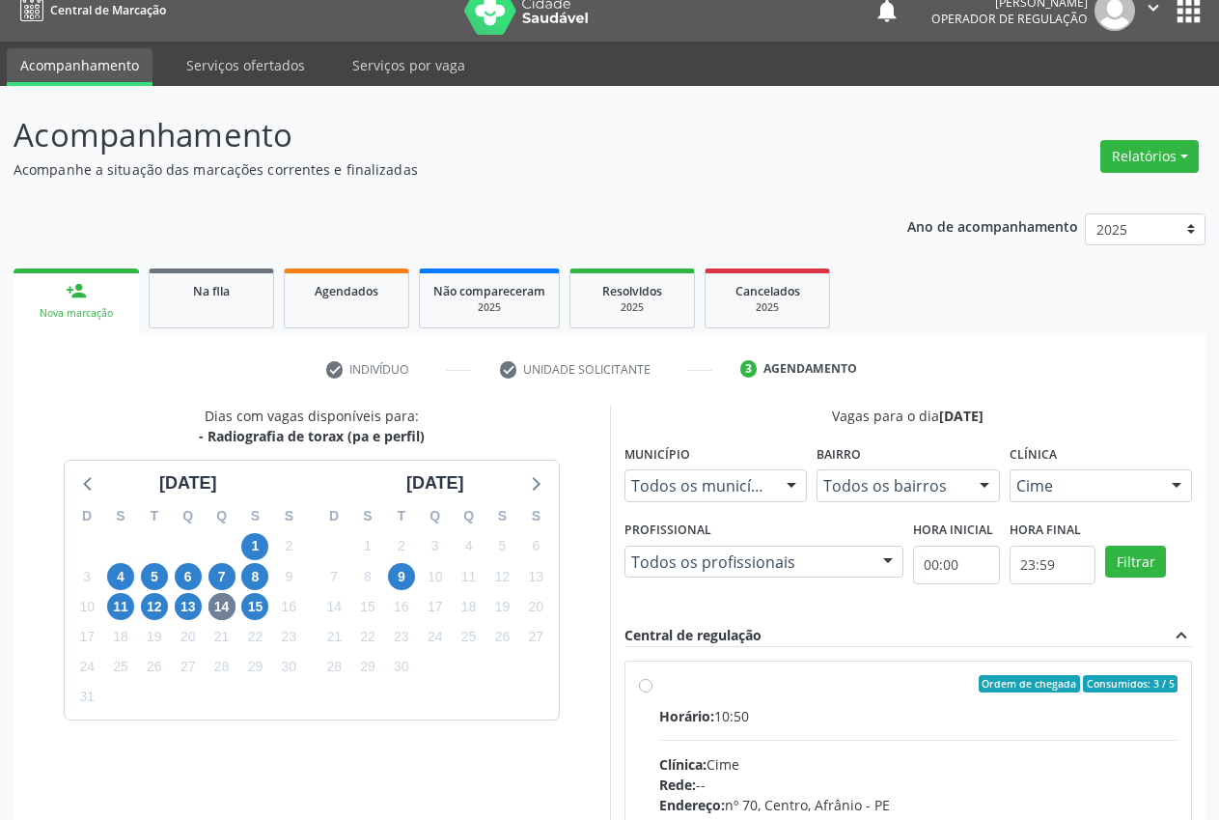
drag, startPoint x: 671, startPoint y: 684, endPoint x: 877, endPoint y: 559, distance: 240.4
click at [669, 683] on div "Ordem de chegada Consumidos: 3 / 5" at bounding box center [918, 683] width 519 height 17
click at [653, 683] on input "Ordem de chegada Consumidos: 3 / 5 Horário: 10:50 Clínica: Cime Rede: -- Endere…" at bounding box center [646, 683] width 14 height 17
radio input "true"
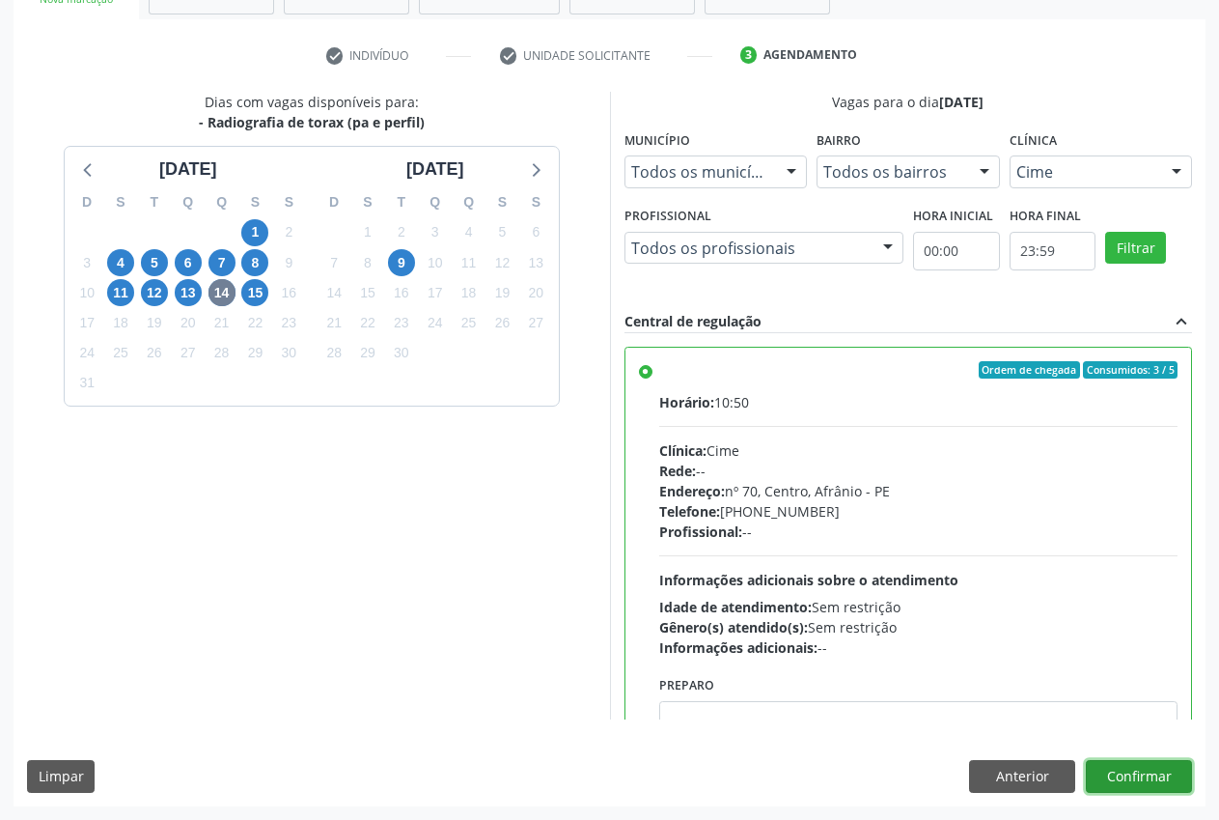
click at [1158, 760] on button "Confirmar" at bounding box center [1139, 776] width 106 height 33
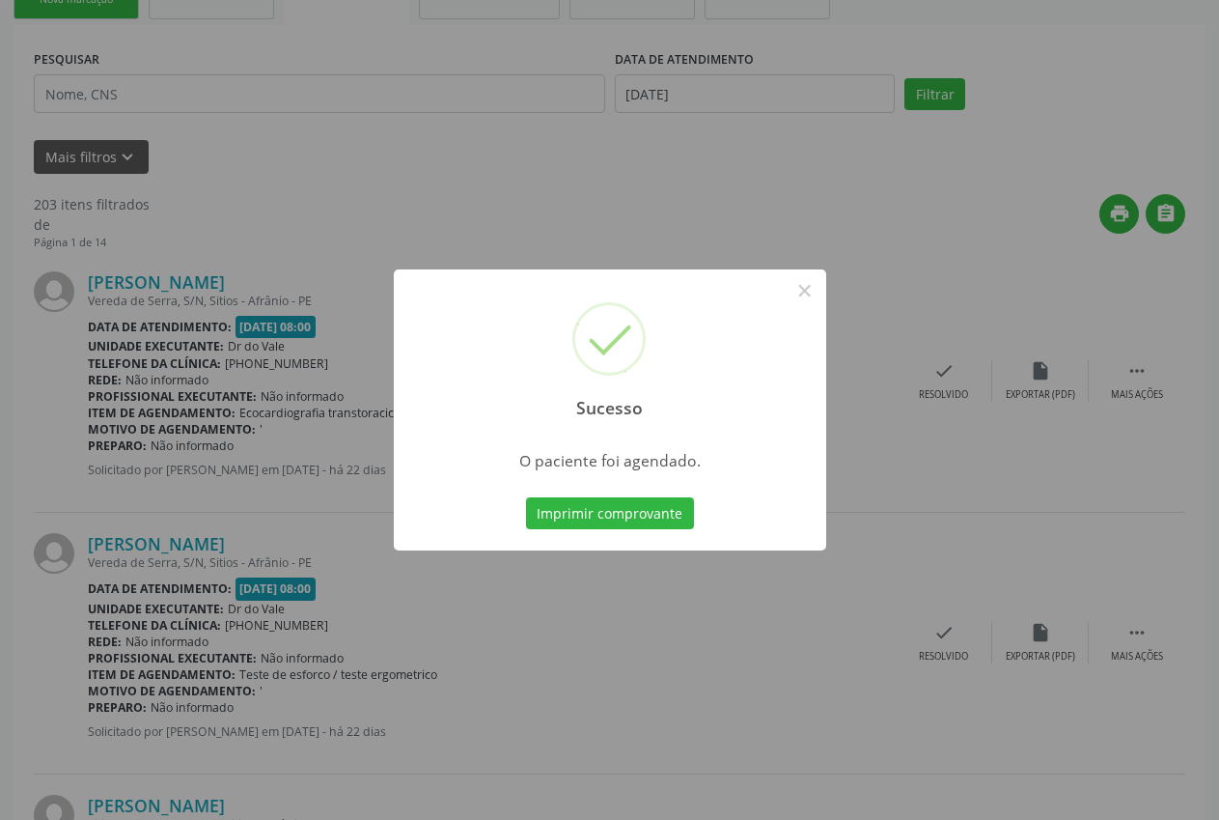
scroll to position [0, 0]
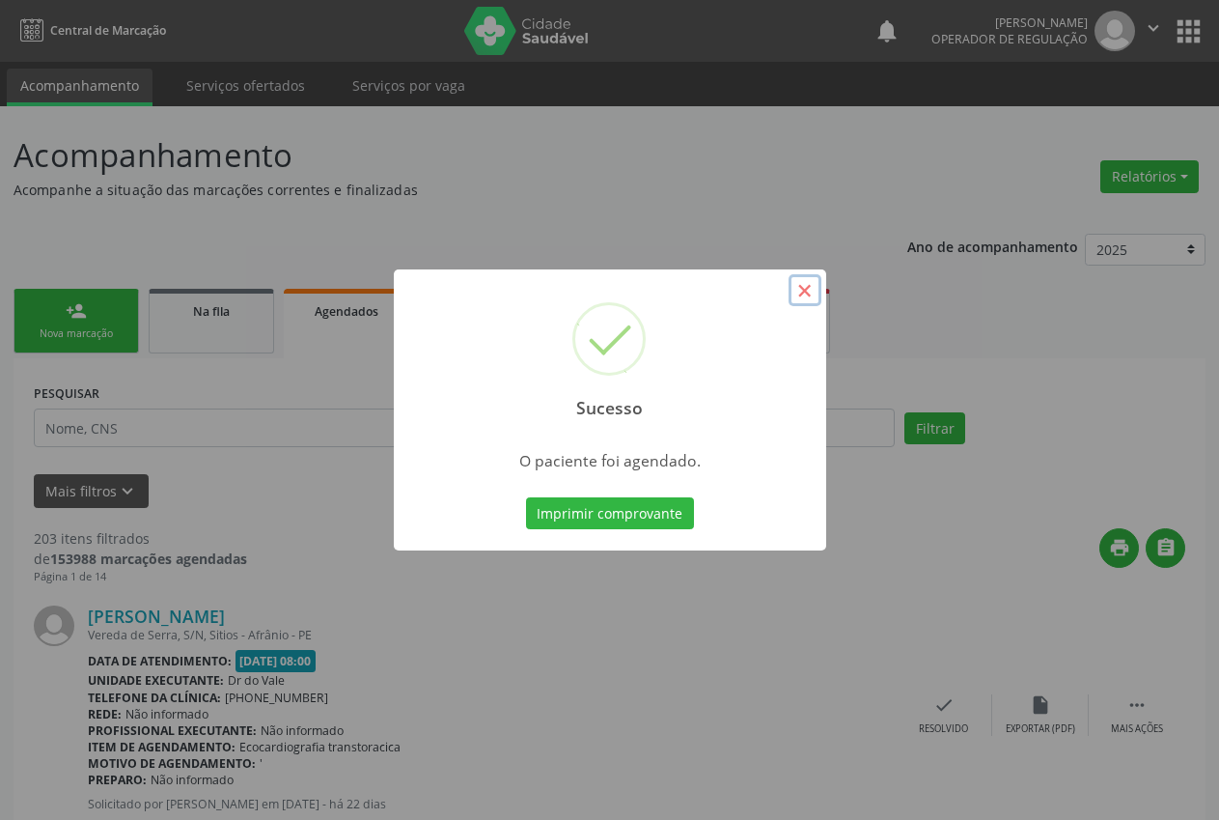
click at [808, 294] on button "×" at bounding box center [805, 290] width 33 height 33
